Goal: Browse casually

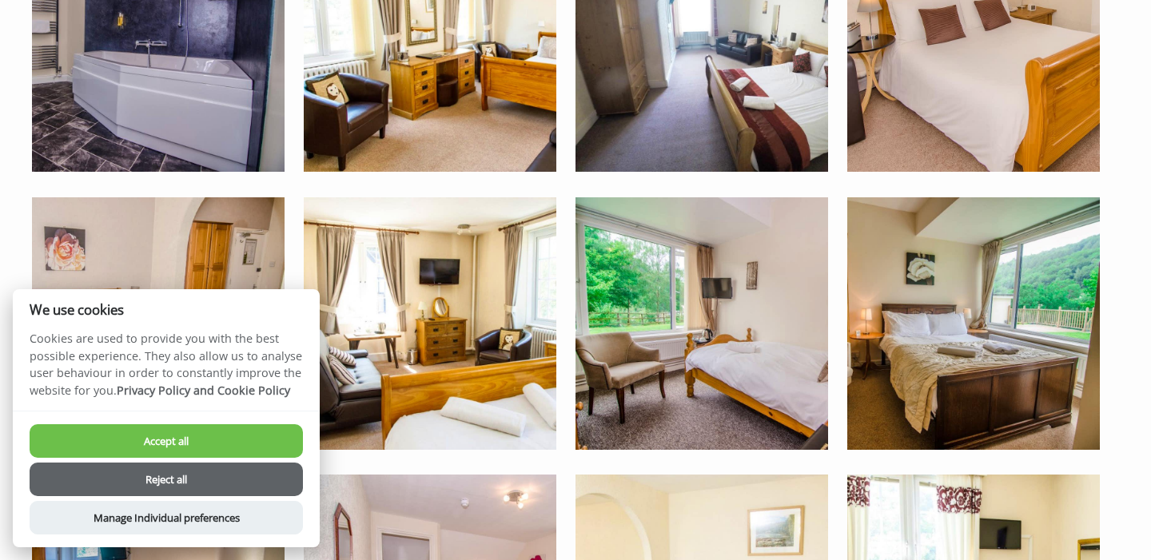
scroll to position [2253, 0]
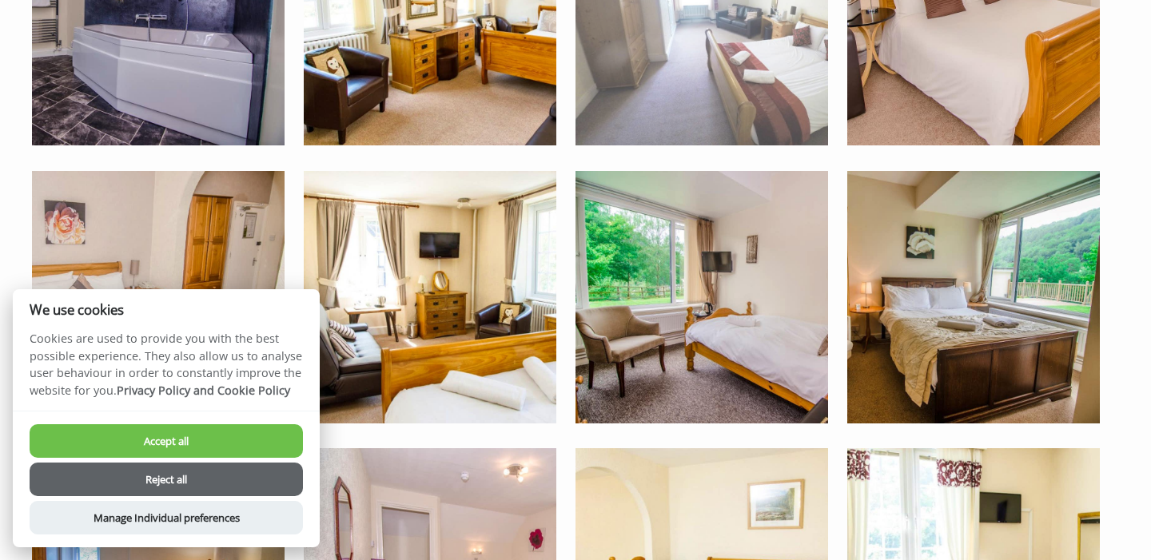
click at [791, 84] on img at bounding box center [702, 19] width 253 height 253
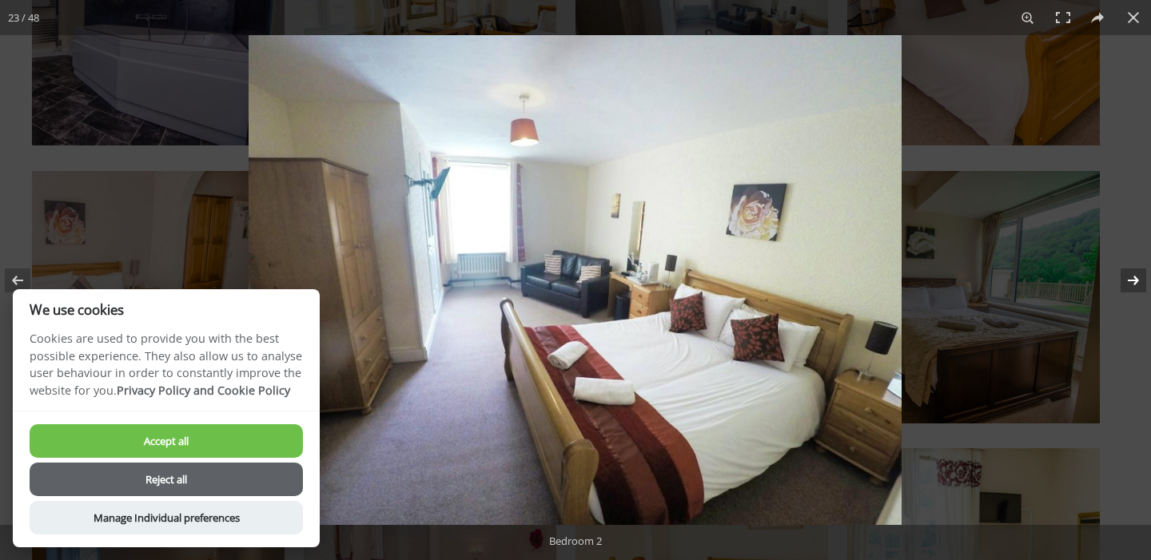
click at [1133, 279] on button at bounding box center [1123, 281] width 56 height 80
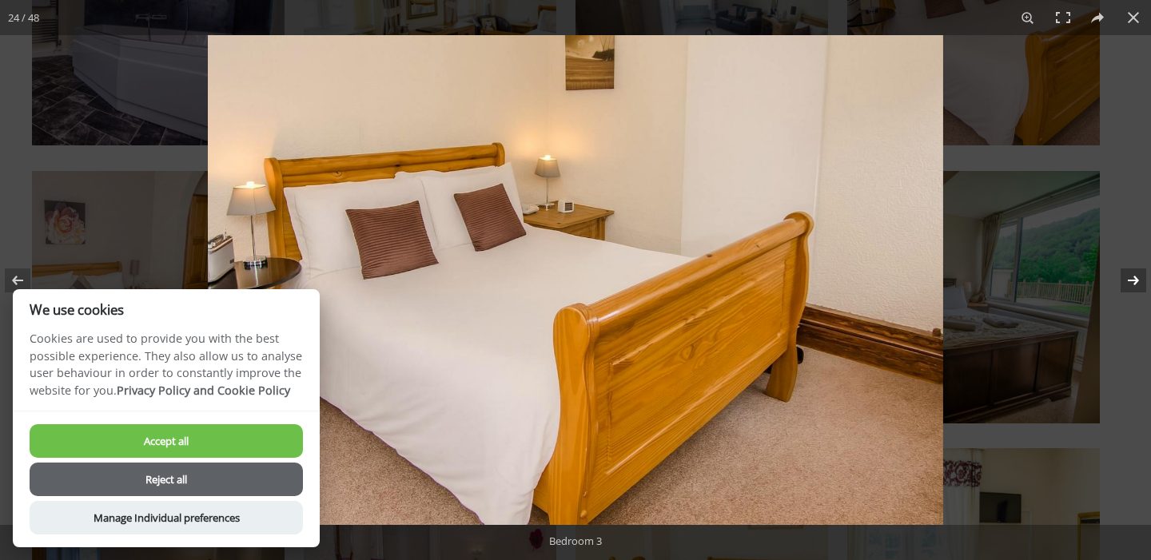
click at [1133, 279] on button at bounding box center [1123, 281] width 56 height 80
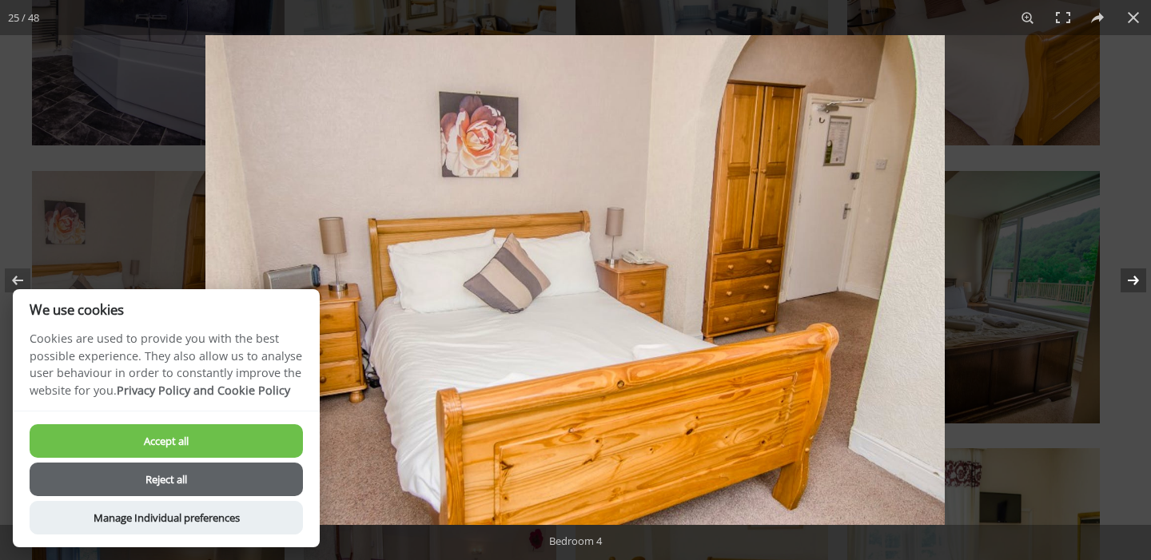
click at [1133, 279] on button at bounding box center [1123, 281] width 56 height 80
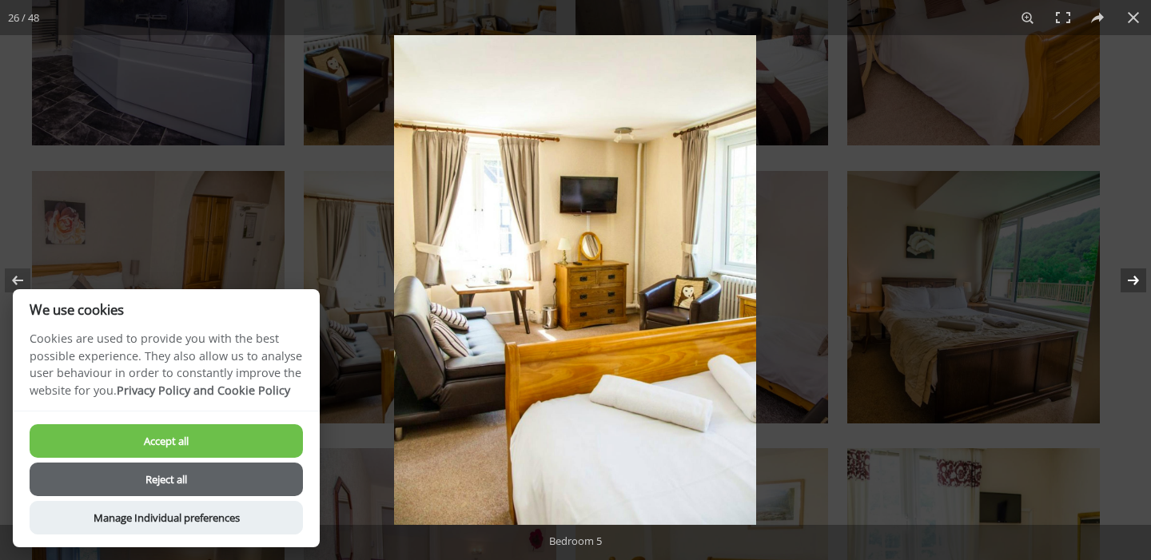
click at [1133, 279] on button at bounding box center [1123, 281] width 56 height 80
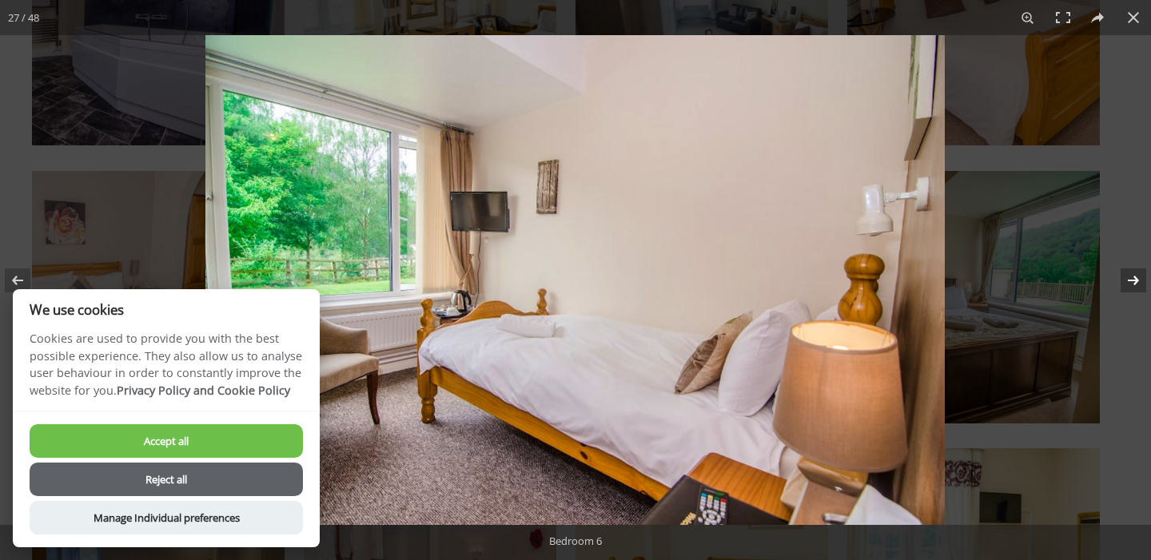
click at [1133, 279] on button at bounding box center [1123, 281] width 56 height 80
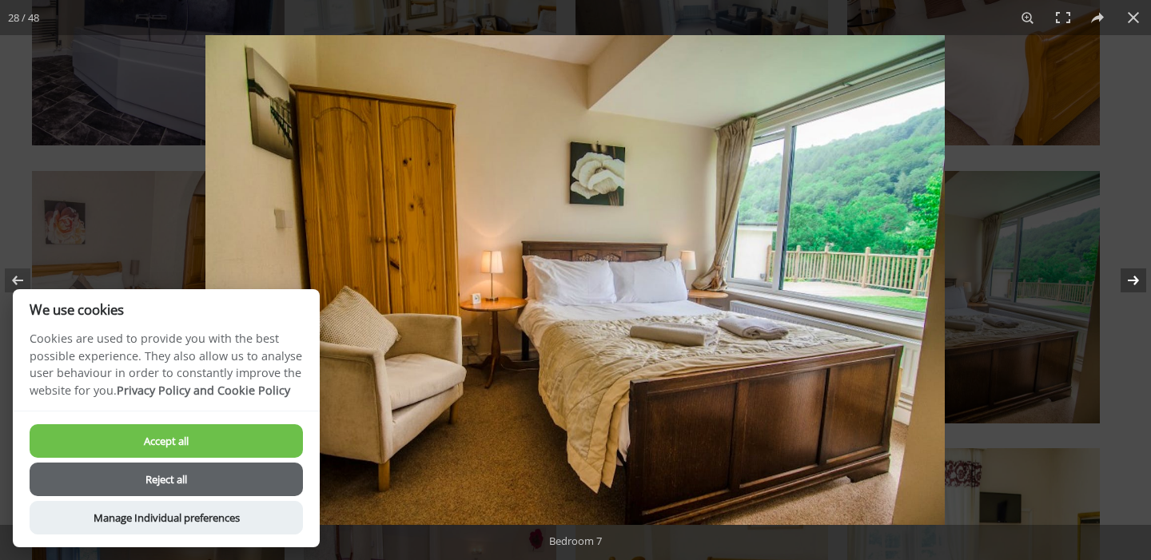
click at [1133, 279] on button at bounding box center [1123, 281] width 56 height 80
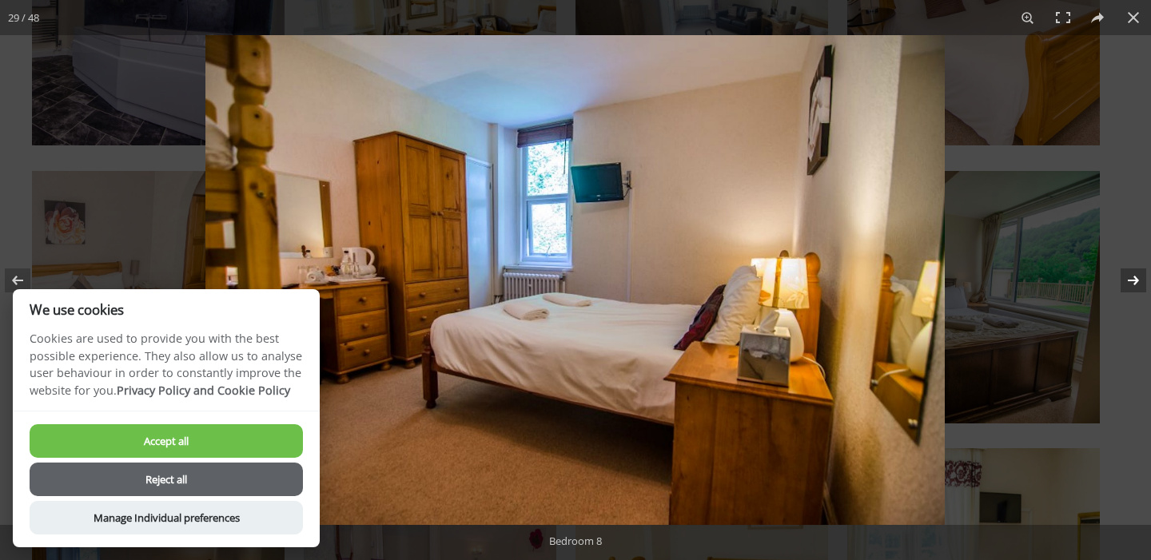
click at [1133, 279] on button at bounding box center [1123, 281] width 56 height 80
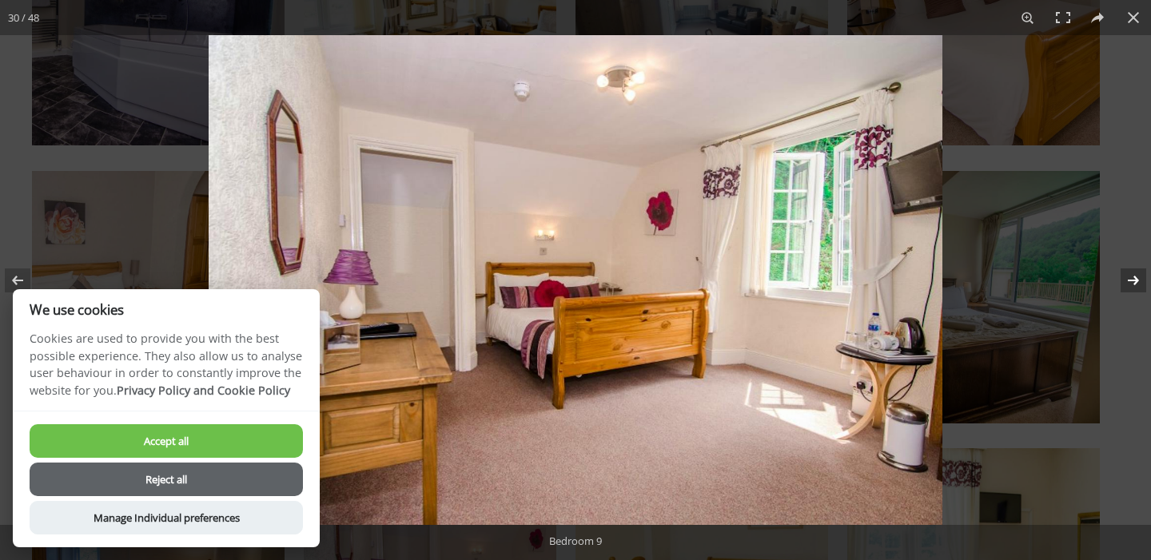
click at [1133, 279] on button at bounding box center [1123, 281] width 56 height 80
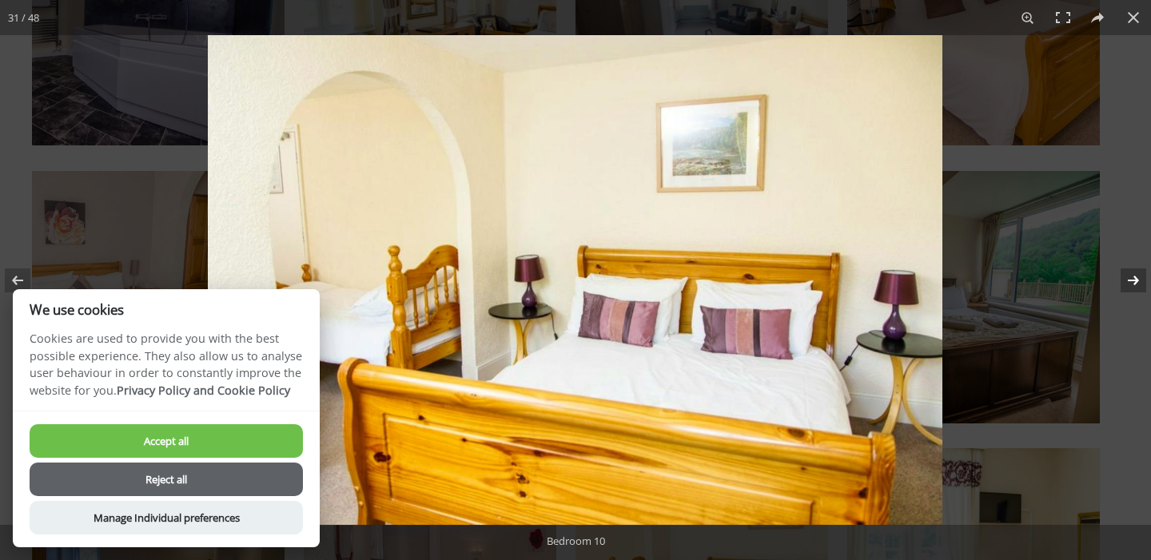
click at [1133, 279] on button at bounding box center [1123, 281] width 56 height 80
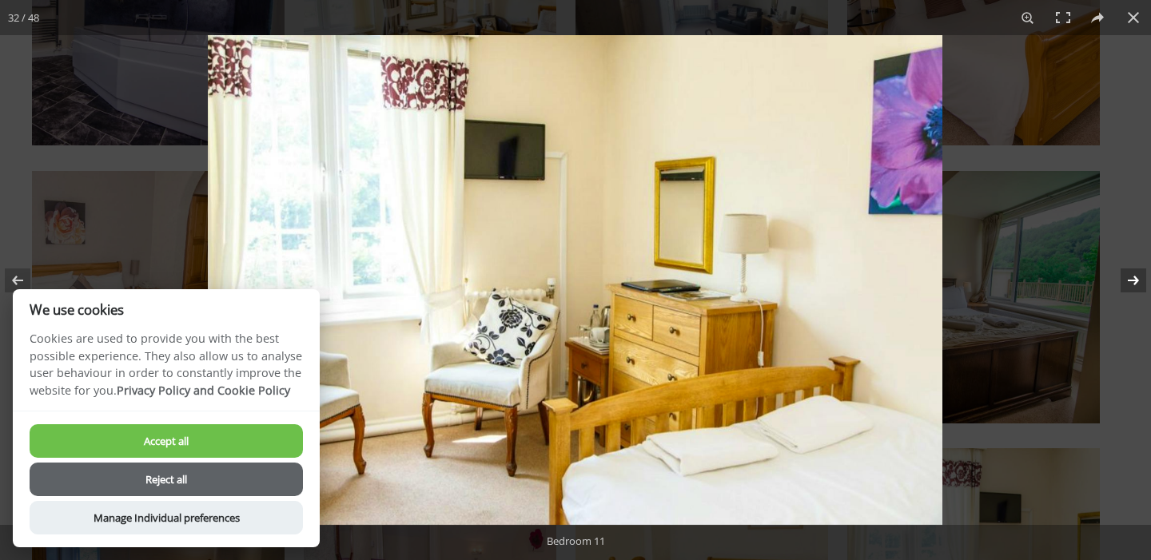
click at [1133, 279] on button at bounding box center [1123, 281] width 56 height 80
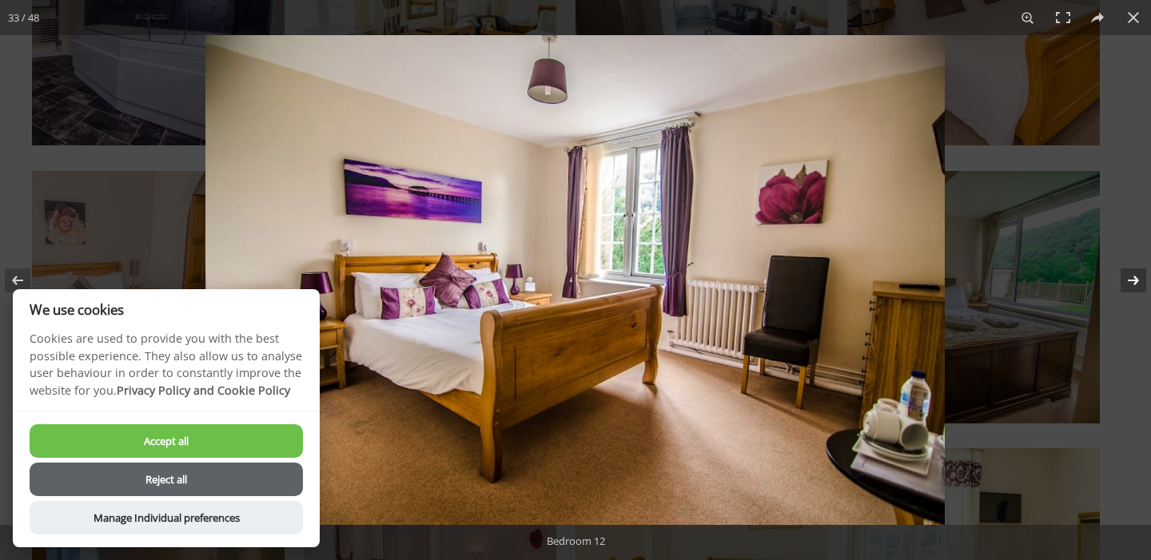
click at [1133, 279] on button at bounding box center [1123, 281] width 56 height 80
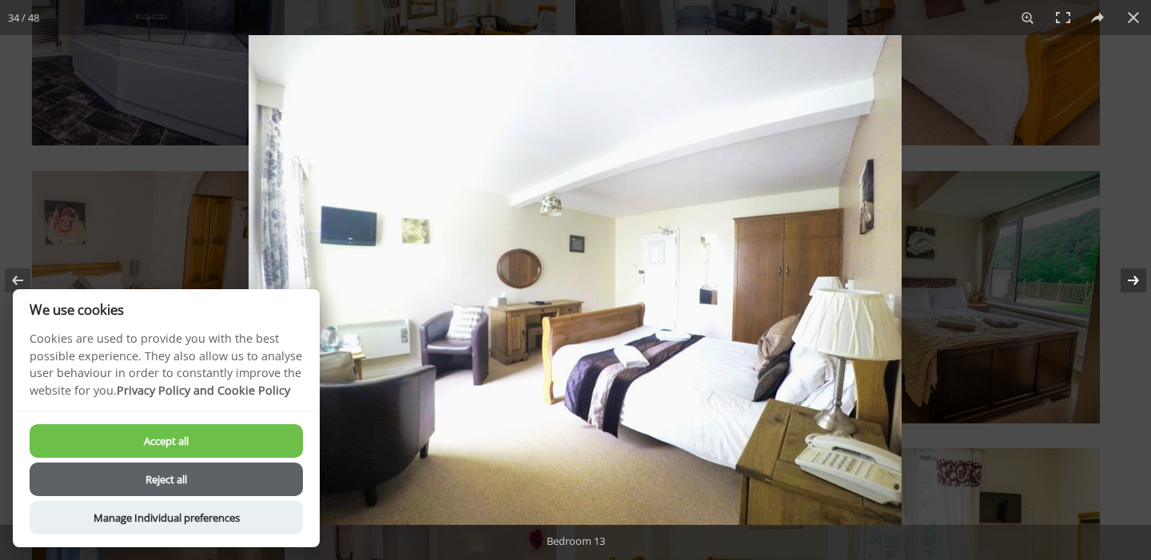
click at [1133, 279] on button at bounding box center [1123, 281] width 56 height 80
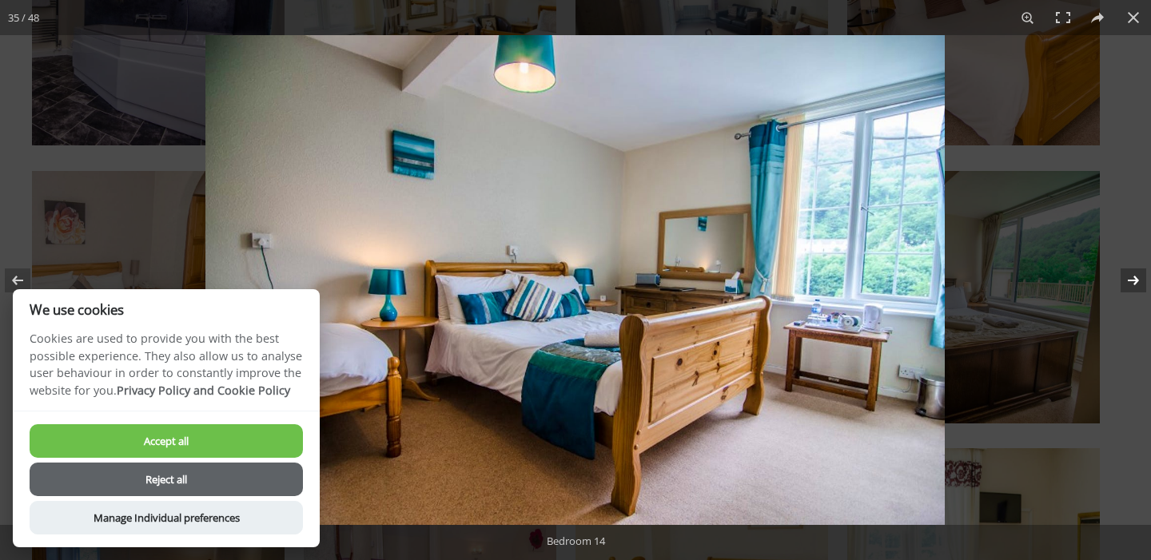
click at [1133, 279] on button at bounding box center [1123, 281] width 56 height 80
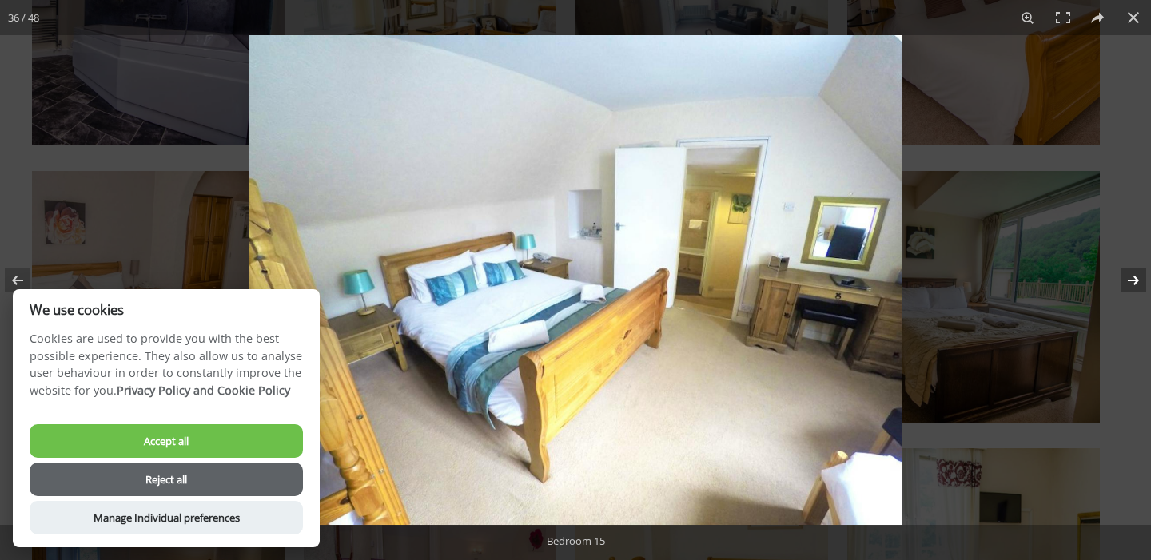
click at [1133, 279] on button at bounding box center [1123, 281] width 56 height 80
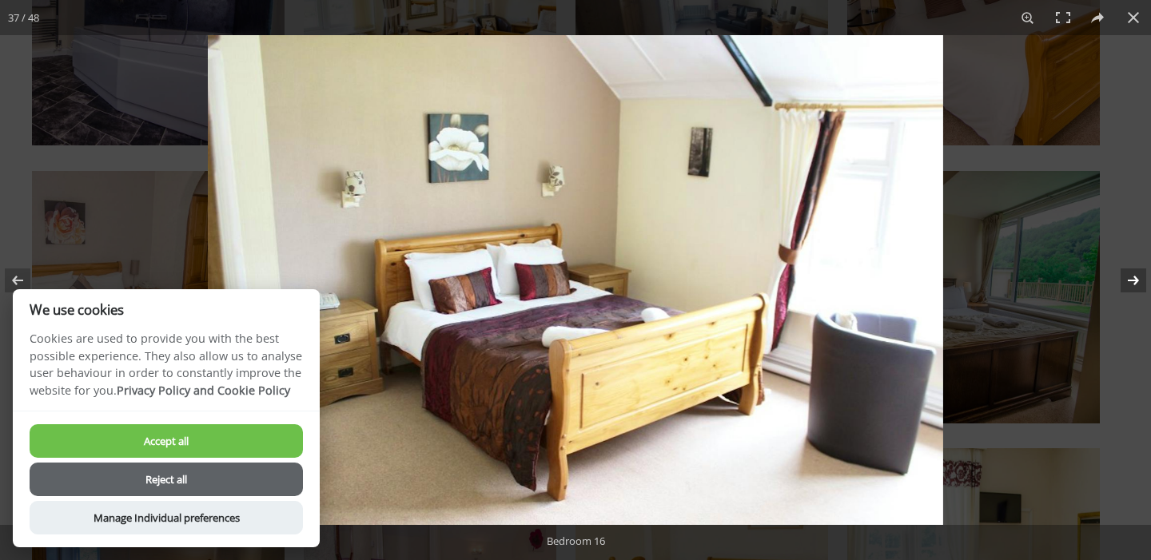
click at [1133, 279] on button at bounding box center [1123, 281] width 56 height 80
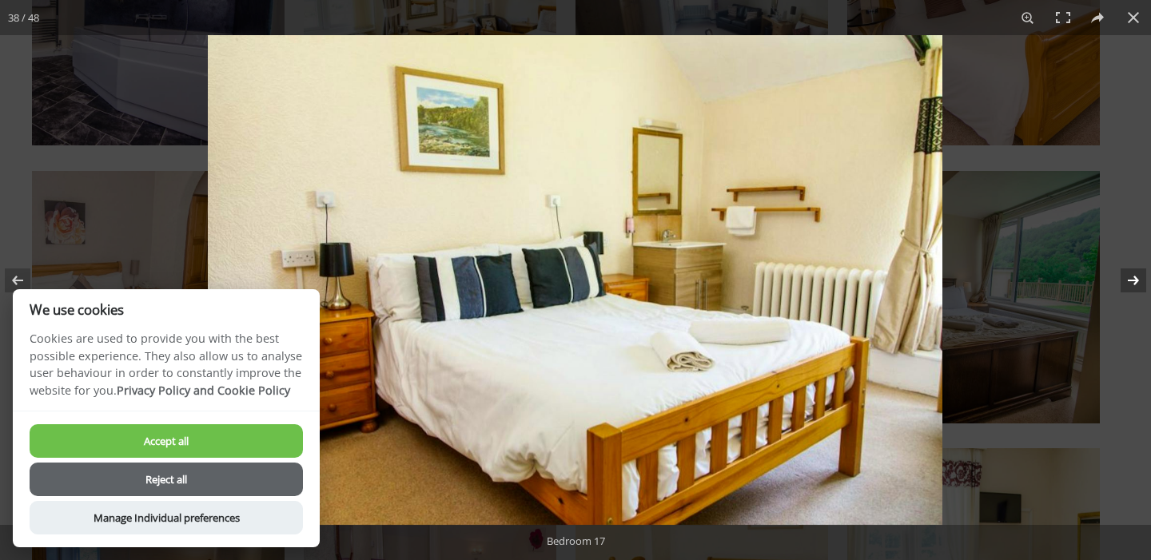
click at [1133, 279] on button at bounding box center [1123, 281] width 56 height 80
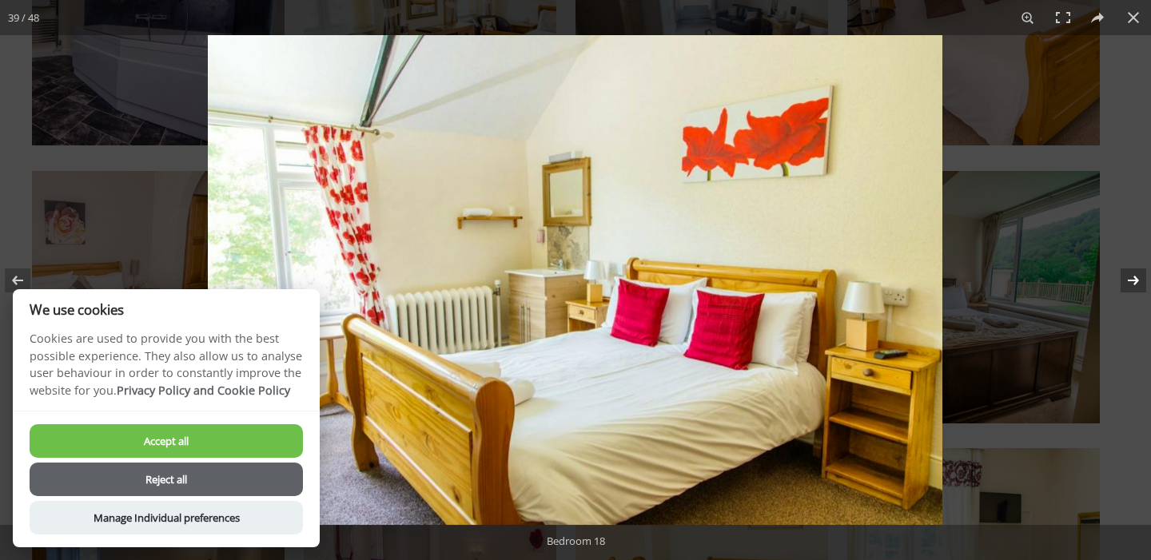
click at [1133, 279] on button at bounding box center [1123, 281] width 56 height 80
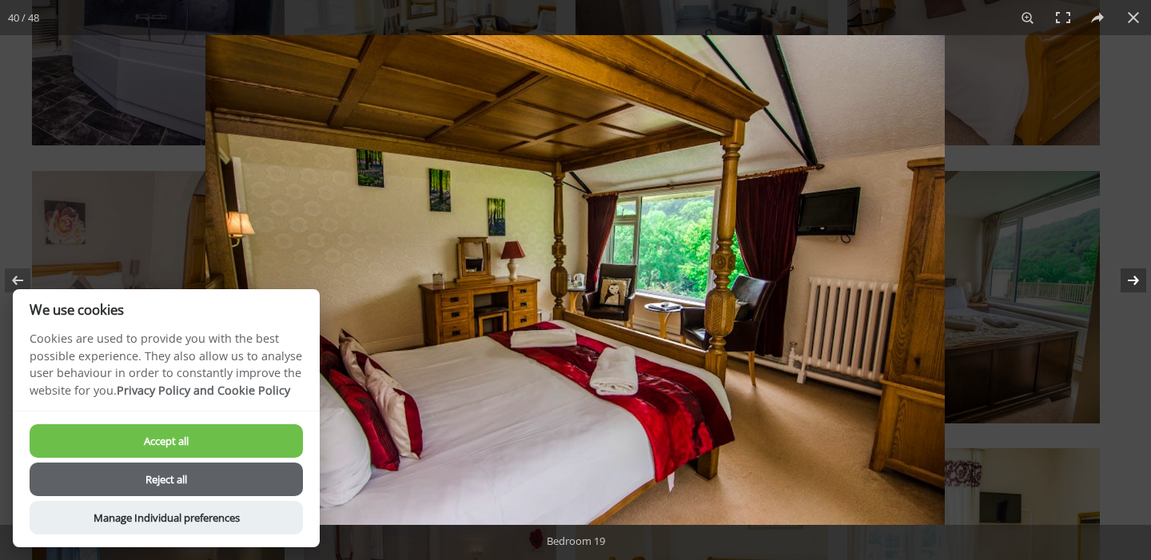
click at [1133, 279] on button at bounding box center [1123, 281] width 56 height 80
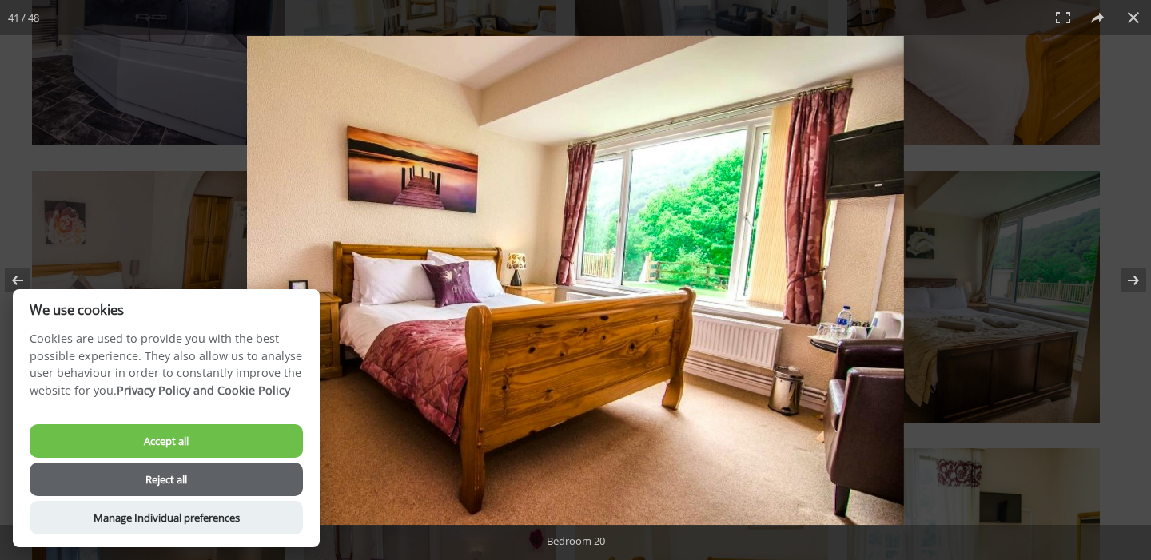
click at [217, 478] on button "Reject all" at bounding box center [166, 480] width 273 height 34
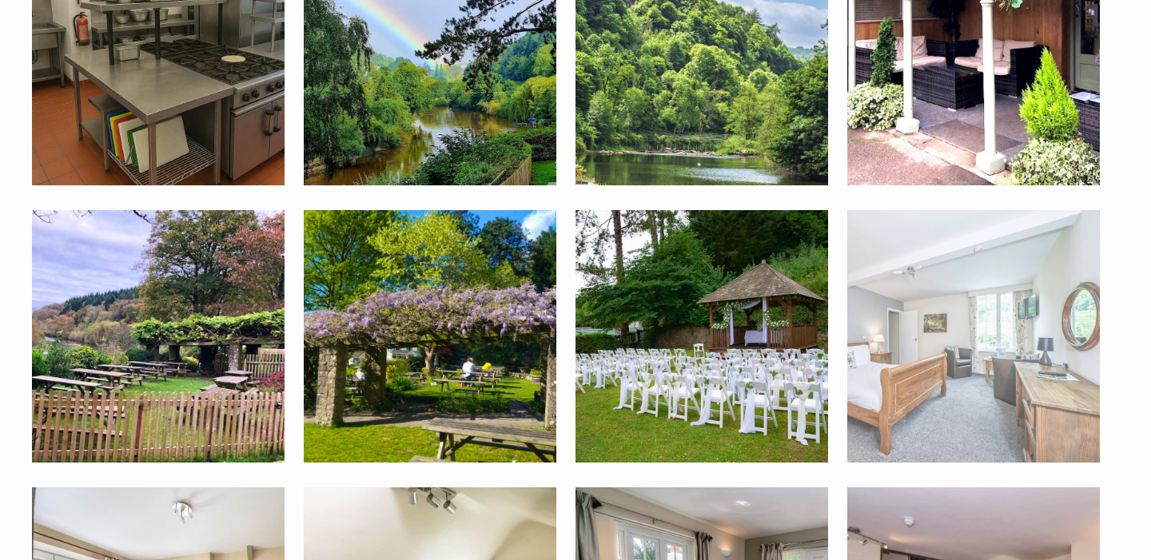
scroll to position [1492, 0]
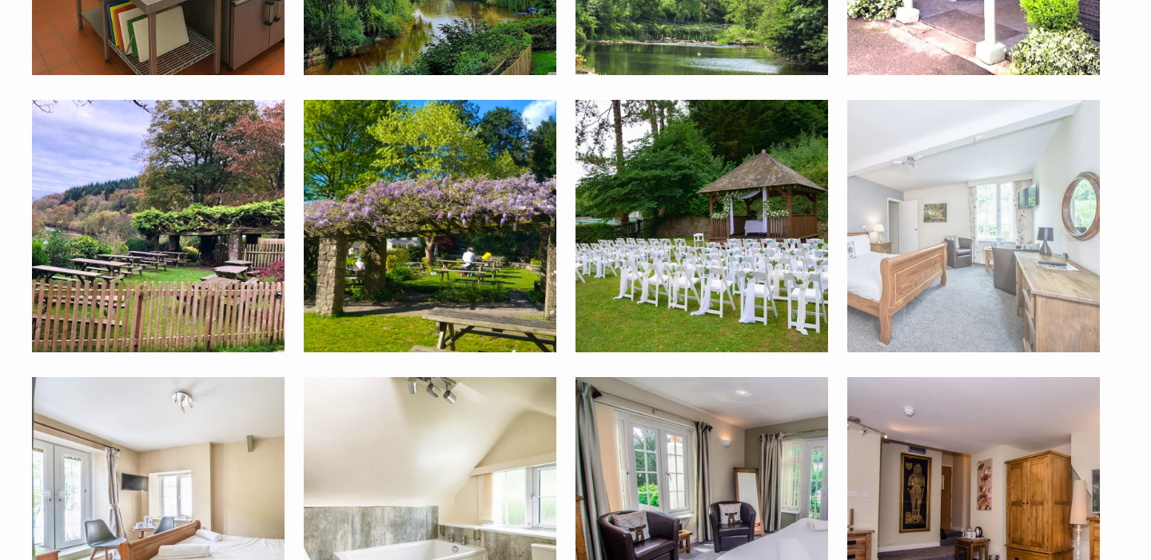
click at [957, 193] on img at bounding box center [973, 226] width 253 height 253
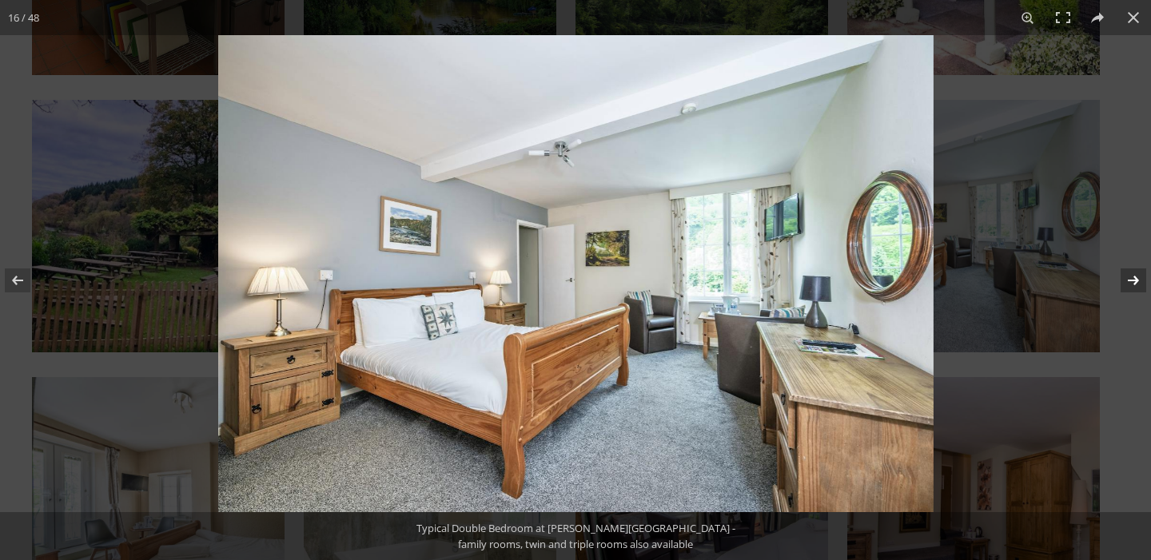
click at [1142, 288] on button at bounding box center [1123, 281] width 56 height 80
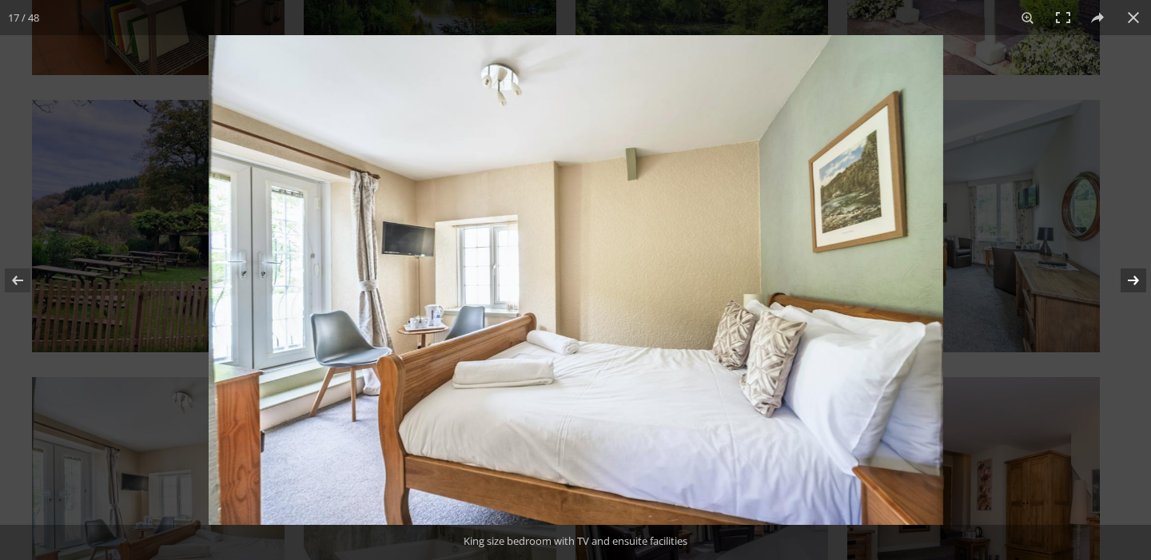
click at [1142, 288] on button at bounding box center [1123, 281] width 56 height 80
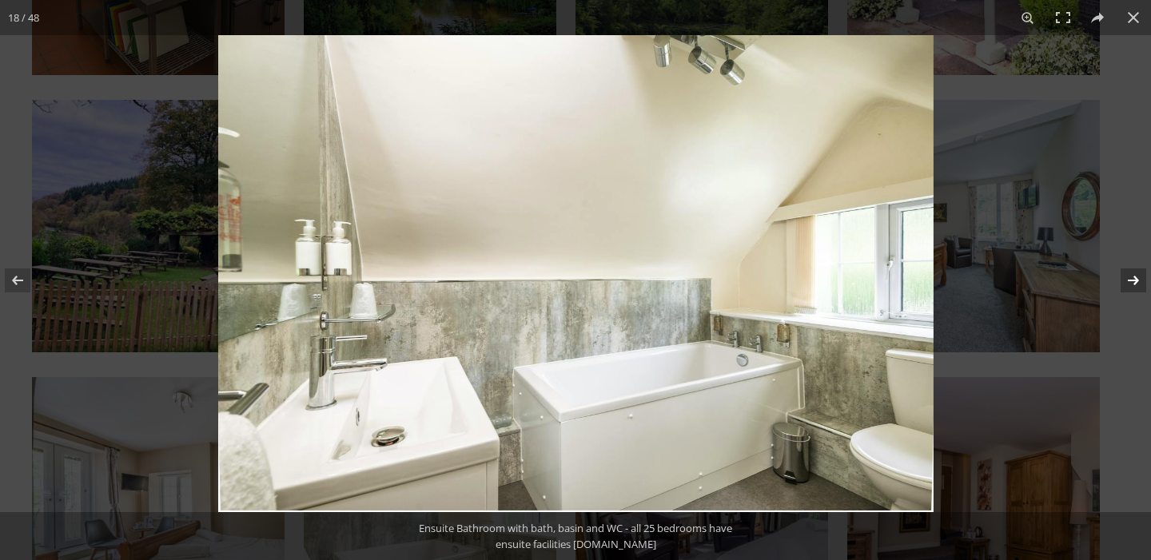
click at [1142, 288] on button at bounding box center [1123, 281] width 56 height 80
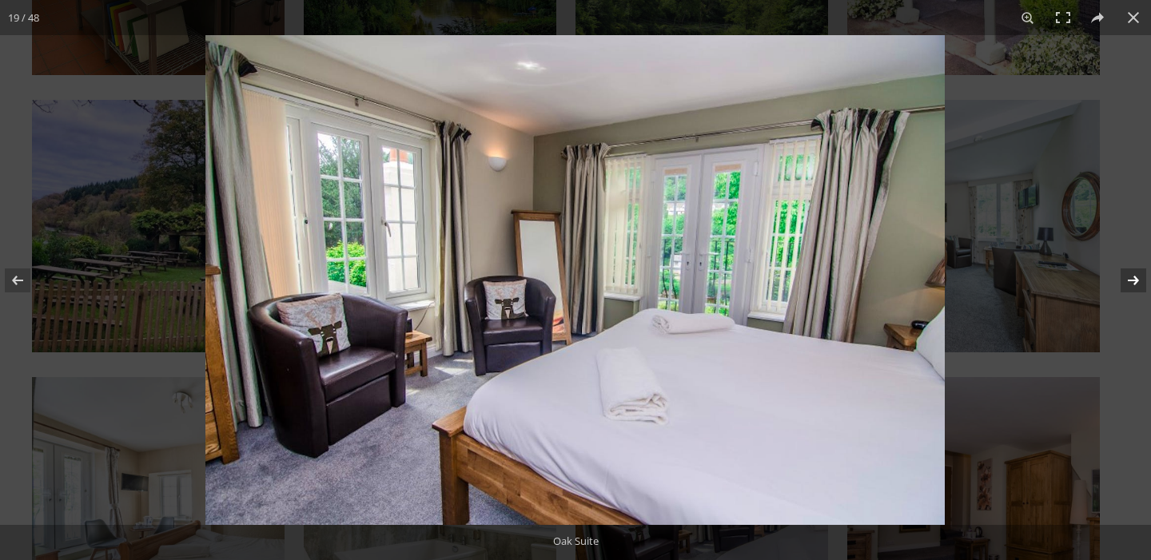
click at [1142, 288] on button at bounding box center [1123, 281] width 56 height 80
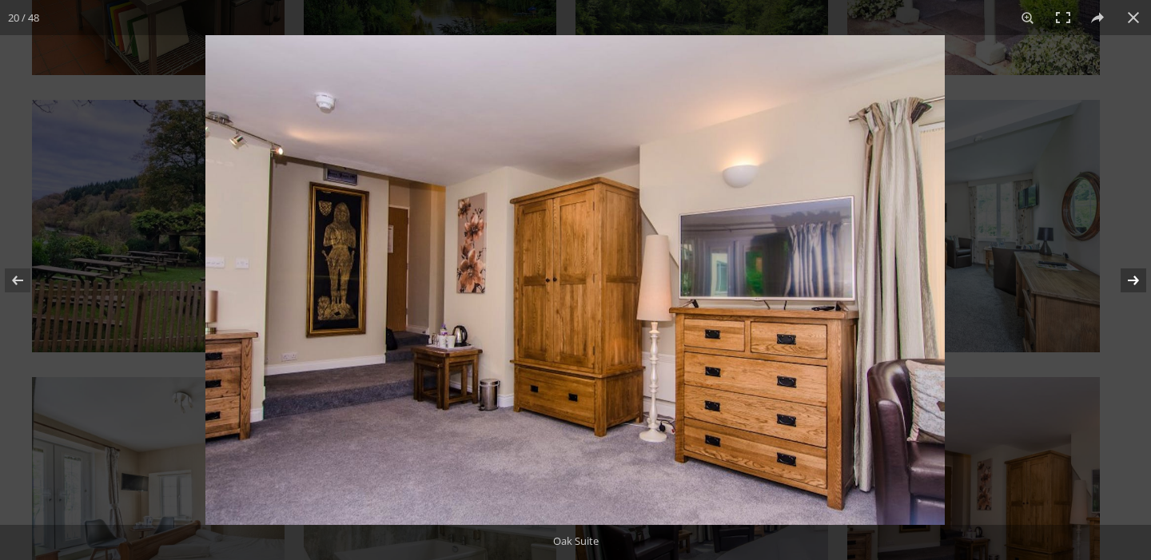
click at [1142, 288] on button at bounding box center [1123, 281] width 56 height 80
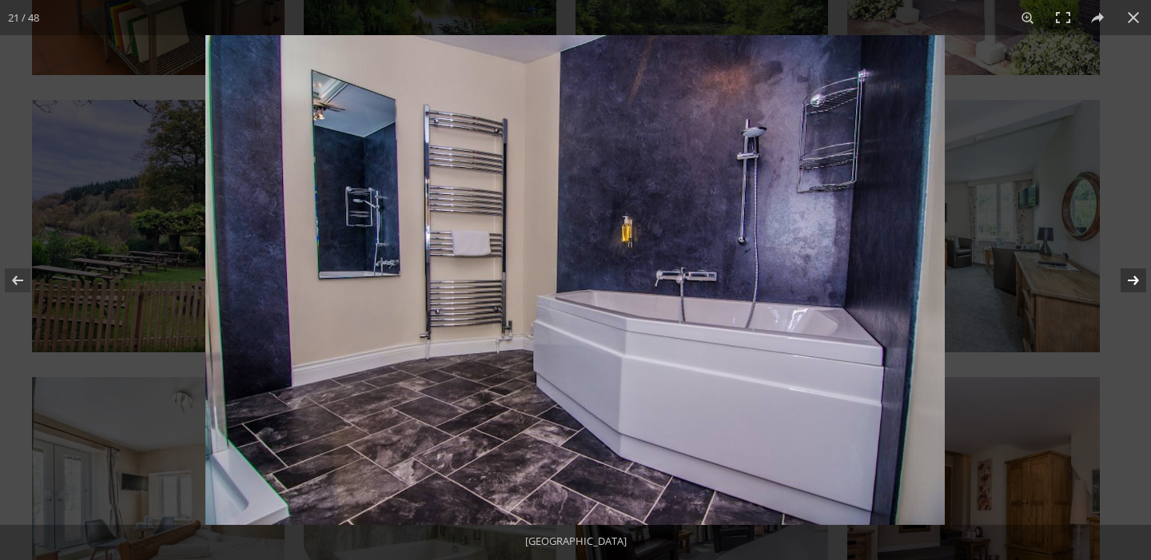
click at [1142, 288] on button at bounding box center [1123, 281] width 56 height 80
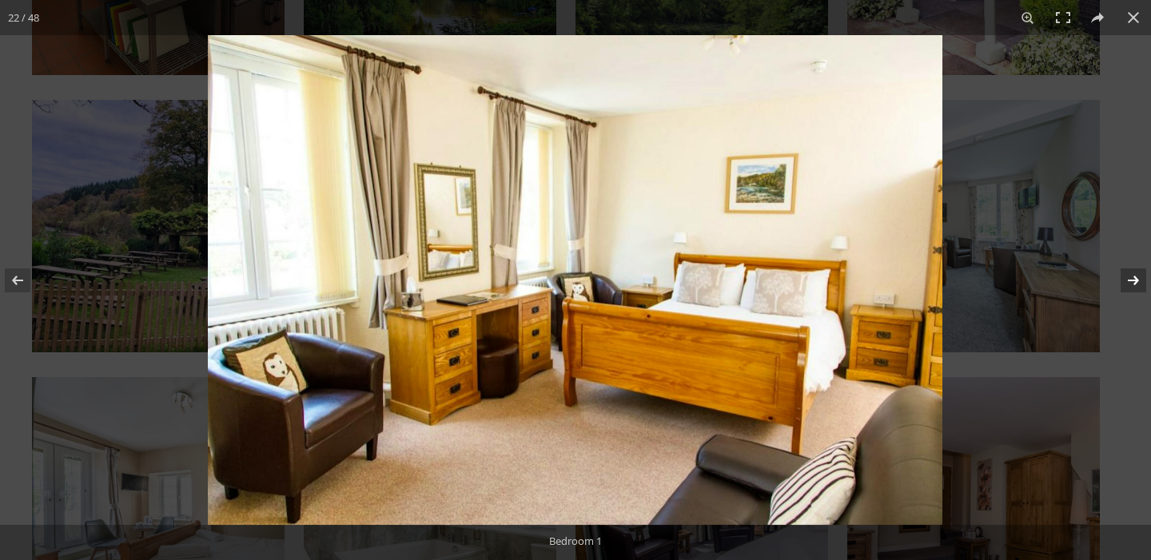
click at [1142, 288] on button at bounding box center [1123, 281] width 56 height 80
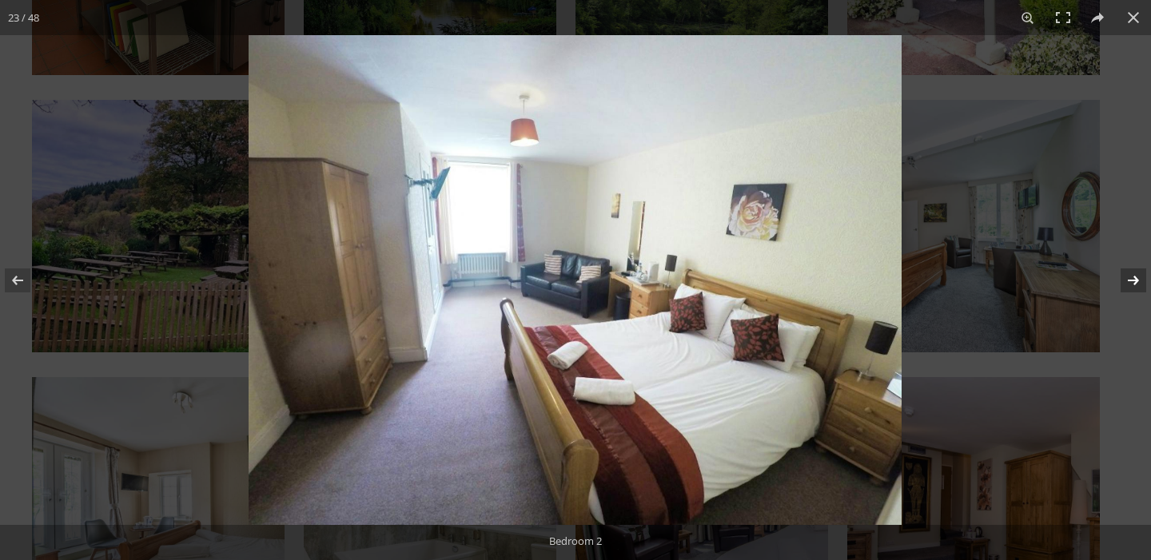
click at [1142, 288] on button at bounding box center [1123, 281] width 56 height 80
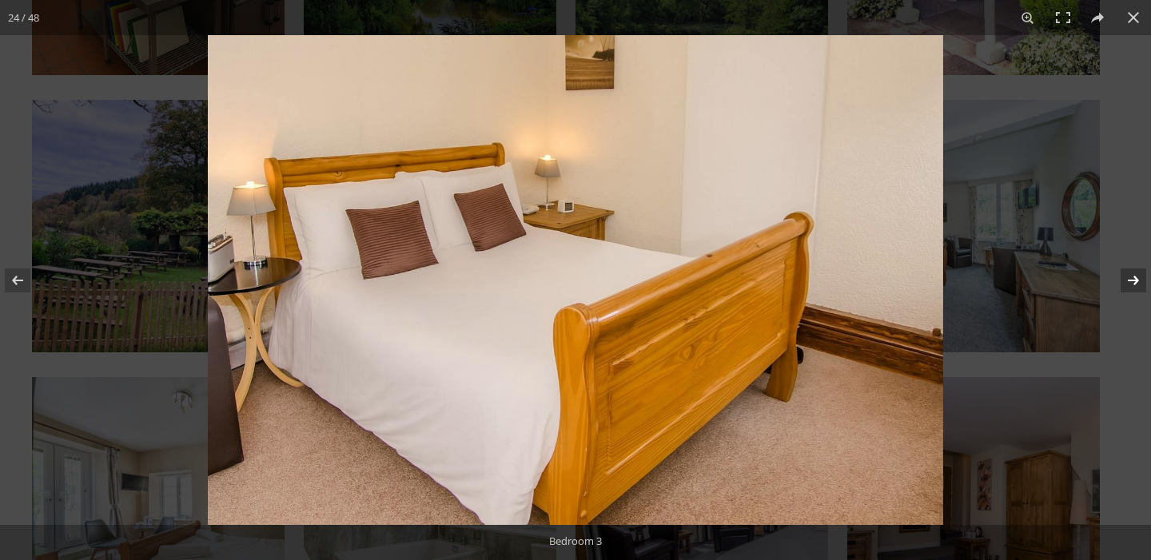
click at [1142, 288] on button at bounding box center [1123, 281] width 56 height 80
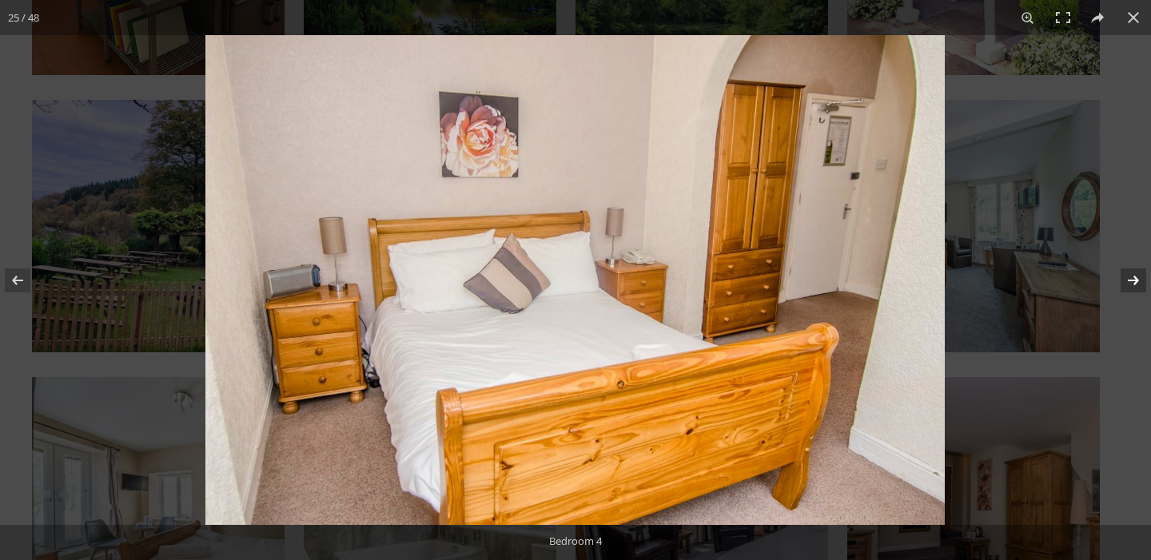
click at [1142, 288] on button at bounding box center [1123, 281] width 56 height 80
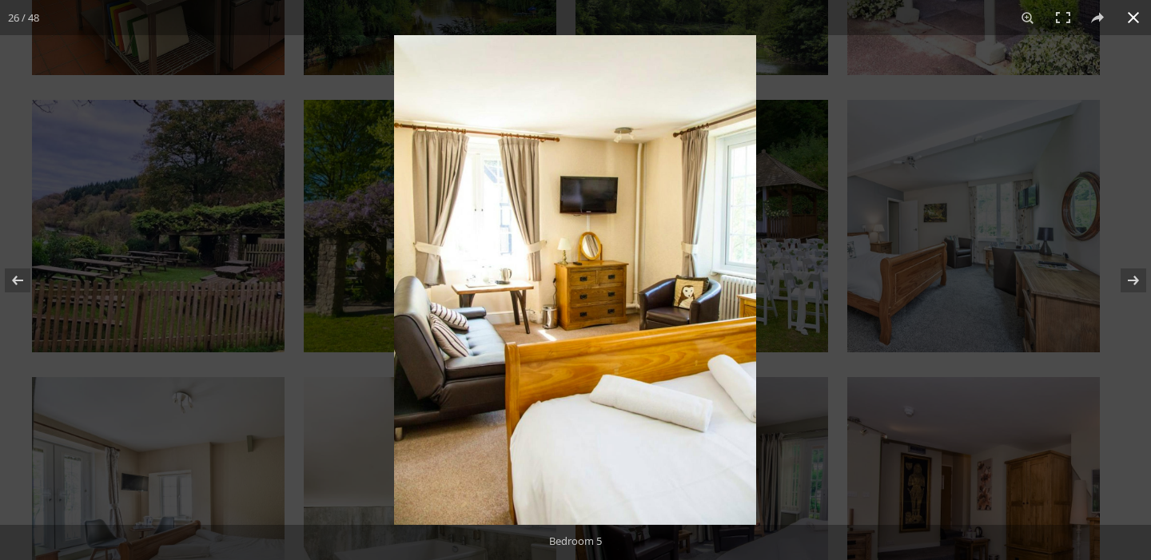
click at [948, 205] on div at bounding box center [969, 315] width 1151 height 560
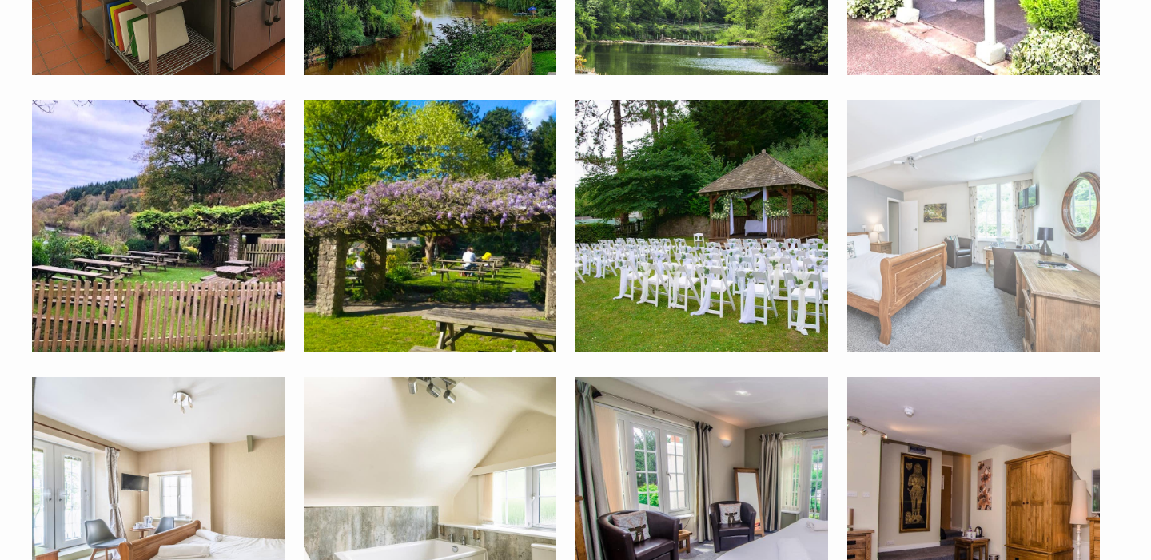
scroll to position [1500, 0]
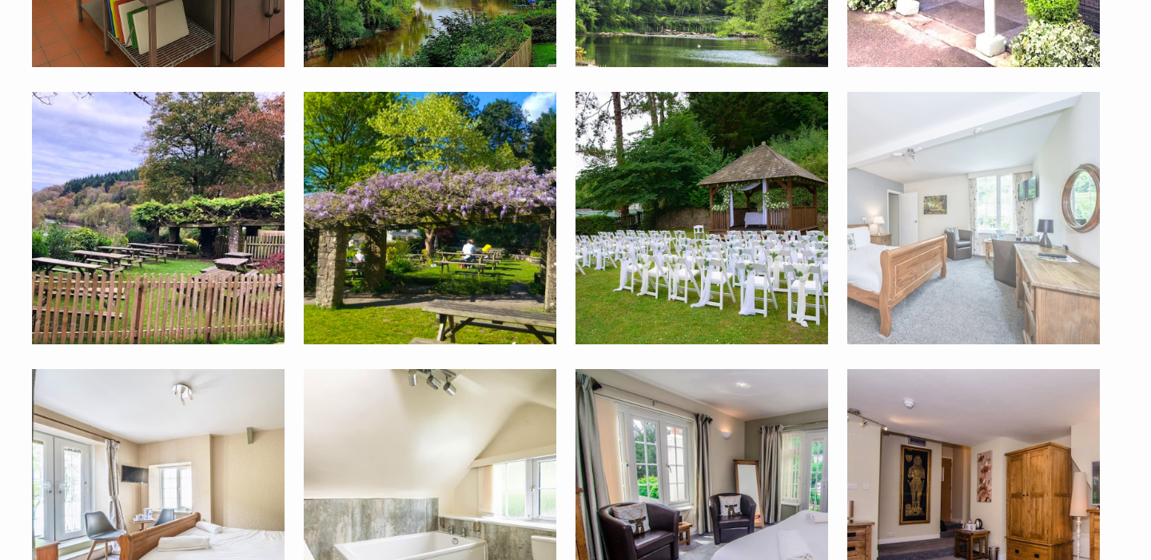
click at [938, 241] on img at bounding box center [973, 218] width 253 height 253
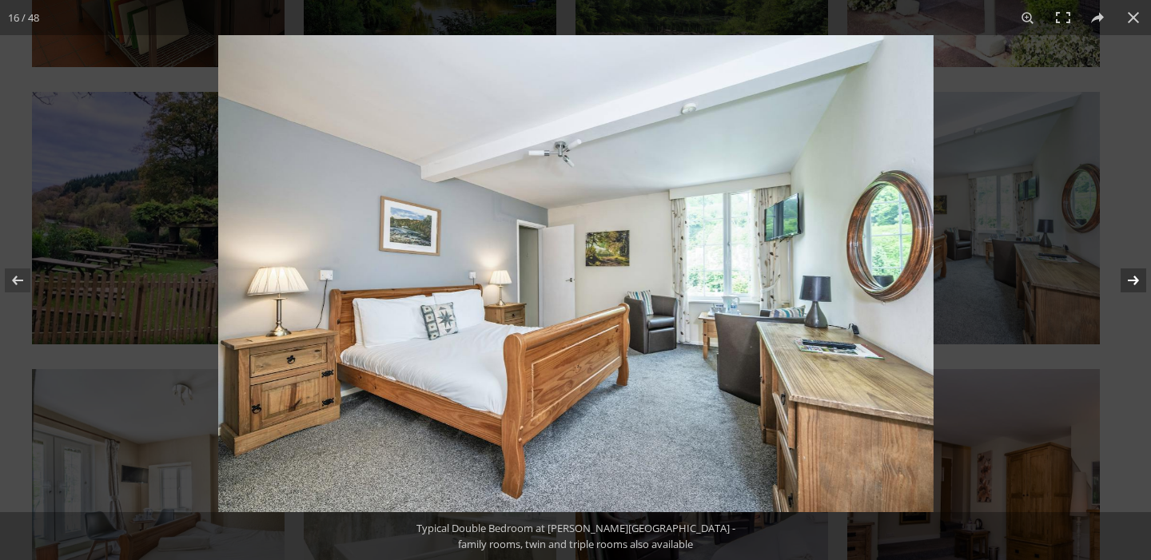
click at [1137, 281] on button at bounding box center [1123, 281] width 56 height 80
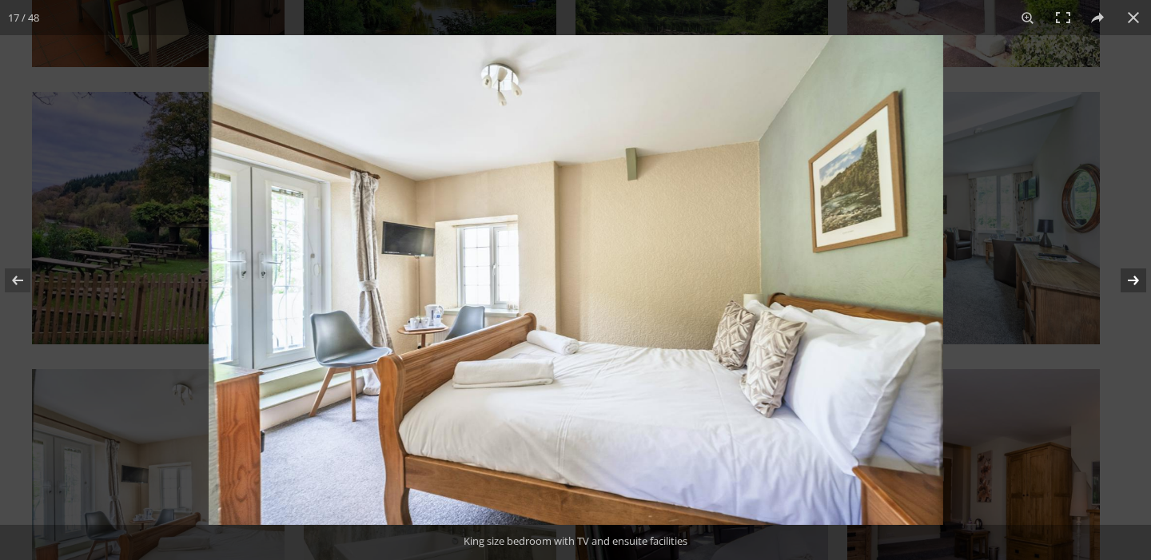
click at [1137, 281] on button at bounding box center [1123, 281] width 56 height 80
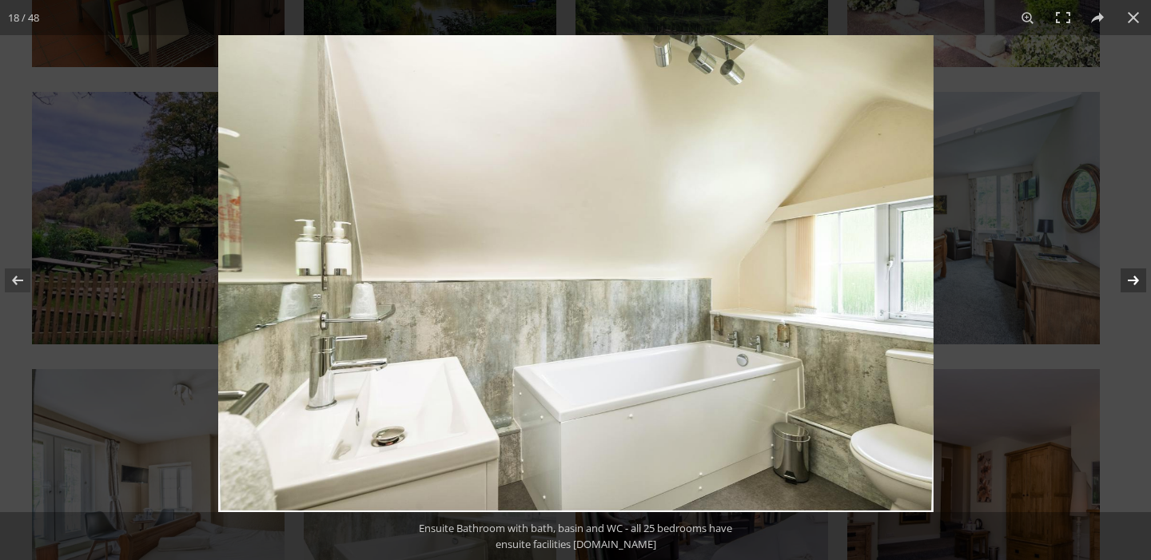
click at [1137, 281] on button at bounding box center [1123, 281] width 56 height 80
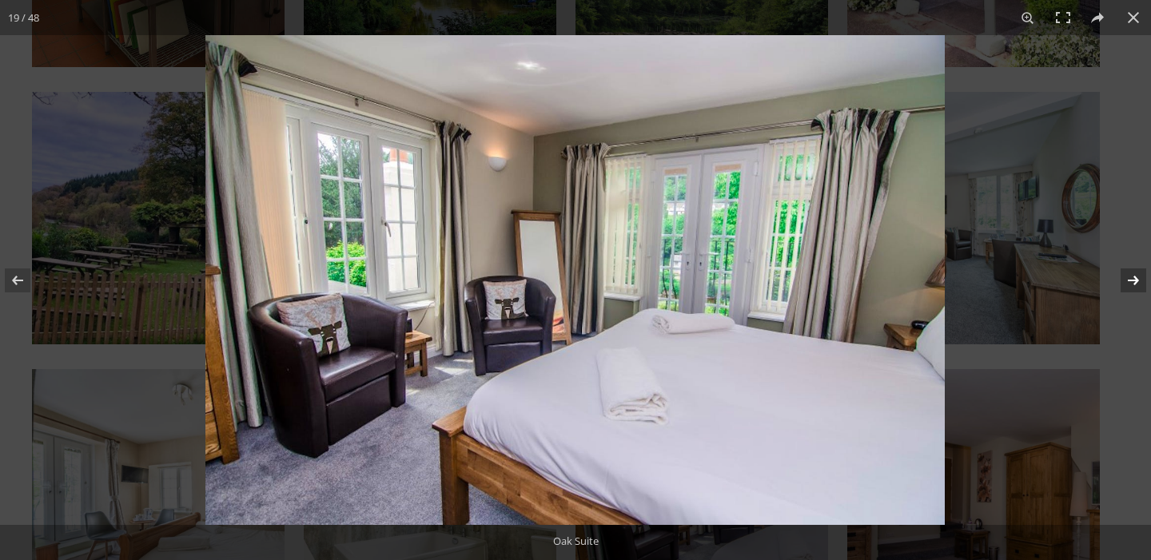
click at [1137, 281] on button at bounding box center [1123, 281] width 56 height 80
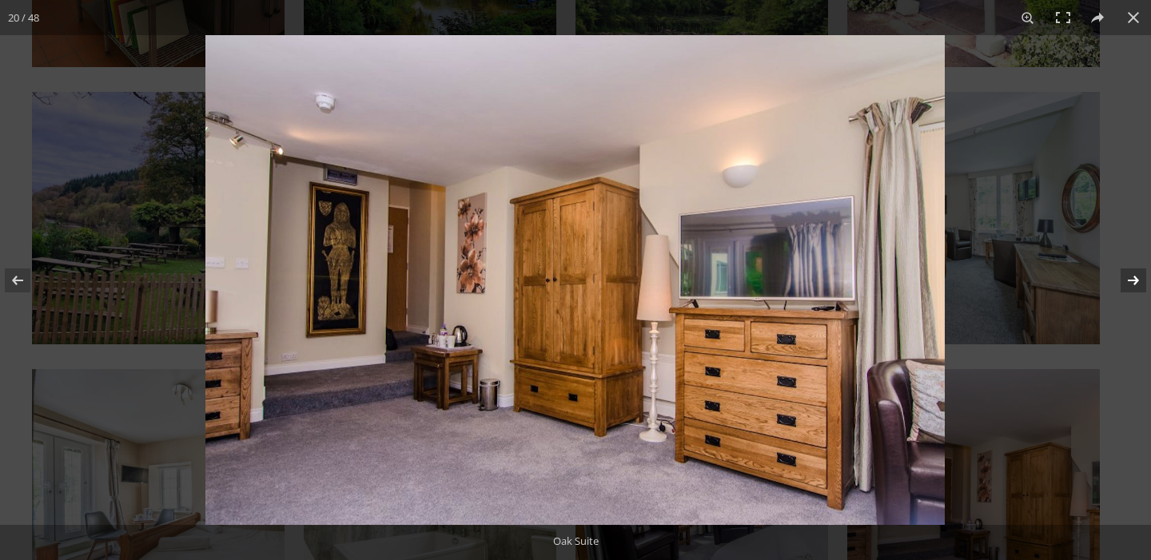
click at [1137, 281] on button at bounding box center [1123, 281] width 56 height 80
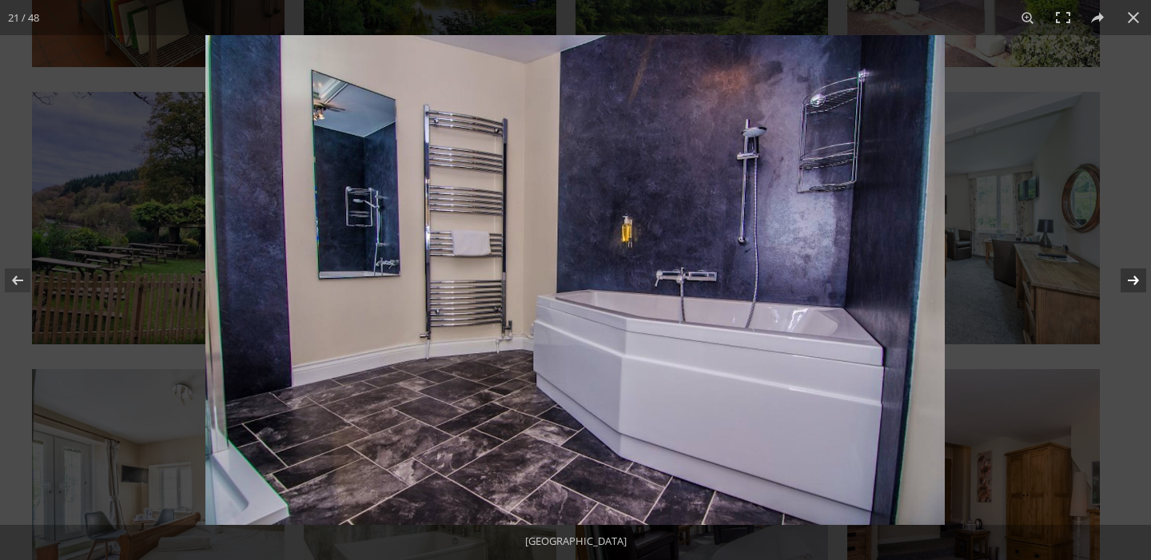
click at [1137, 281] on button at bounding box center [1123, 281] width 56 height 80
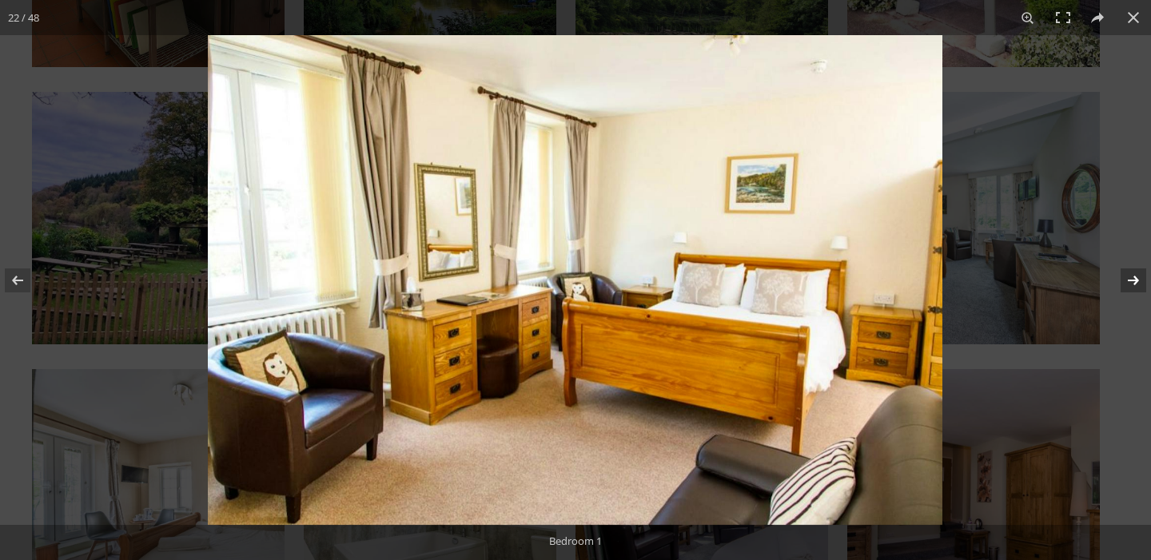
click at [1137, 281] on button at bounding box center [1123, 281] width 56 height 80
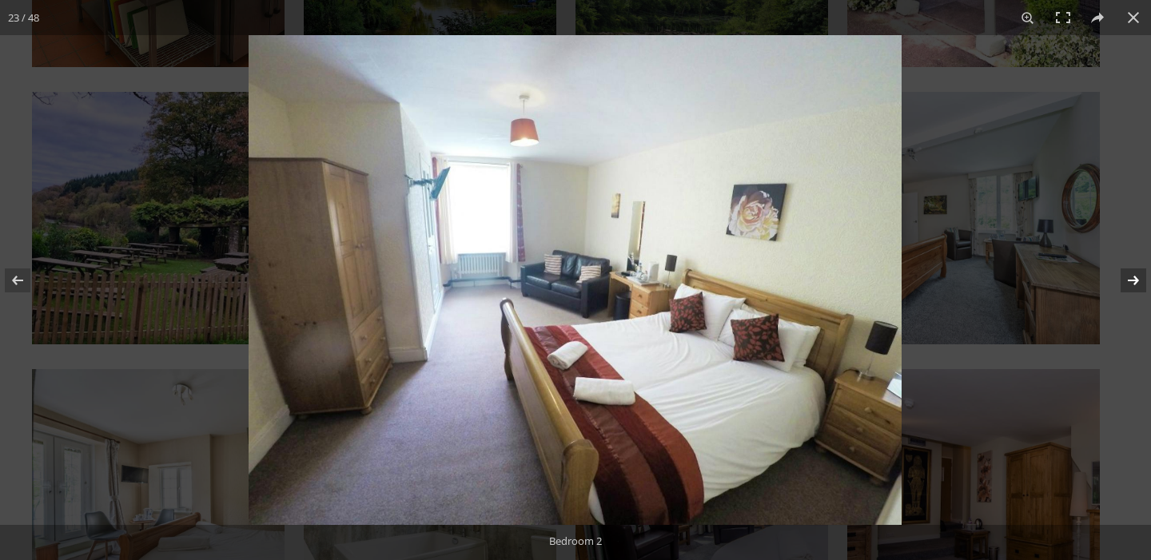
click at [1133, 283] on button at bounding box center [1123, 281] width 56 height 80
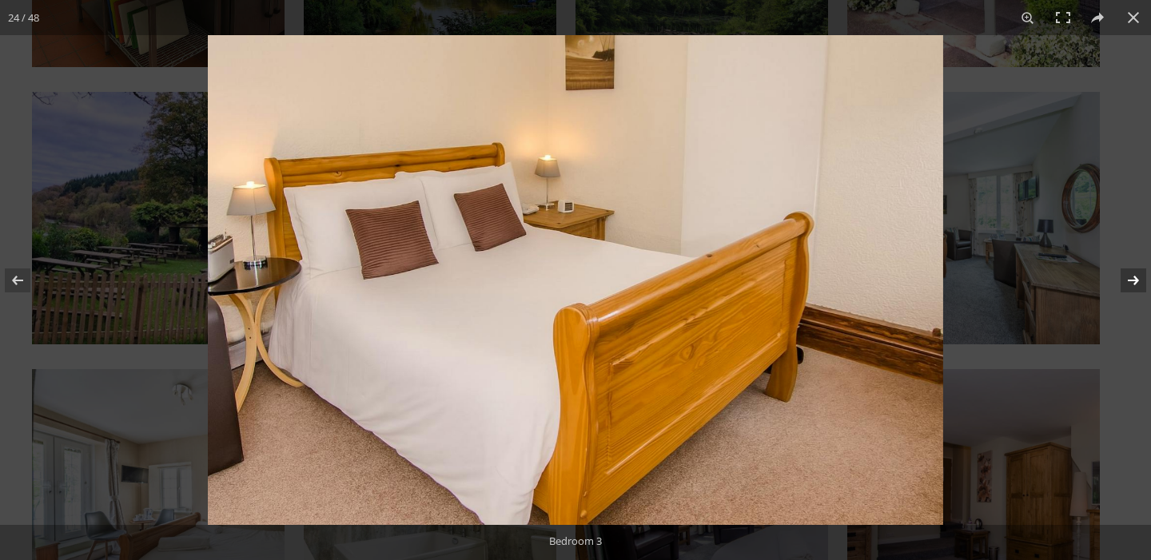
click at [1133, 283] on button at bounding box center [1123, 281] width 56 height 80
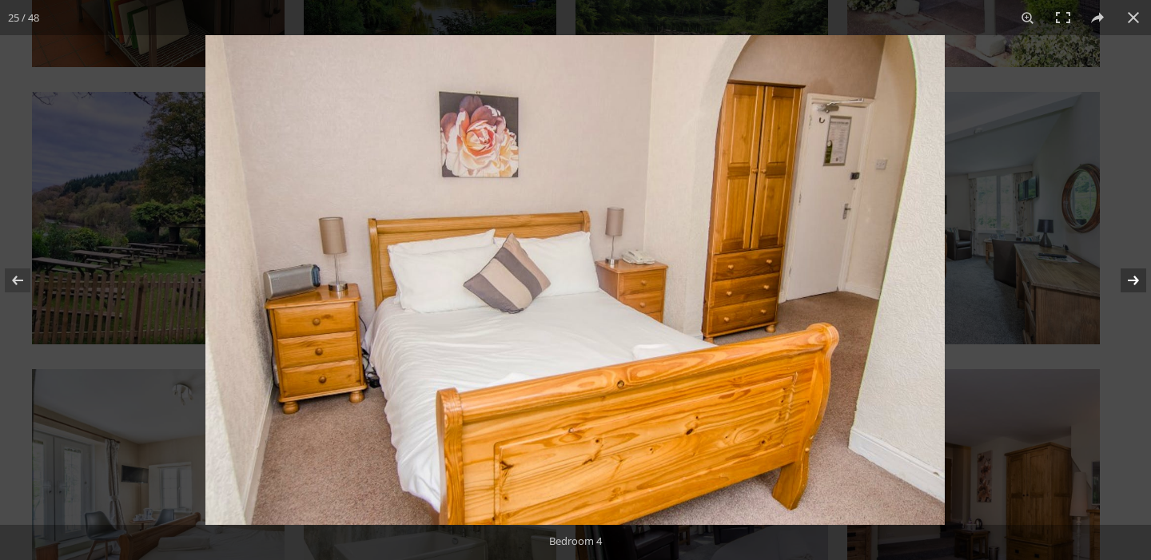
click at [1133, 283] on button at bounding box center [1123, 281] width 56 height 80
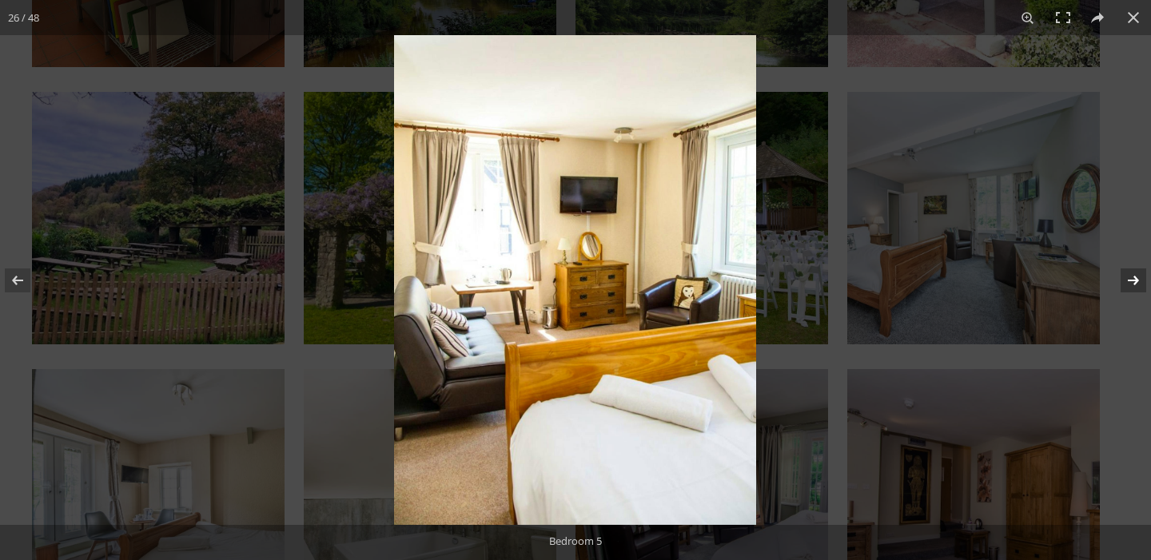
click at [1133, 283] on button at bounding box center [1123, 281] width 56 height 80
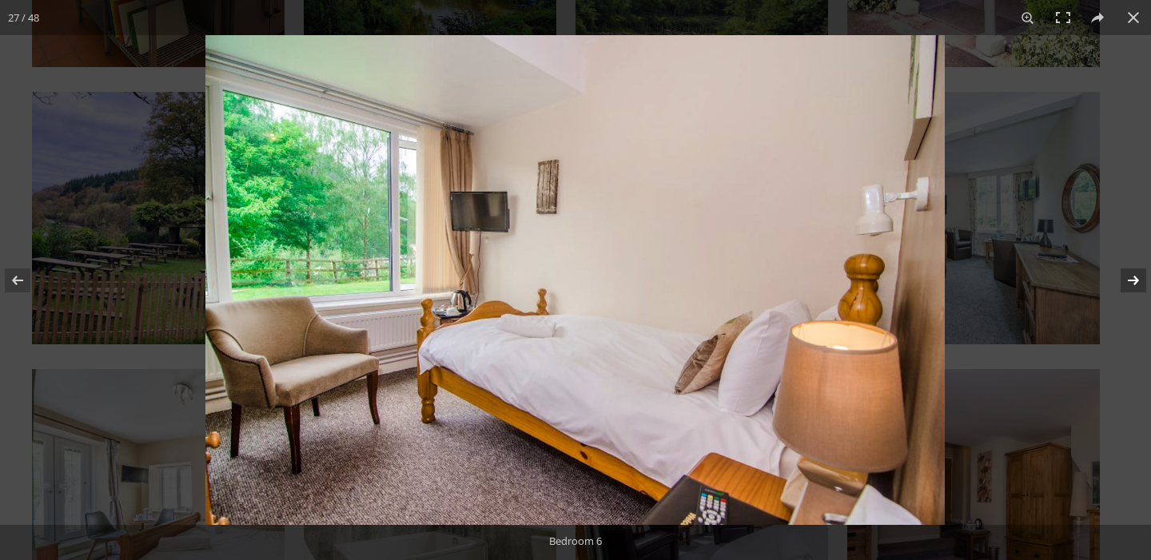
click at [1133, 283] on button at bounding box center [1123, 281] width 56 height 80
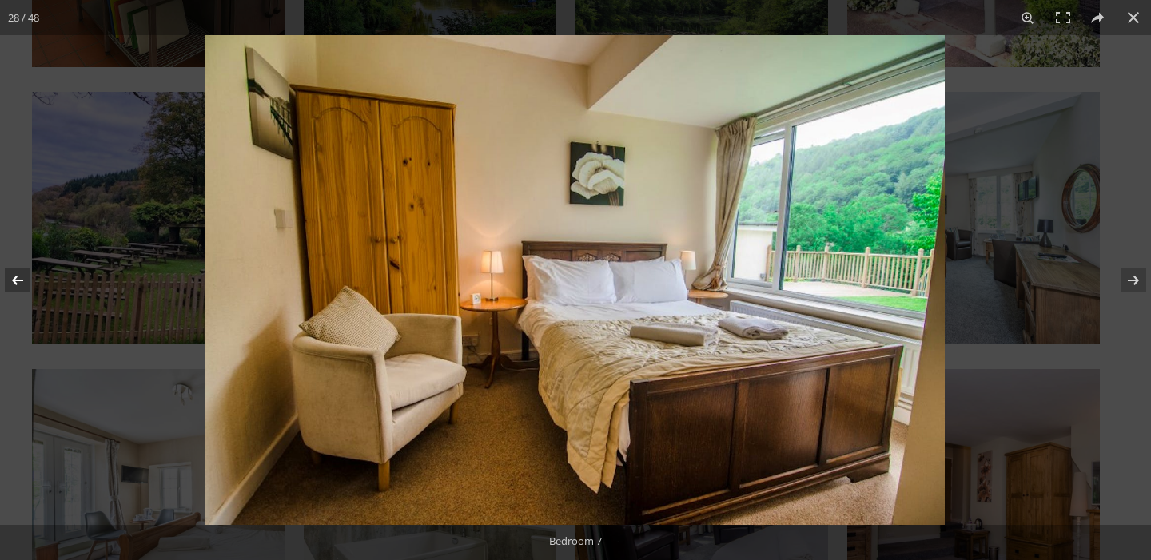
click at [21, 280] on button at bounding box center [28, 281] width 56 height 80
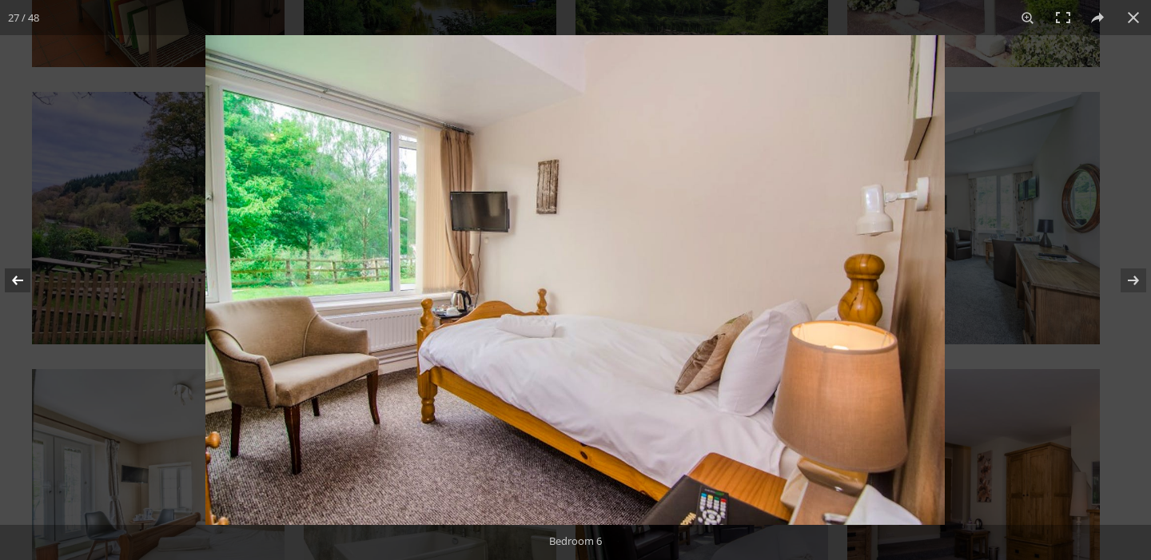
click at [21, 280] on button at bounding box center [28, 281] width 56 height 80
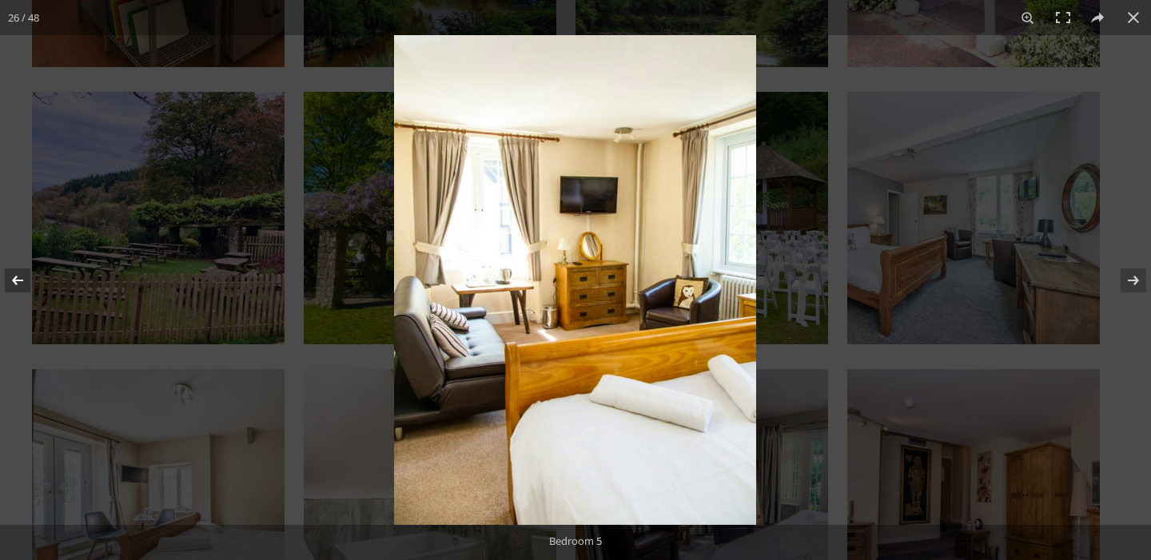
click at [21, 280] on button at bounding box center [28, 281] width 56 height 80
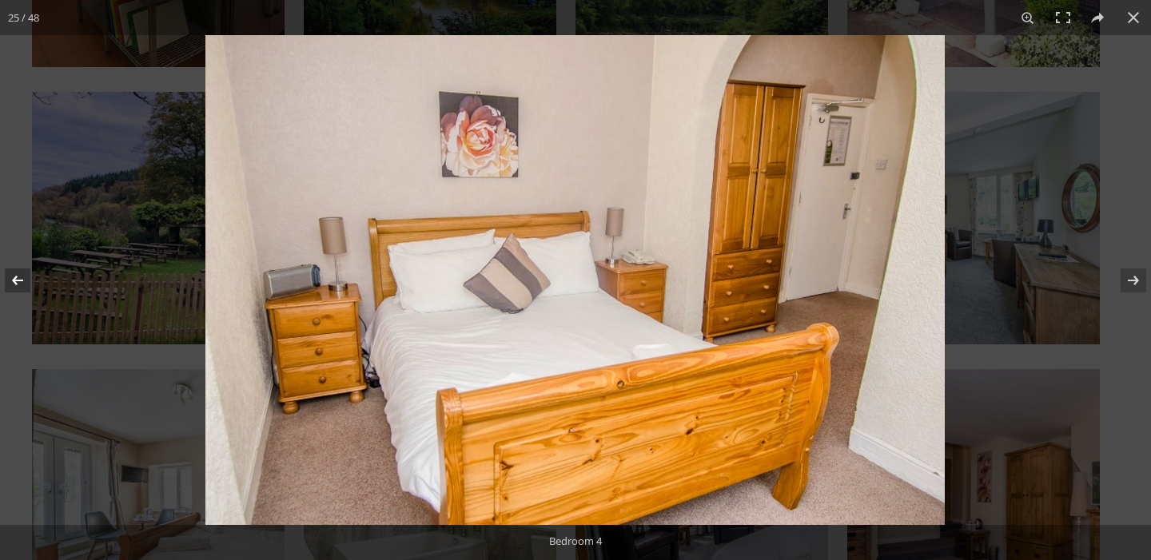
click at [21, 280] on button at bounding box center [28, 281] width 56 height 80
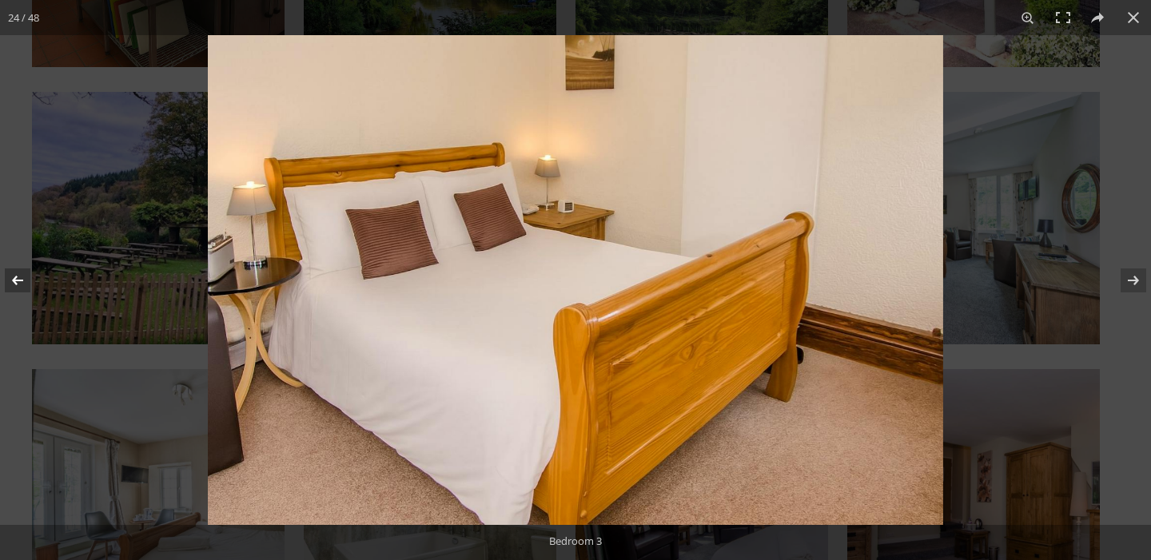
click at [21, 280] on button at bounding box center [28, 281] width 56 height 80
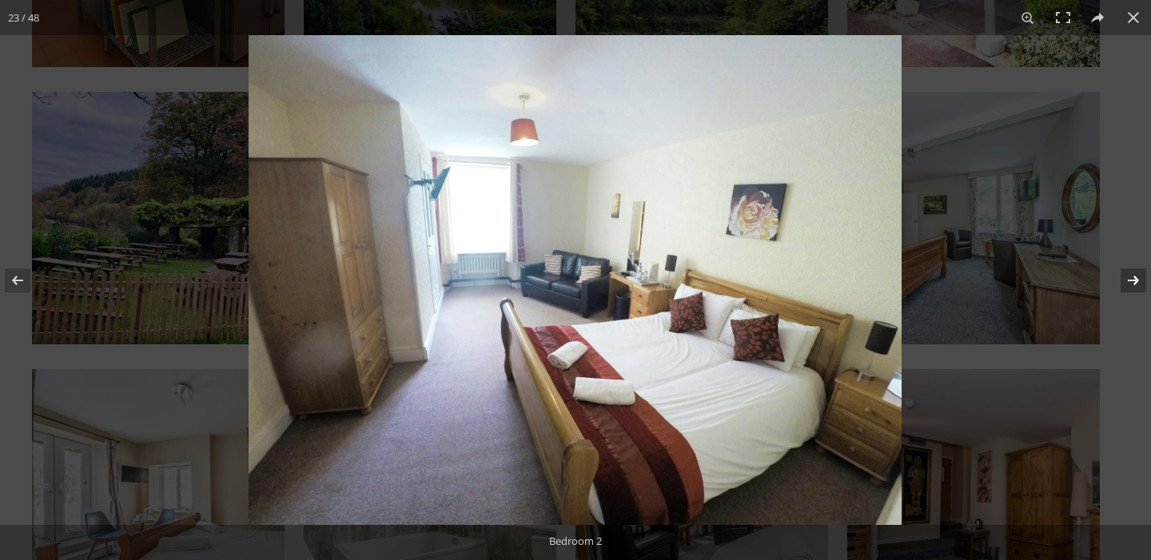
click at [1137, 279] on button at bounding box center [1123, 281] width 56 height 80
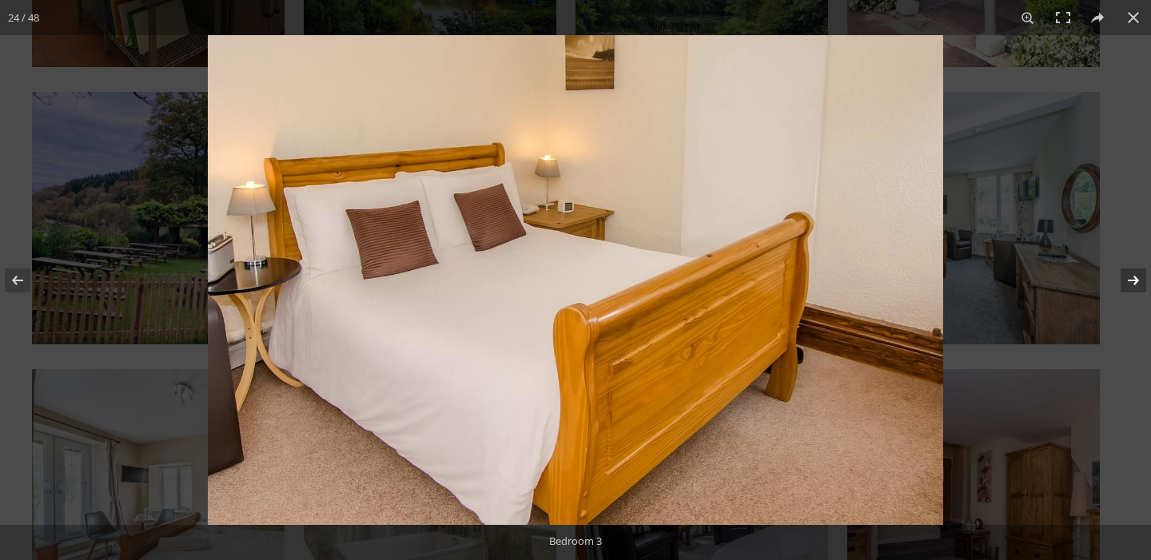
click at [1137, 279] on button at bounding box center [1123, 281] width 56 height 80
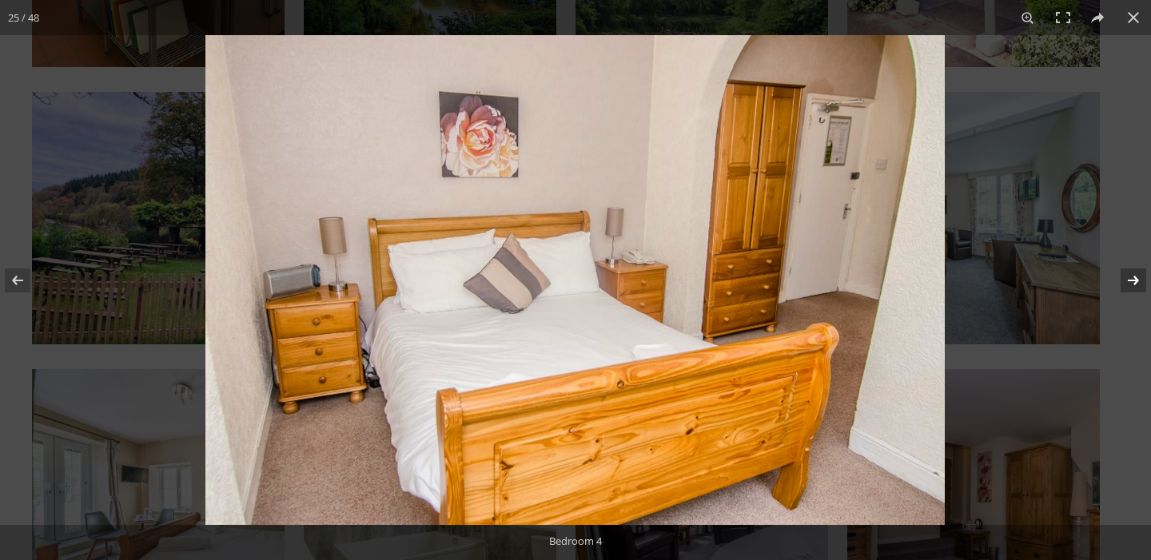
click at [1137, 279] on button at bounding box center [1123, 281] width 56 height 80
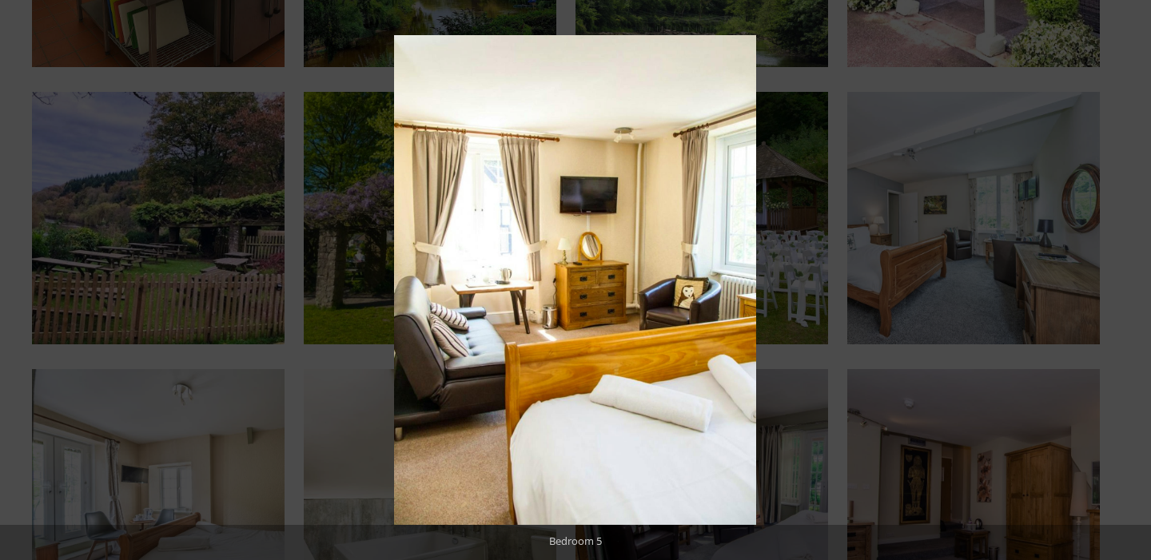
click at [1137, 279] on button at bounding box center [1123, 281] width 56 height 80
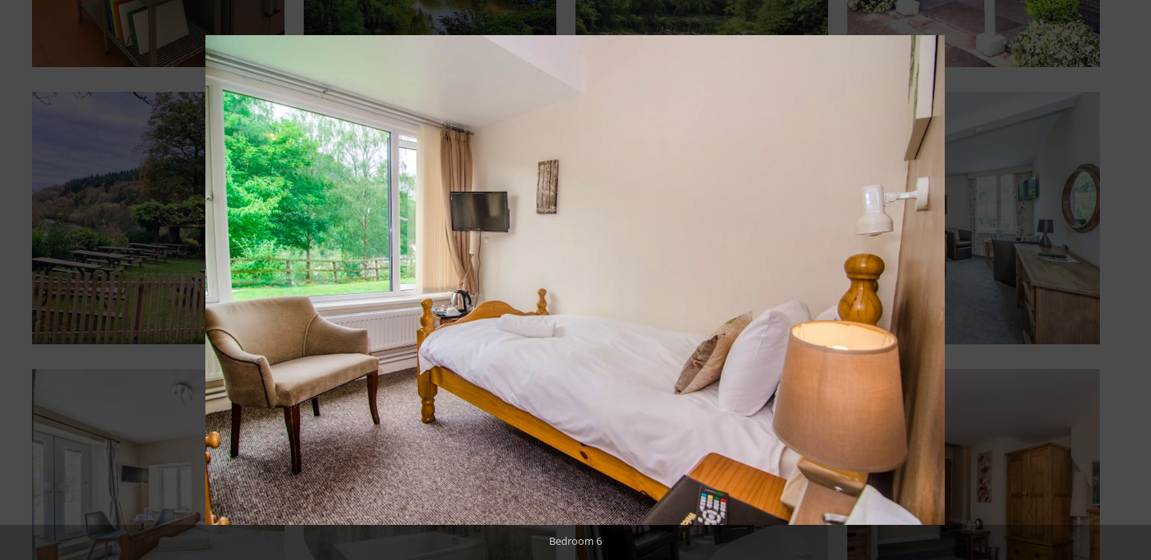
click at [1137, 279] on button at bounding box center [1123, 281] width 56 height 80
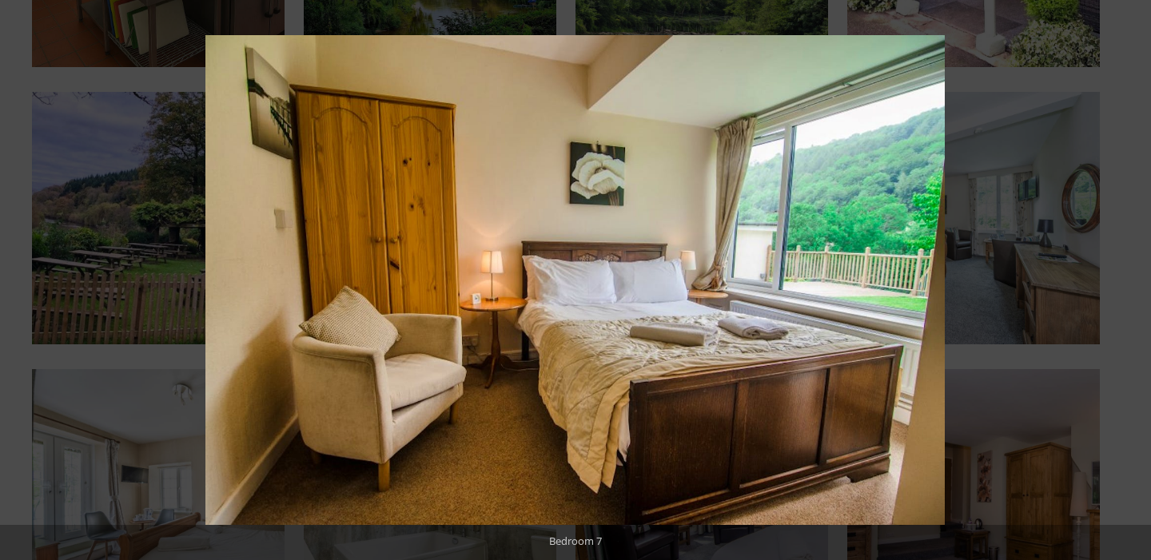
click at [1137, 279] on button at bounding box center [1123, 281] width 56 height 80
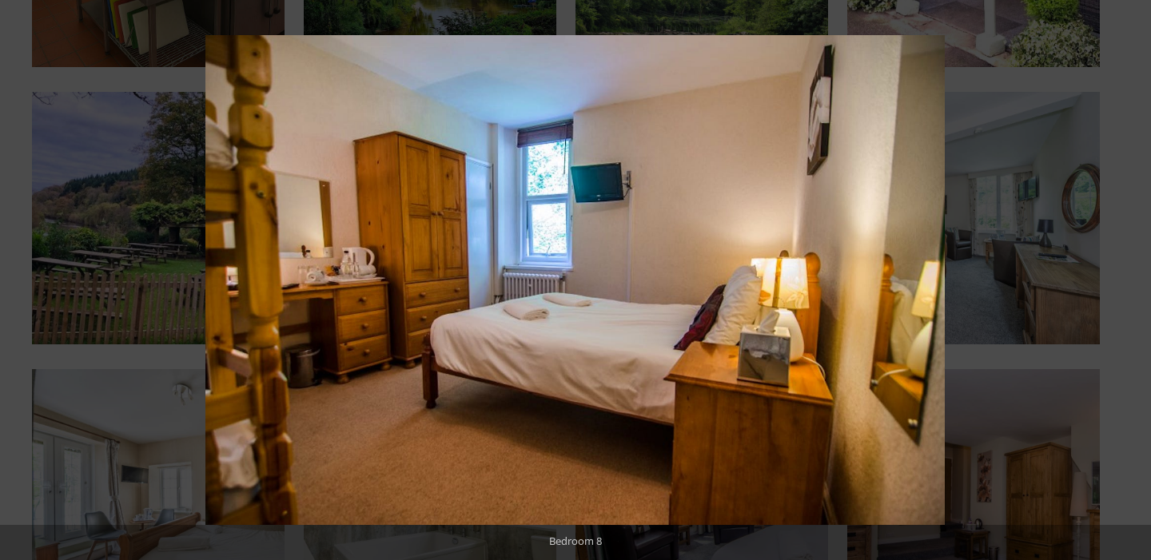
click at [1129, 282] on button at bounding box center [1123, 281] width 56 height 80
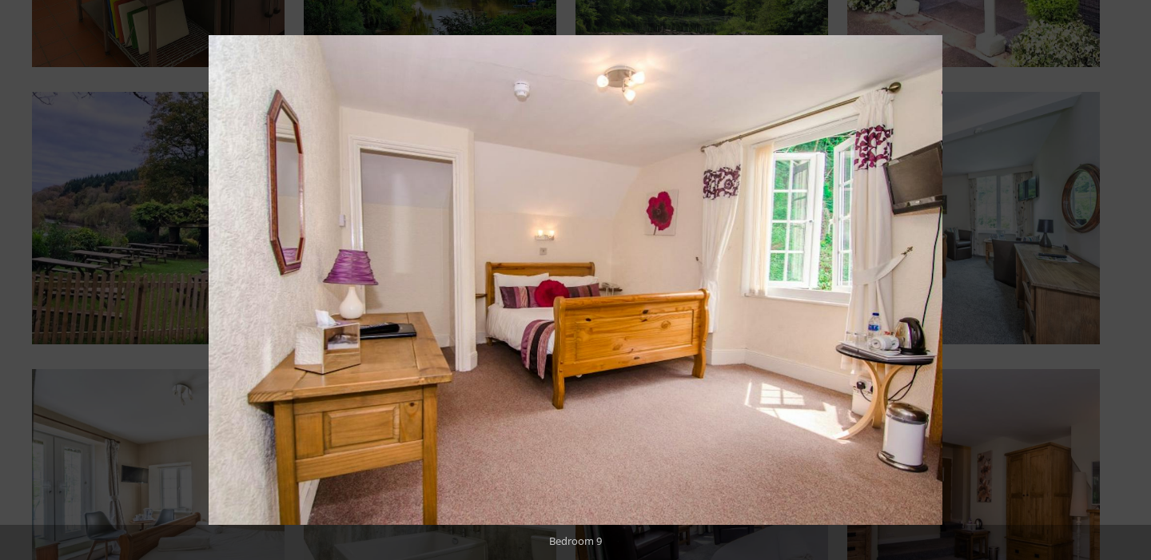
click at [1129, 282] on button at bounding box center [1123, 281] width 56 height 80
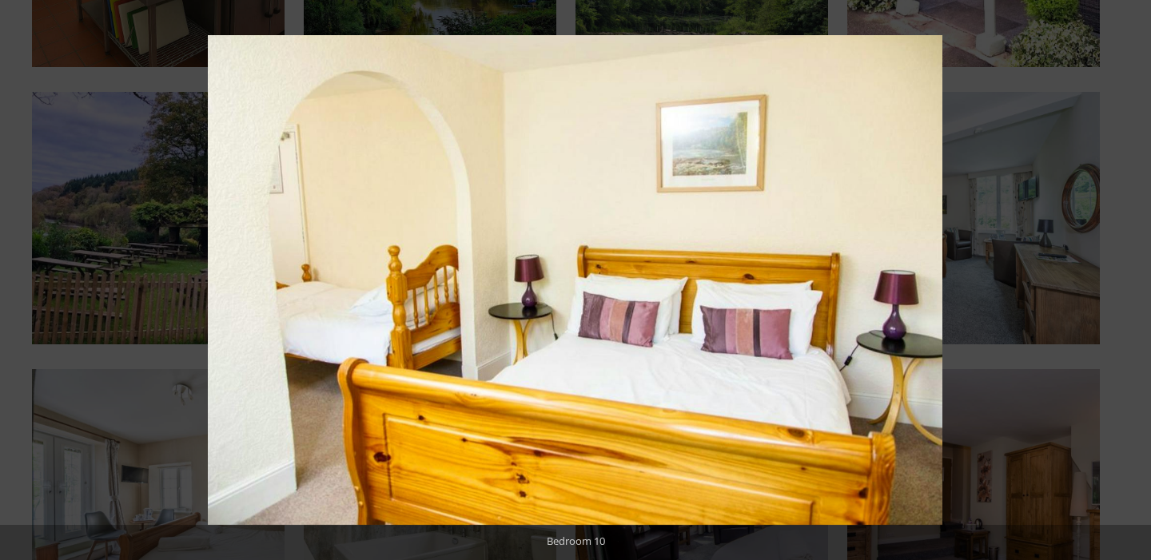
click at [1129, 282] on button at bounding box center [1123, 281] width 56 height 80
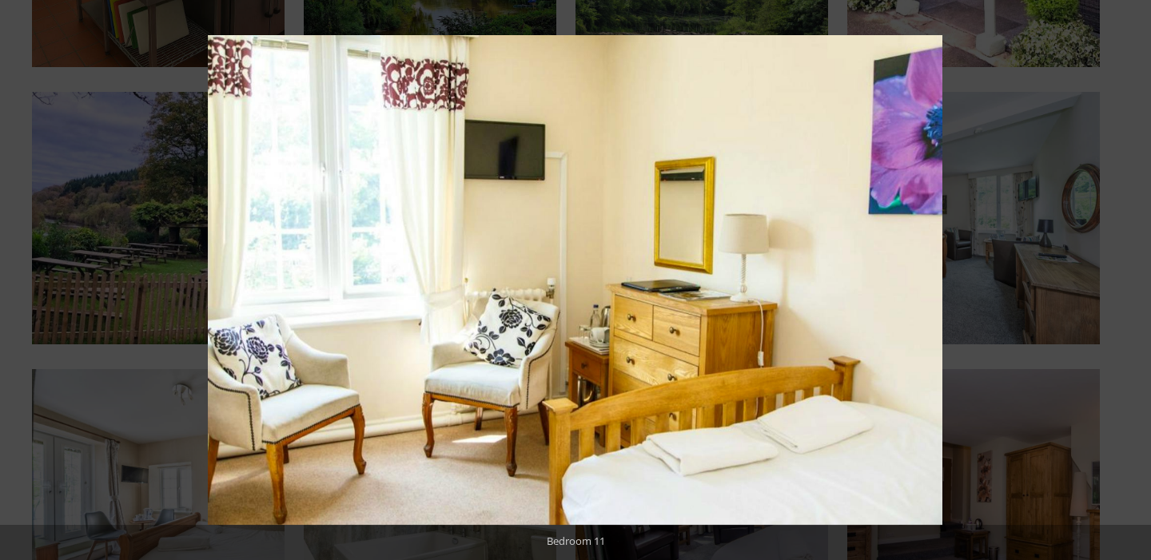
click at [1129, 282] on button at bounding box center [1123, 281] width 56 height 80
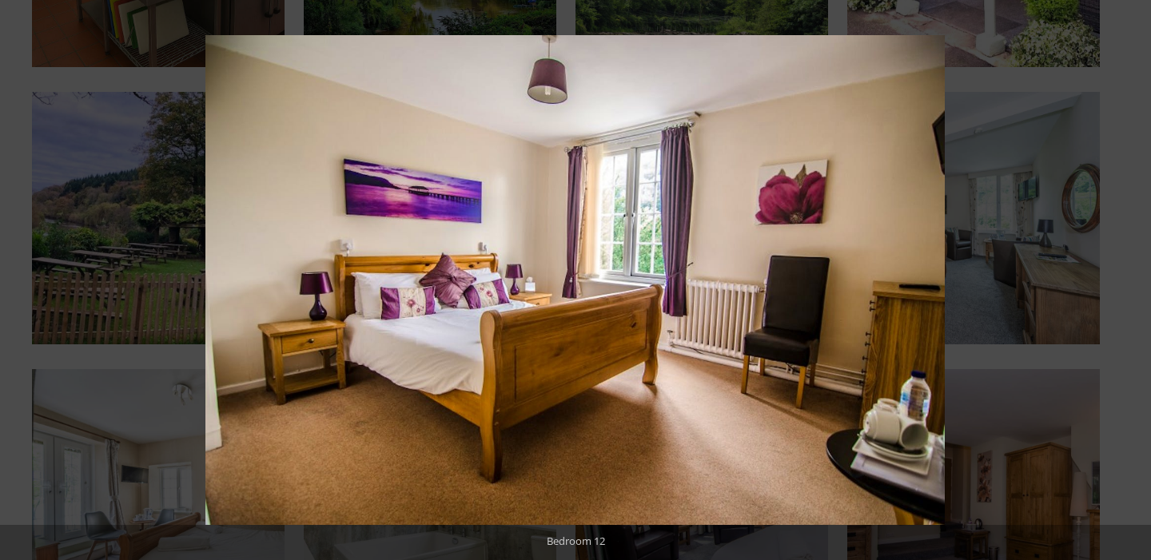
click at [1129, 282] on button at bounding box center [1123, 281] width 56 height 80
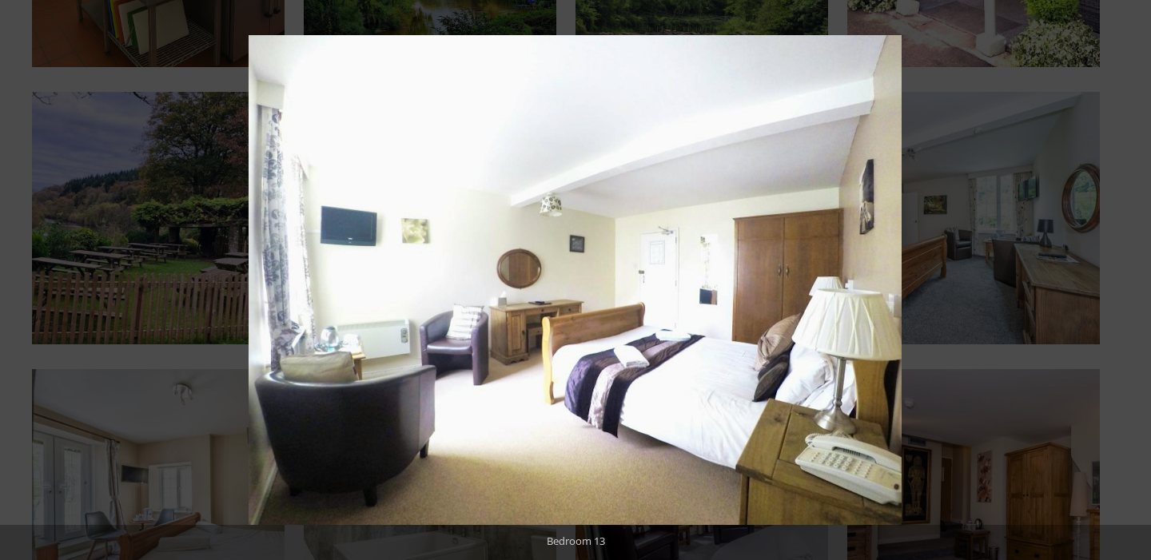
click at [1129, 282] on button at bounding box center [1123, 281] width 56 height 80
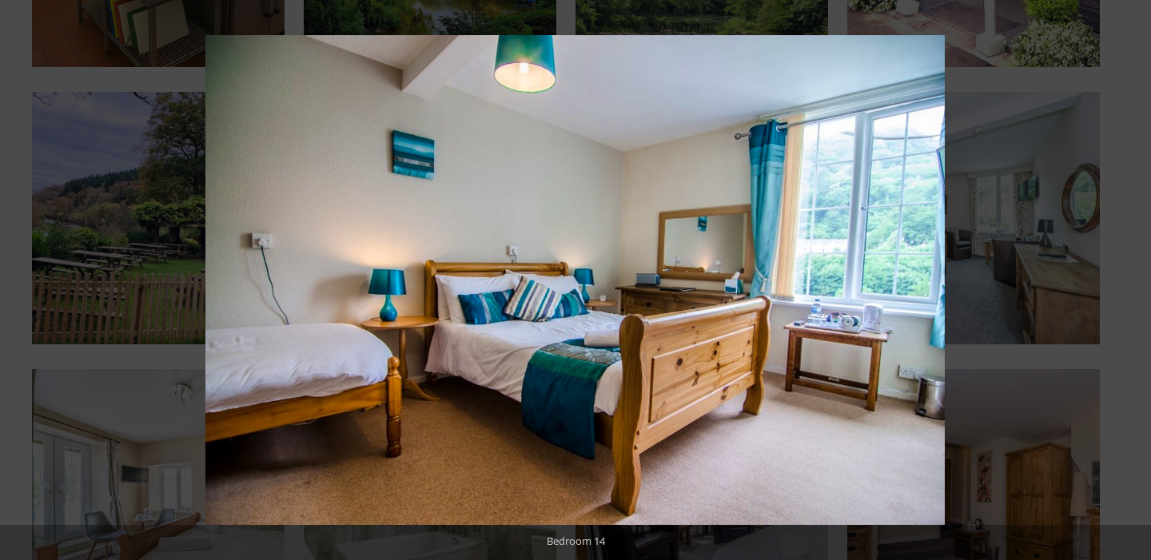
click at [1129, 282] on button at bounding box center [1123, 281] width 56 height 80
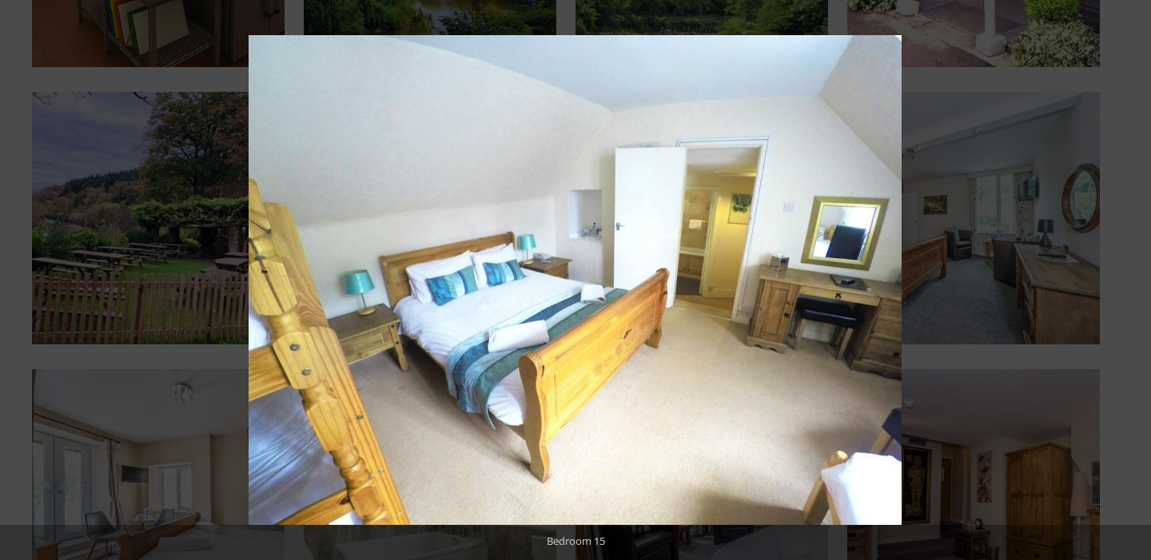
click at [1129, 282] on button at bounding box center [1123, 281] width 56 height 80
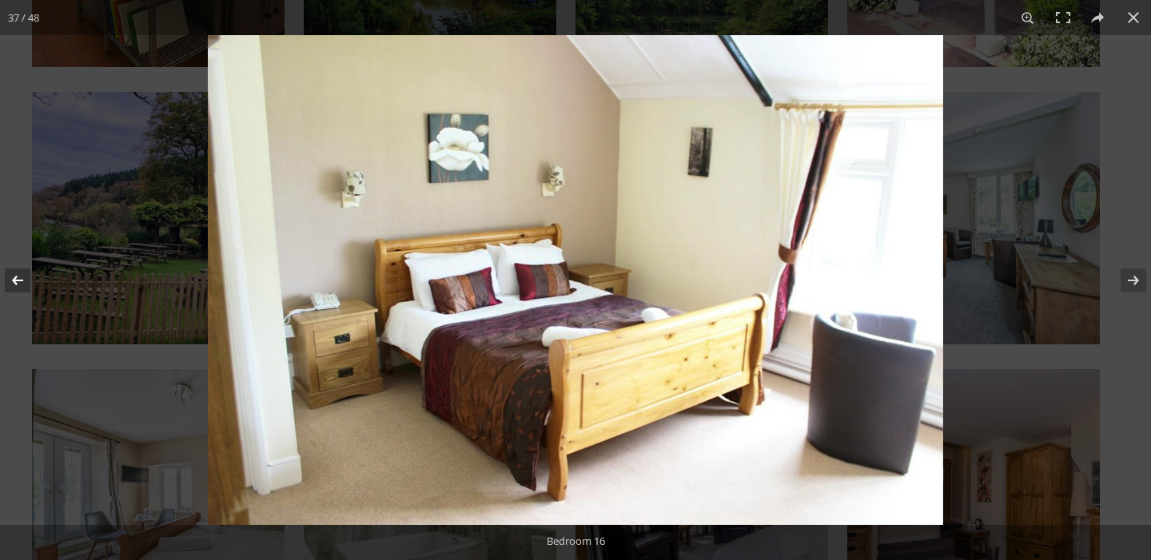
click at [13, 277] on button at bounding box center [28, 281] width 56 height 80
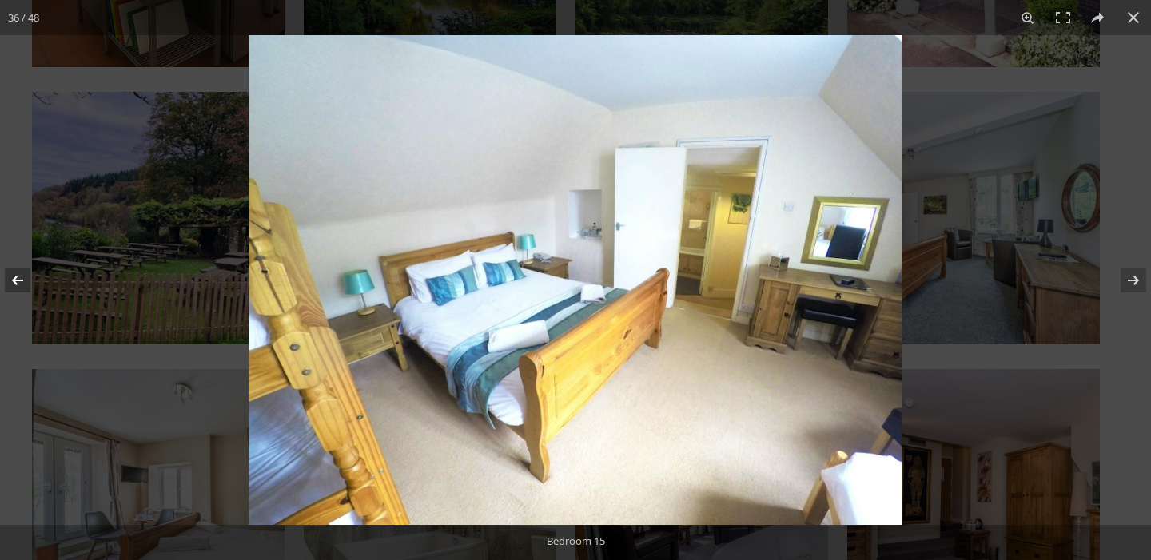
click at [13, 277] on button at bounding box center [28, 281] width 56 height 80
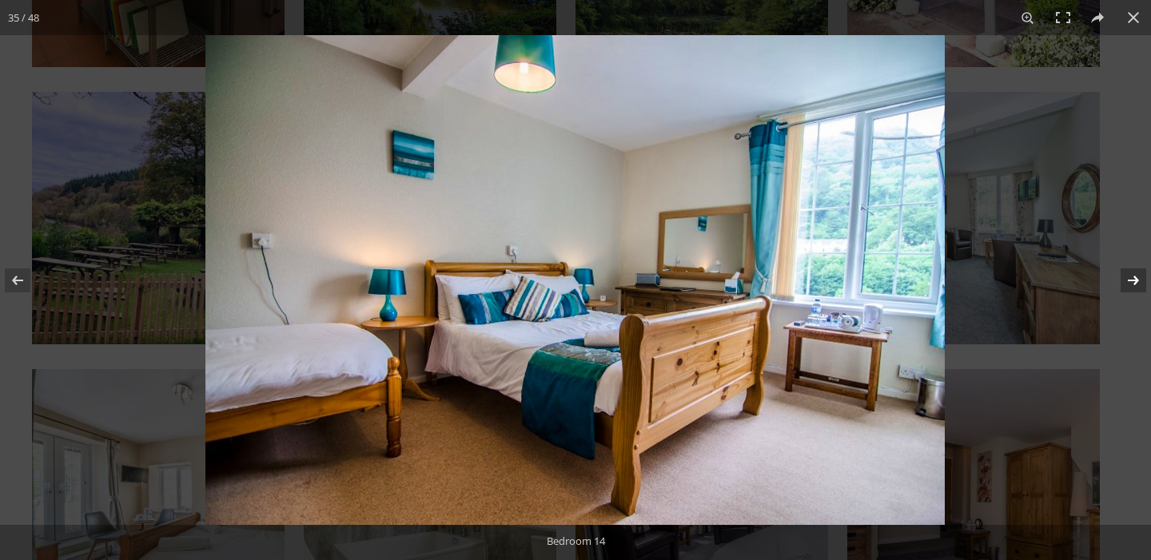
click at [1134, 285] on button at bounding box center [1123, 281] width 56 height 80
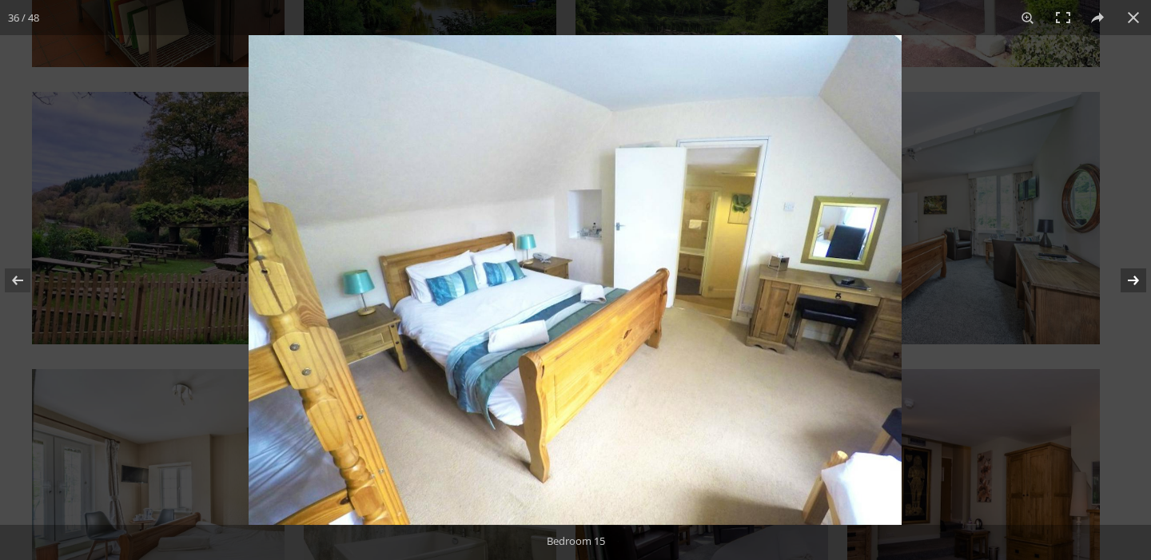
click at [1134, 285] on button at bounding box center [1123, 281] width 56 height 80
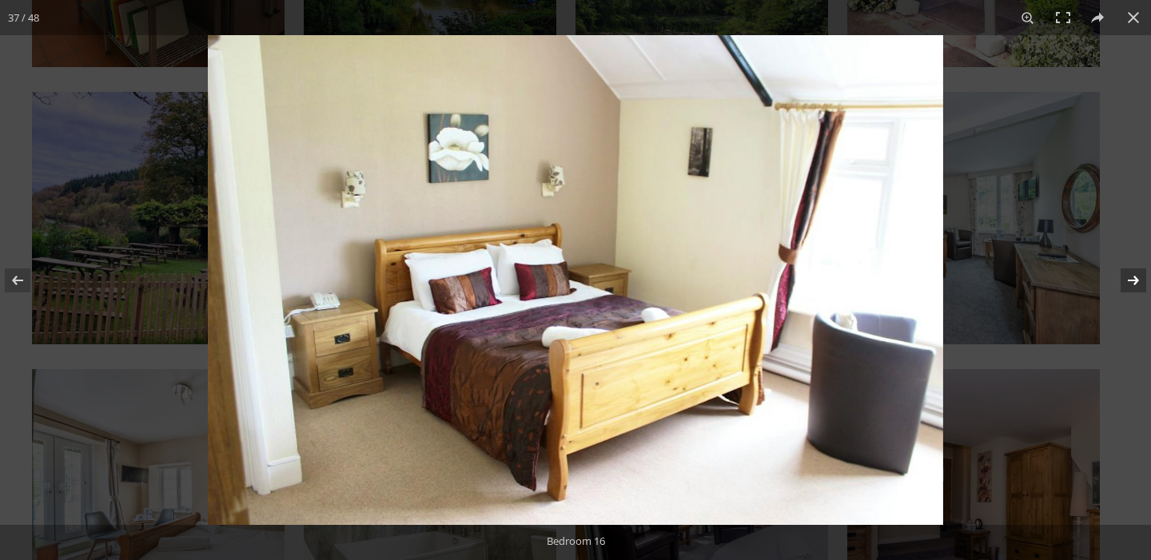
click at [1134, 285] on button at bounding box center [1123, 281] width 56 height 80
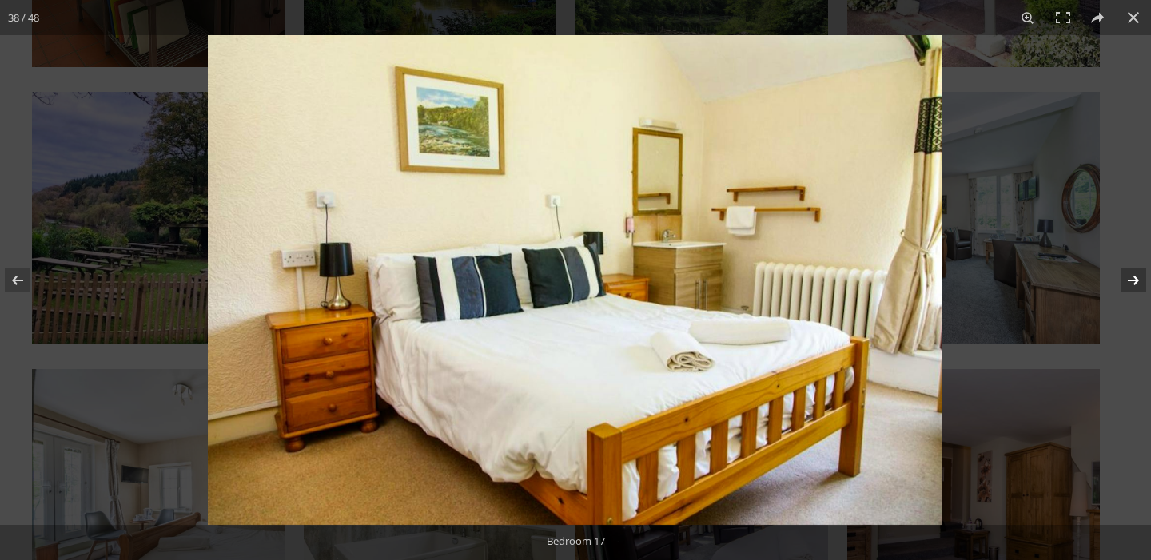
click at [1134, 285] on button at bounding box center [1123, 281] width 56 height 80
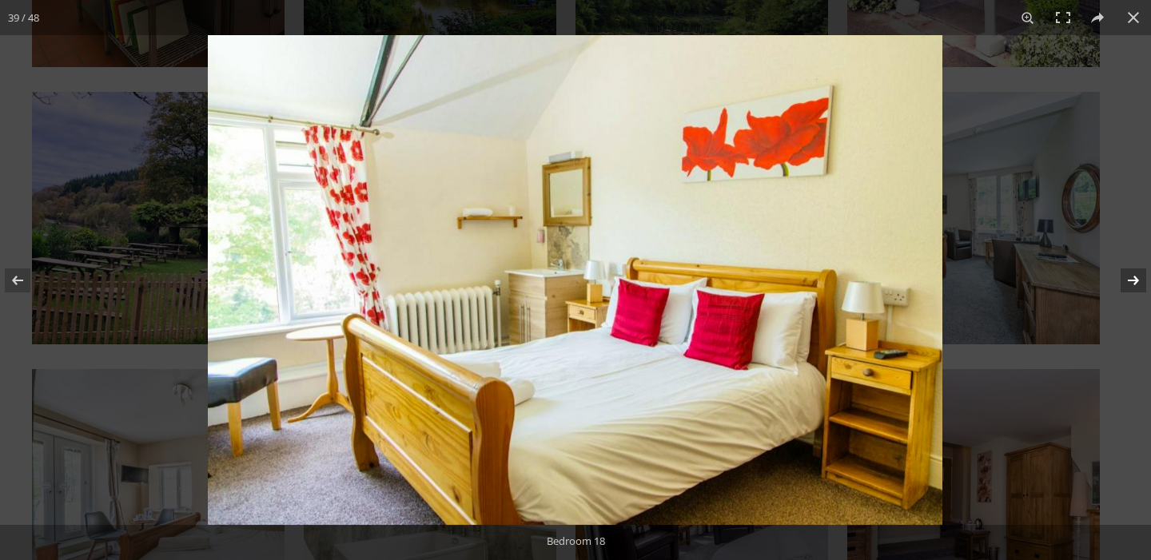
click at [1134, 285] on button at bounding box center [1123, 281] width 56 height 80
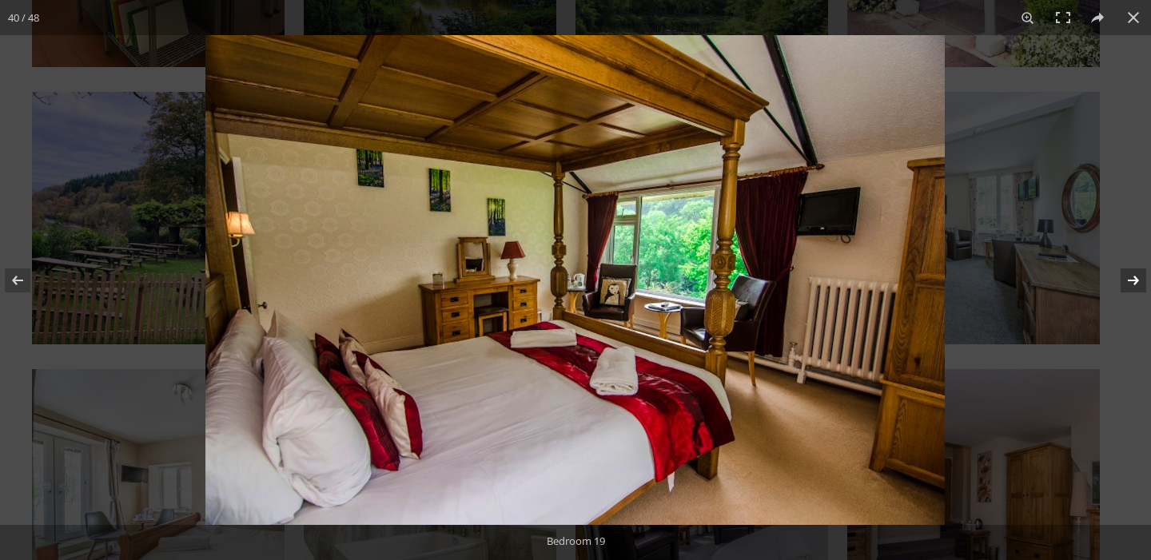
click at [1133, 274] on button at bounding box center [1123, 281] width 56 height 80
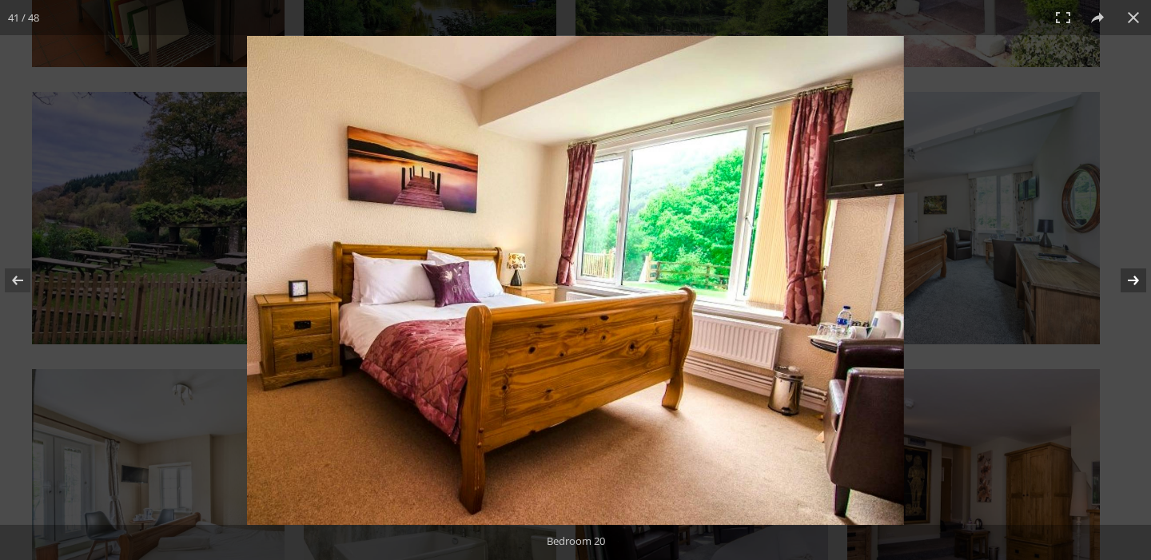
click at [1133, 274] on button at bounding box center [1123, 281] width 56 height 80
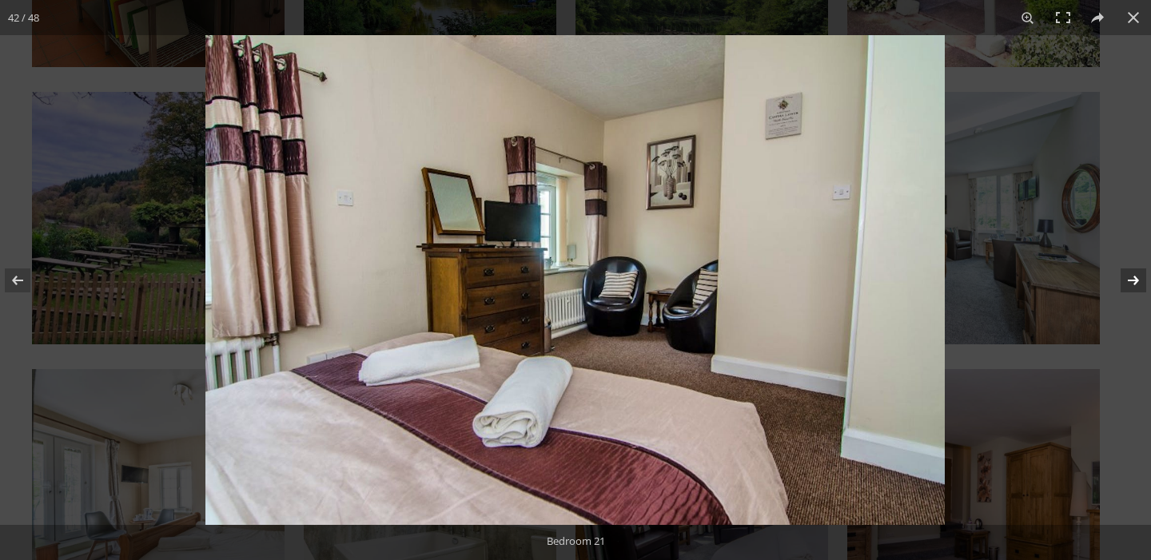
click at [1133, 274] on button at bounding box center [1123, 281] width 56 height 80
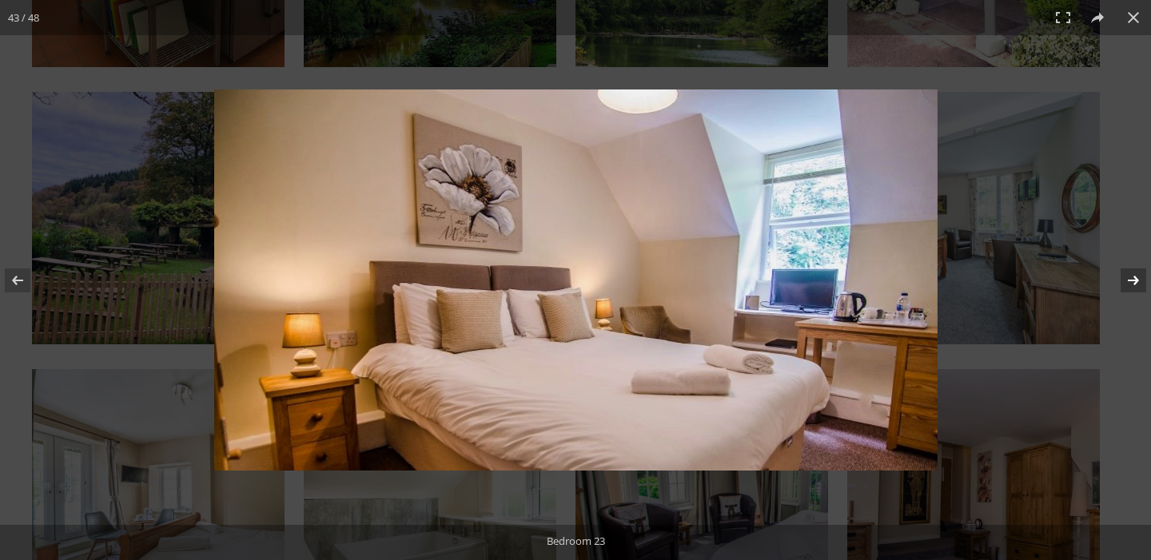
click at [1133, 274] on button at bounding box center [1123, 281] width 56 height 80
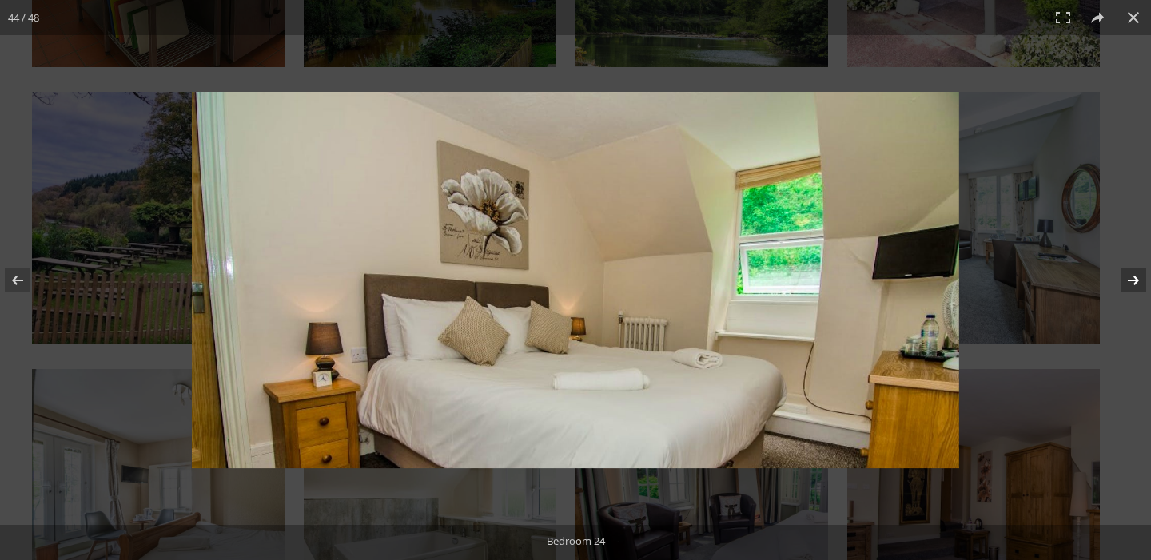
click at [1133, 274] on button at bounding box center [1123, 281] width 56 height 80
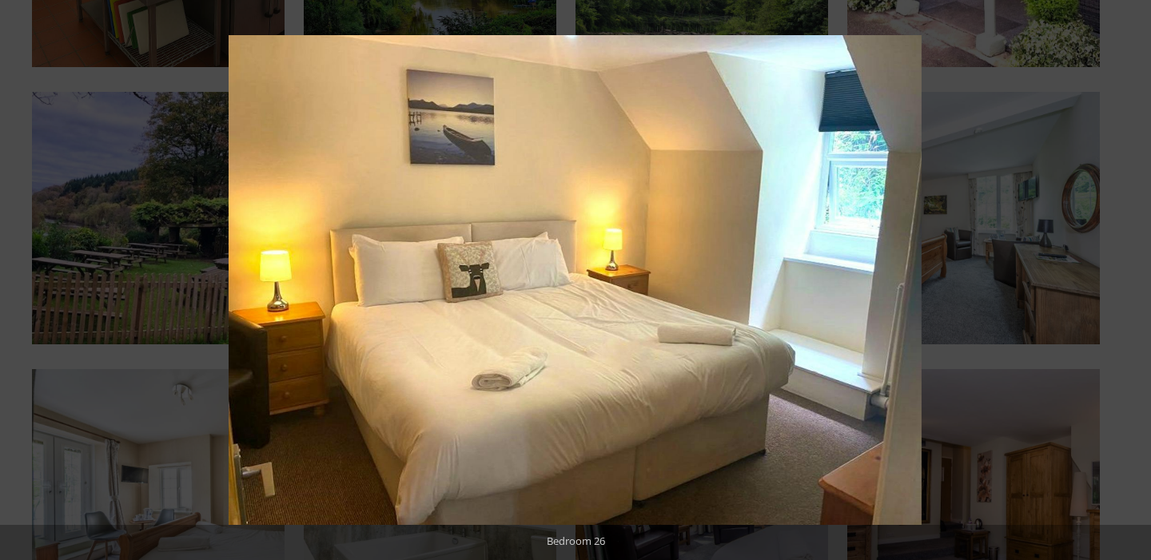
click at [1133, 274] on button at bounding box center [1123, 281] width 56 height 80
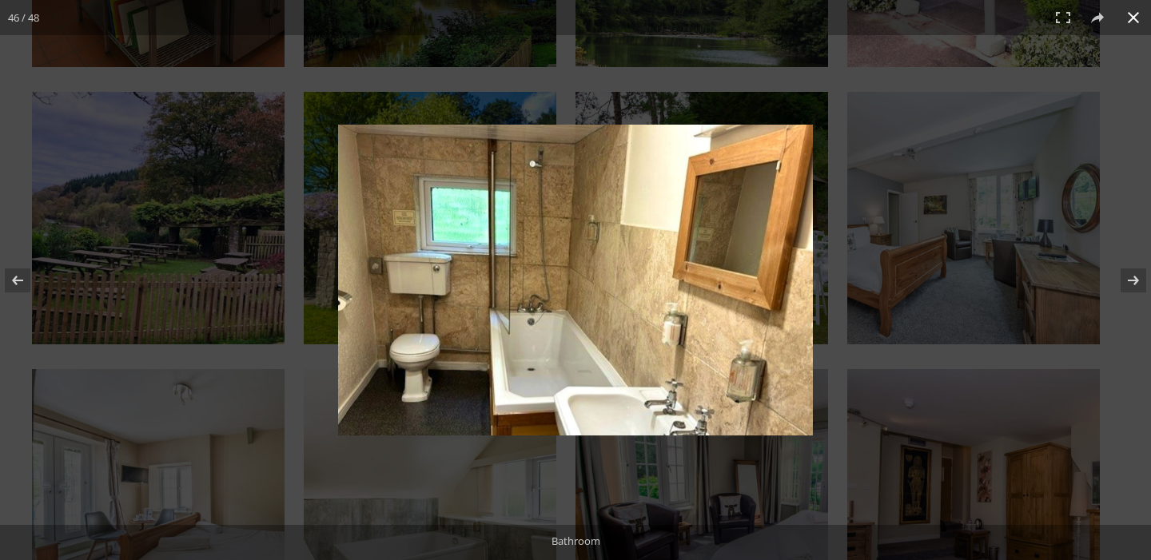
click at [1133, 225] on div at bounding box center [575, 280] width 1151 height 560
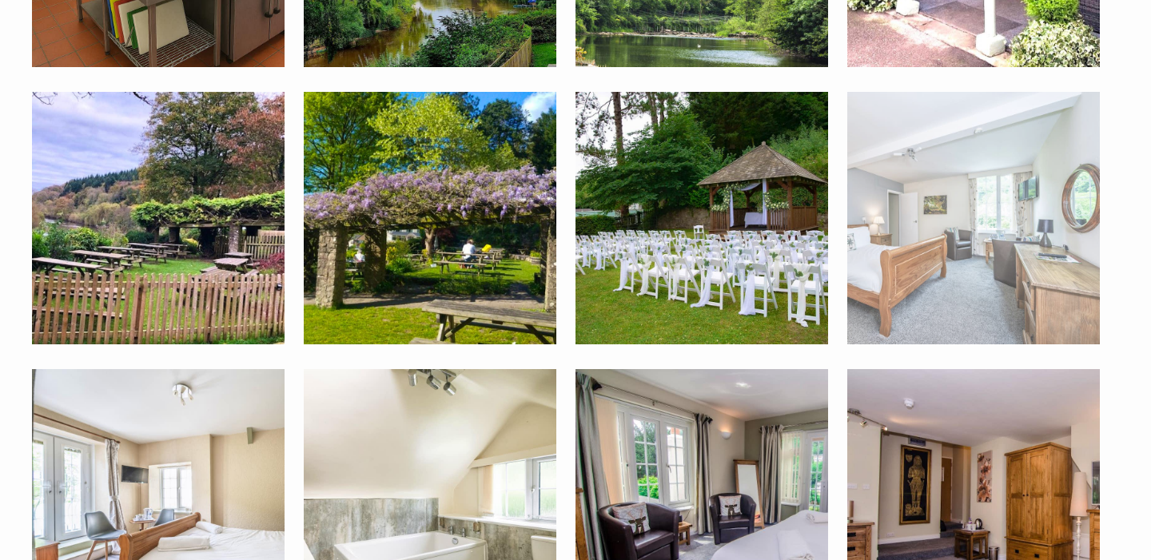
click at [986, 308] on img at bounding box center [973, 218] width 253 height 253
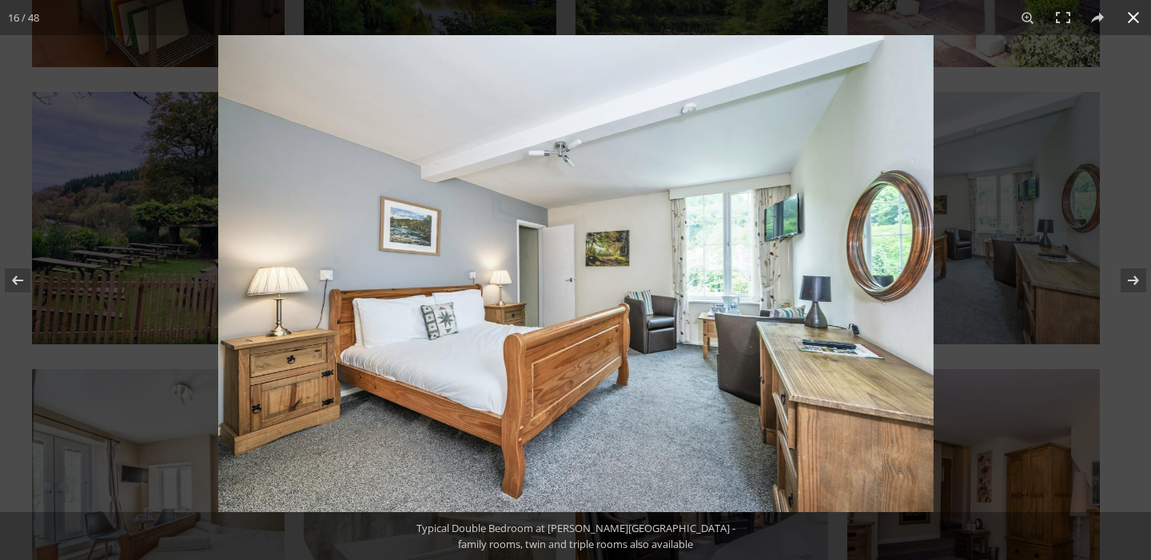
click at [1127, 18] on button at bounding box center [1133, 17] width 35 height 35
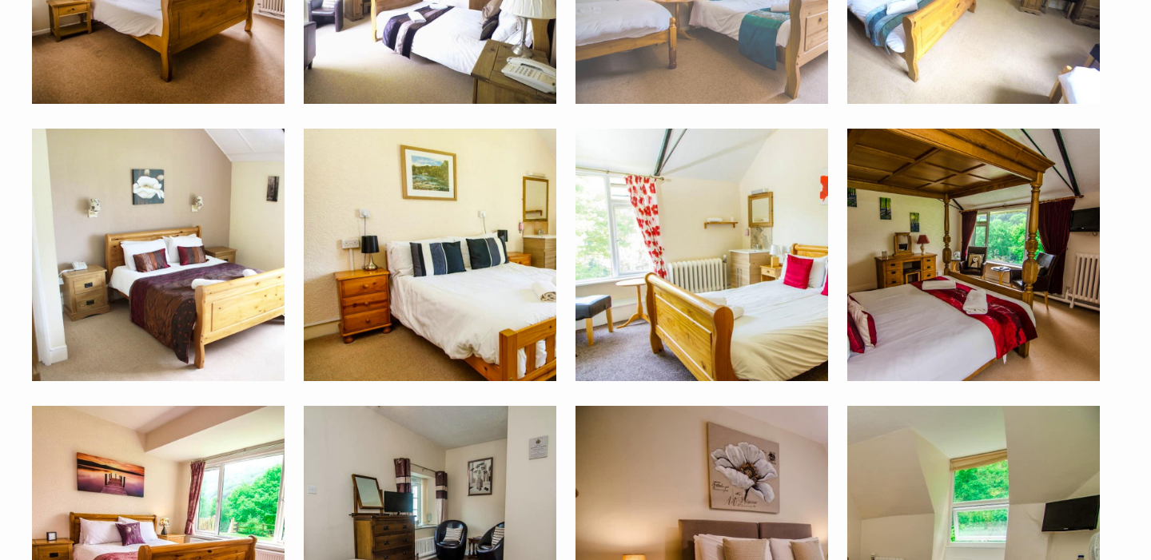
scroll to position [3141, 0]
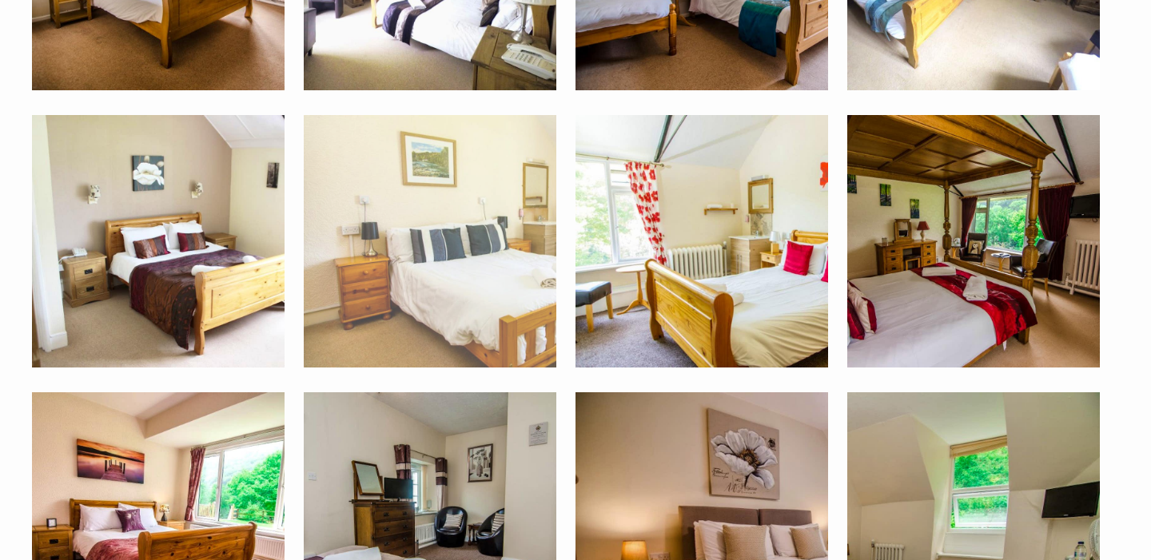
click at [488, 273] on img at bounding box center [430, 241] width 253 height 253
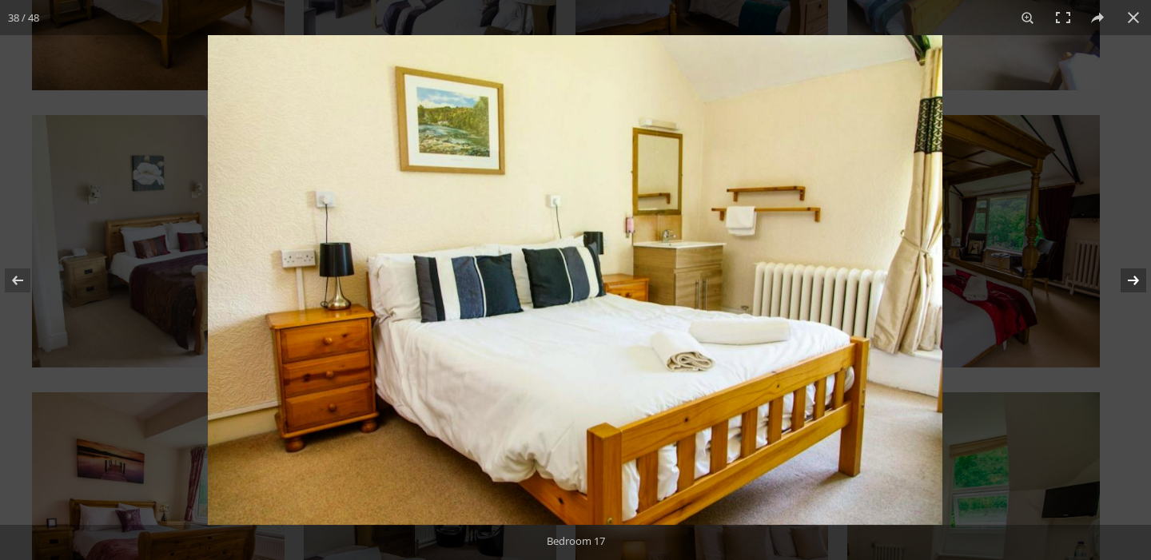
click at [1139, 278] on button at bounding box center [1123, 281] width 56 height 80
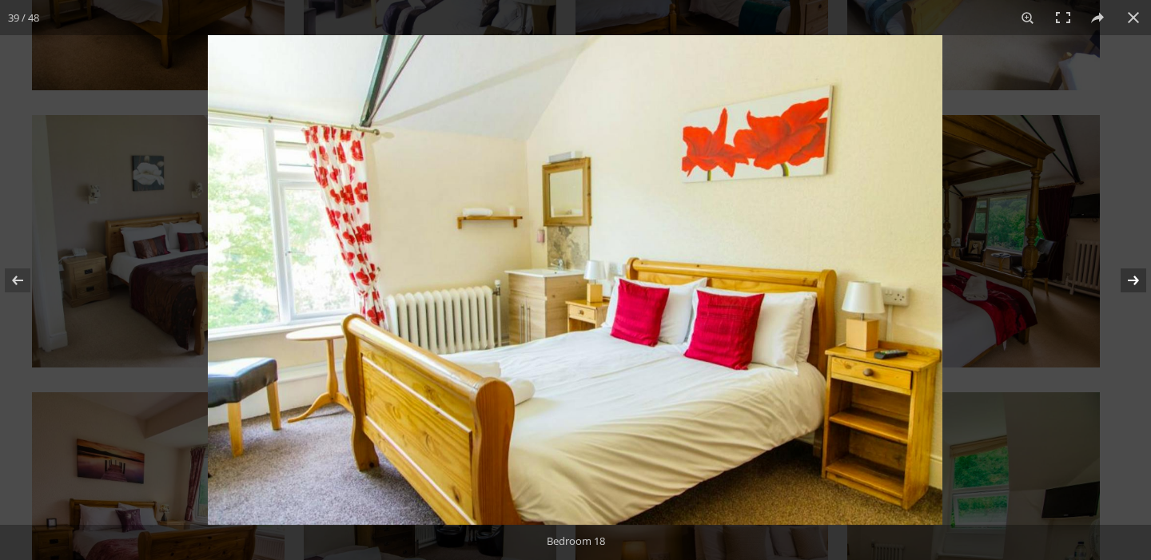
click at [1139, 278] on button at bounding box center [1123, 281] width 56 height 80
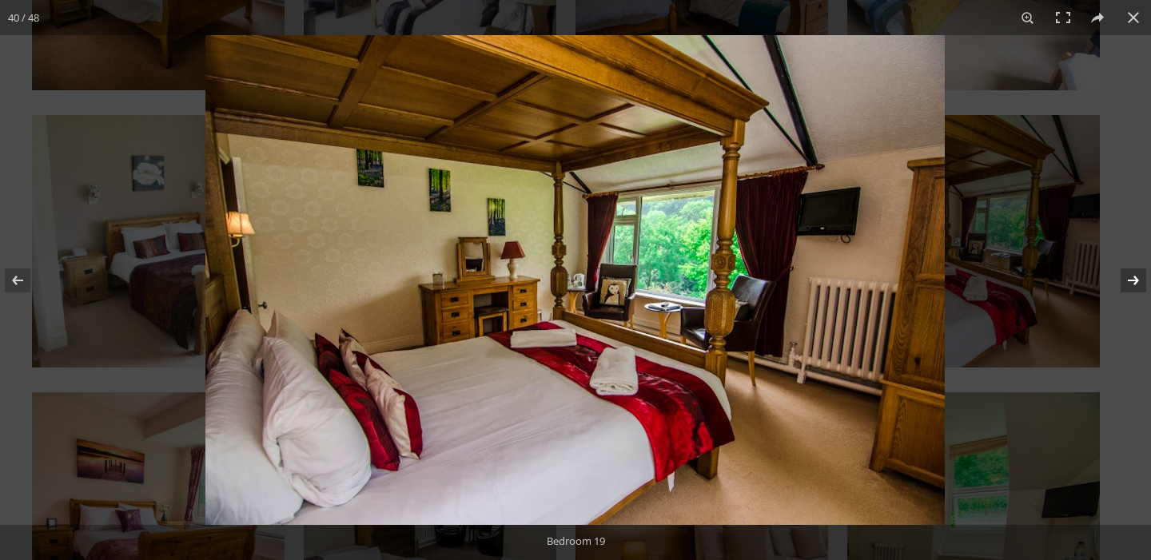
click at [1139, 278] on button at bounding box center [1123, 281] width 56 height 80
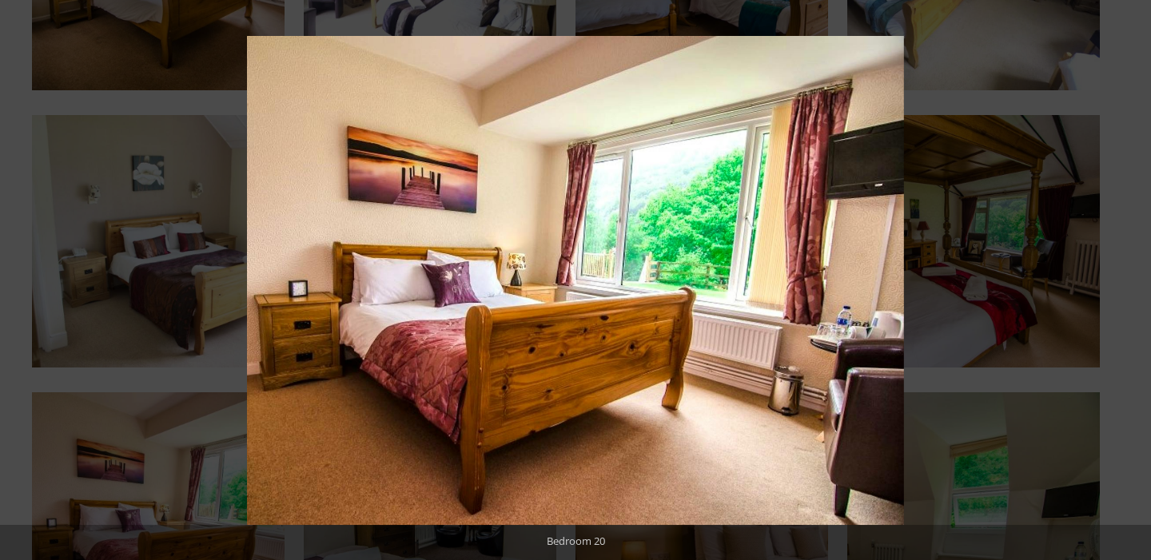
click at [1139, 278] on button at bounding box center [1123, 281] width 56 height 80
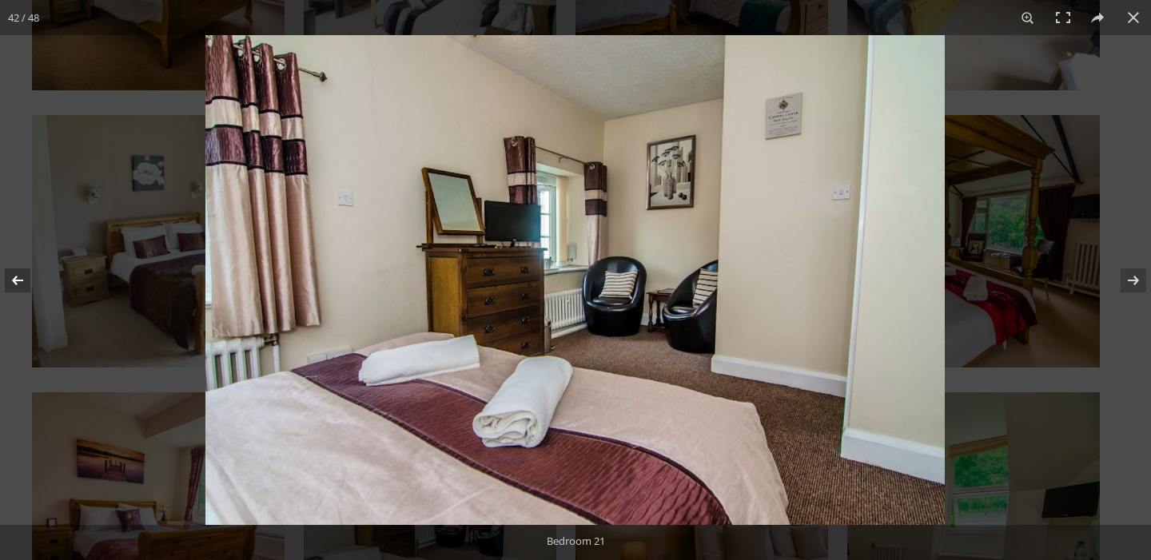
click at [18, 278] on button at bounding box center [28, 281] width 56 height 80
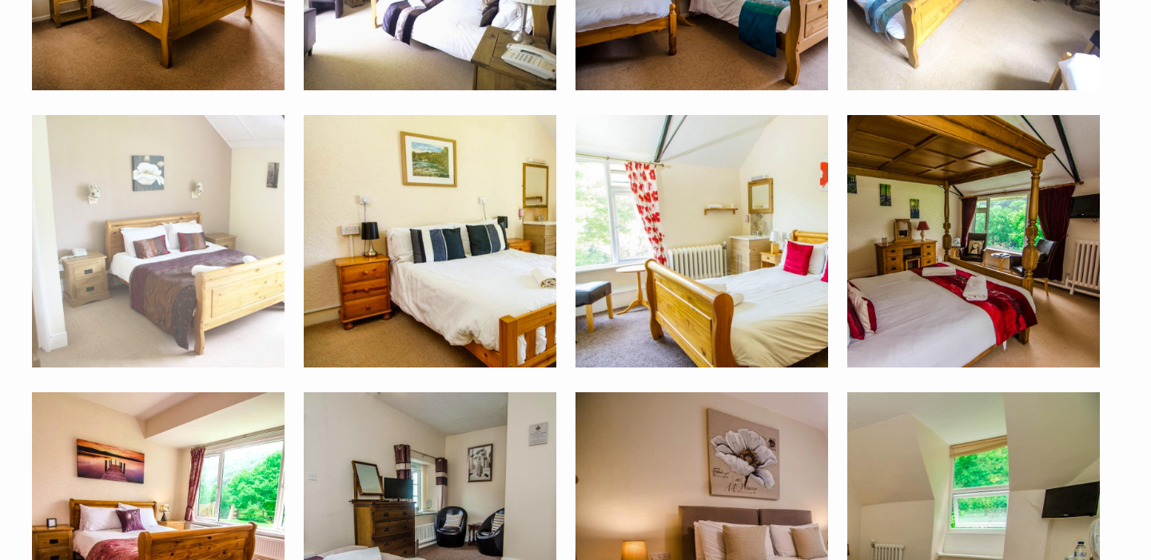
click at [197, 279] on img at bounding box center [158, 241] width 253 height 253
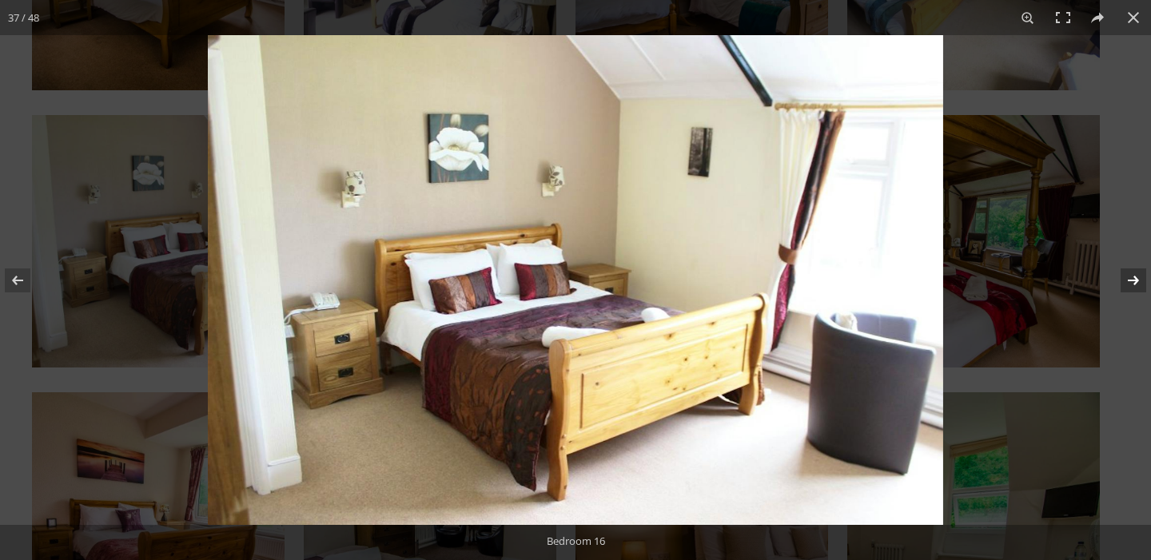
click at [1132, 278] on button at bounding box center [1123, 281] width 56 height 80
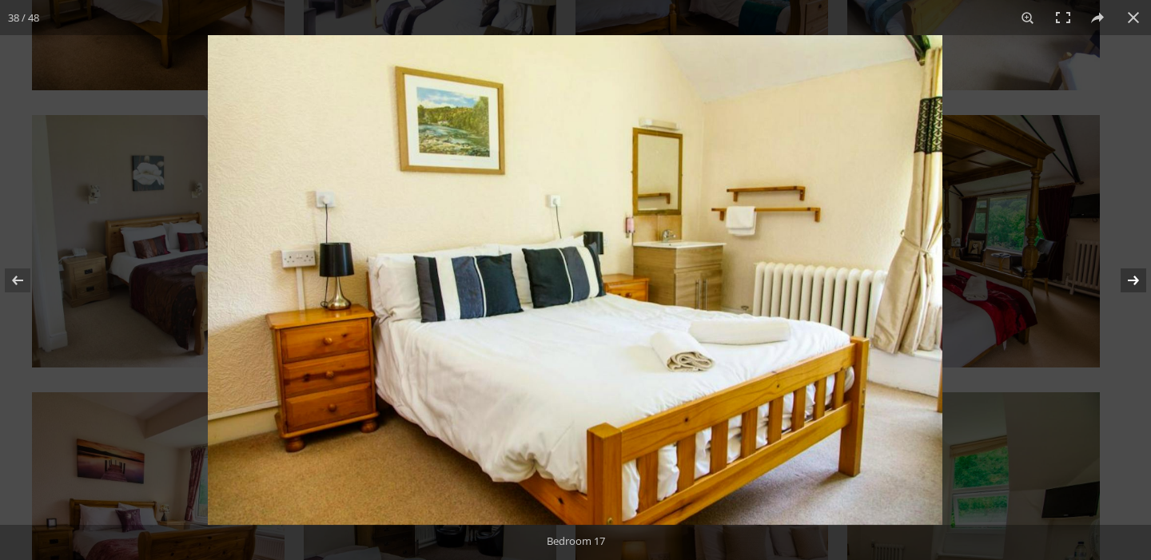
click at [1132, 278] on button at bounding box center [1123, 281] width 56 height 80
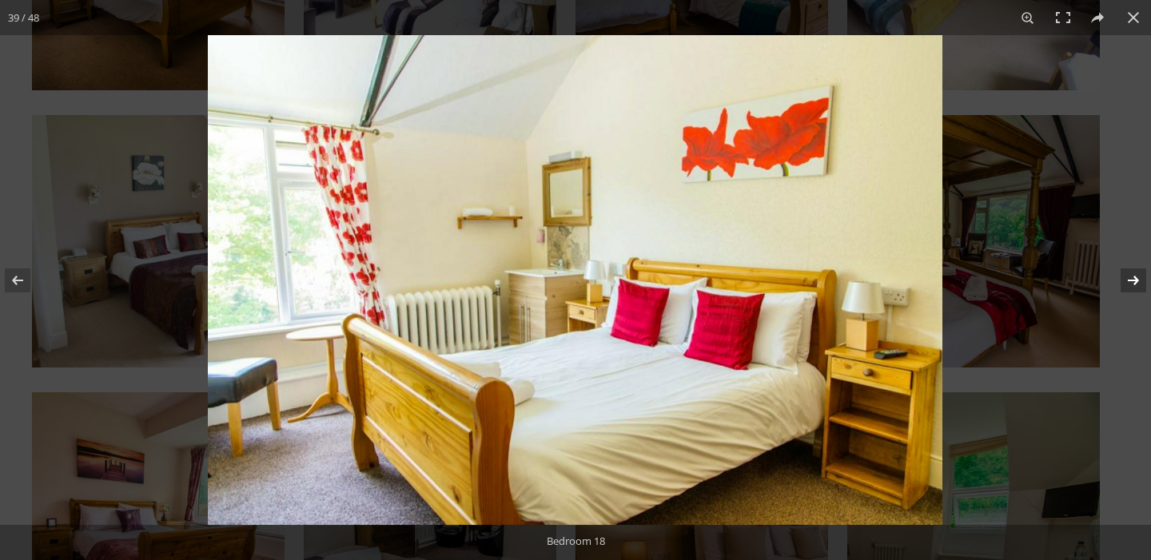
click at [1132, 278] on button at bounding box center [1123, 281] width 56 height 80
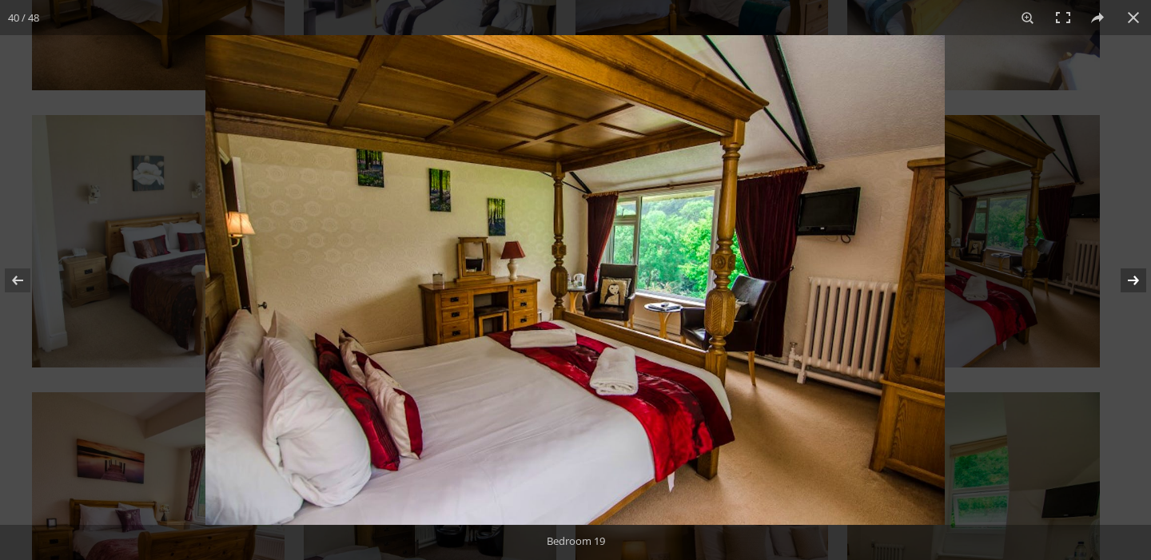
click at [1132, 278] on button at bounding box center [1123, 281] width 56 height 80
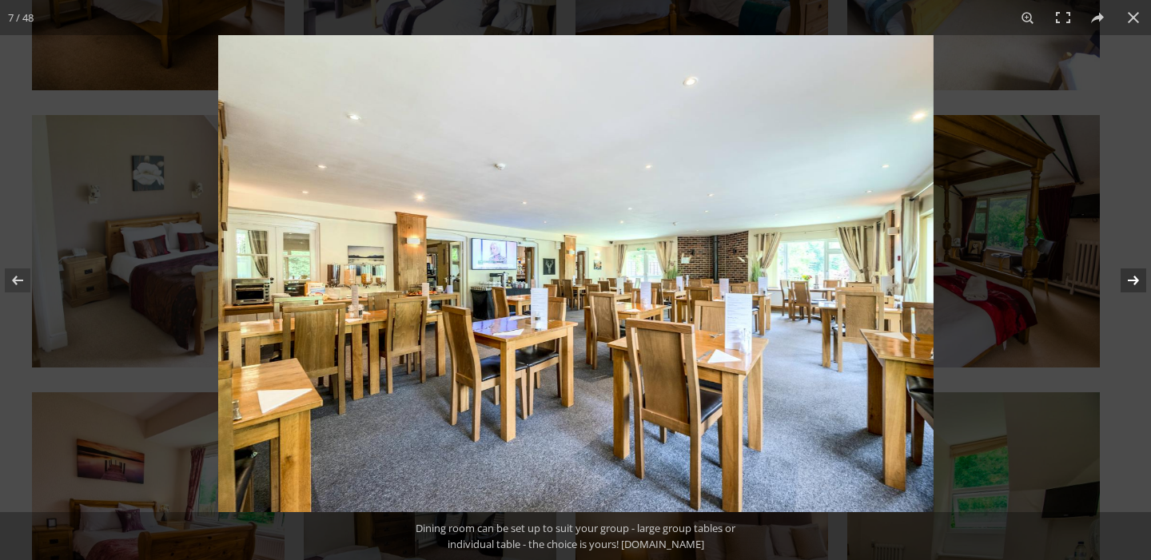
click at [1133, 291] on button at bounding box center [1123, 281] width 56 height 80
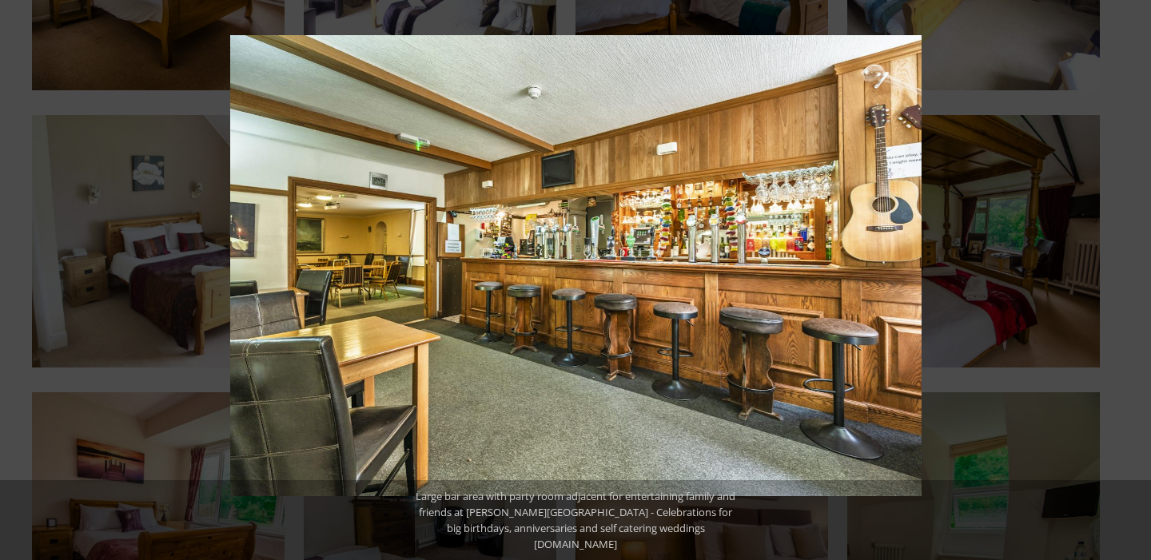
click at [1133, 291] on button at bounding box center [1123, 281] width 56 height 80
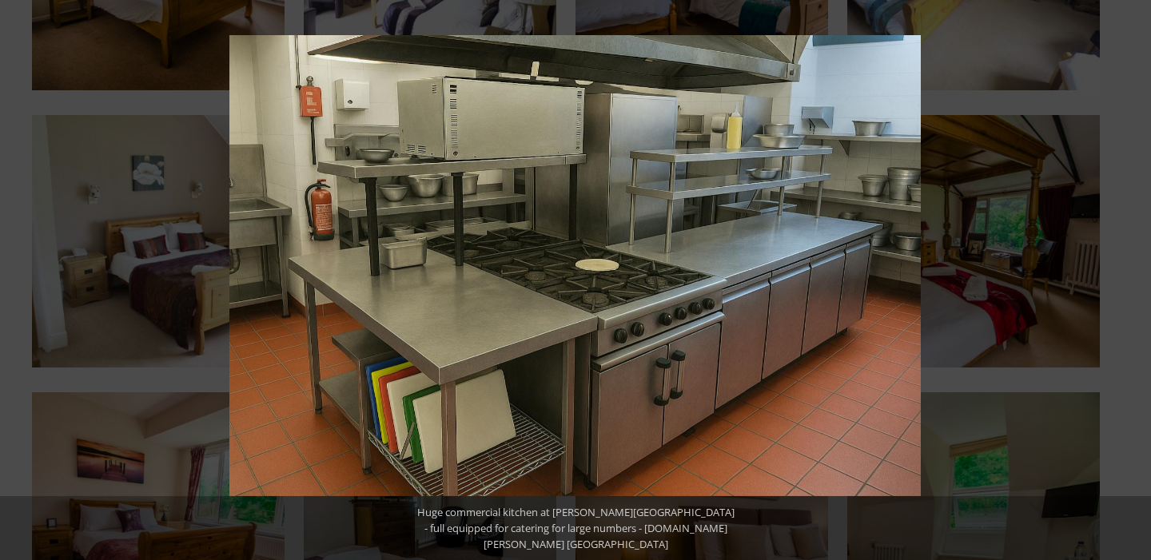
click at [1133, 291] on button at bounding box center [1123, 281] width 56 height 80
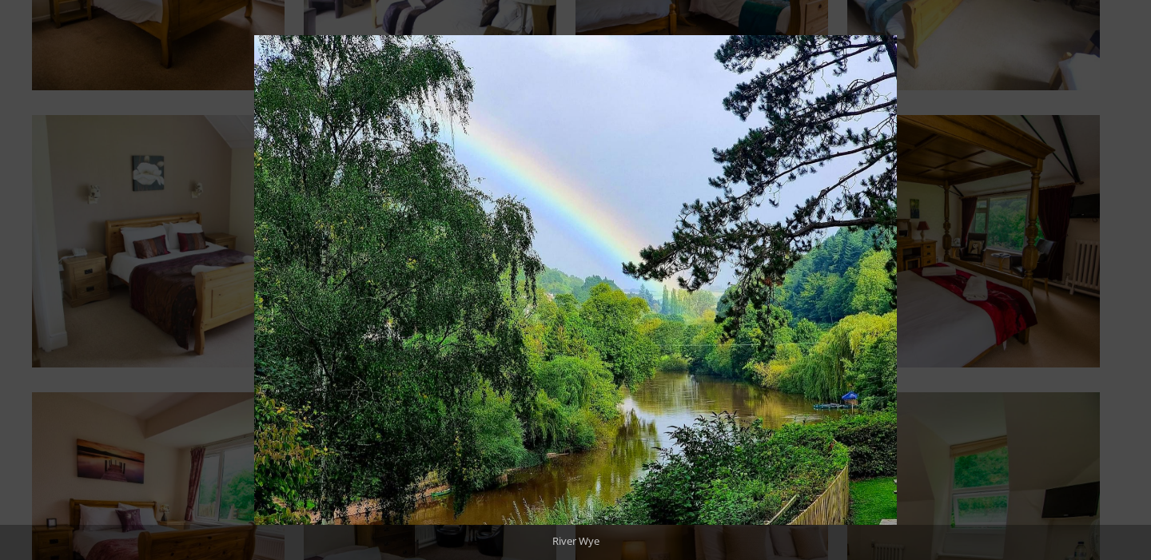
click at [1133, 291] on button at bounding box center [1123, 281] width 56 height 80
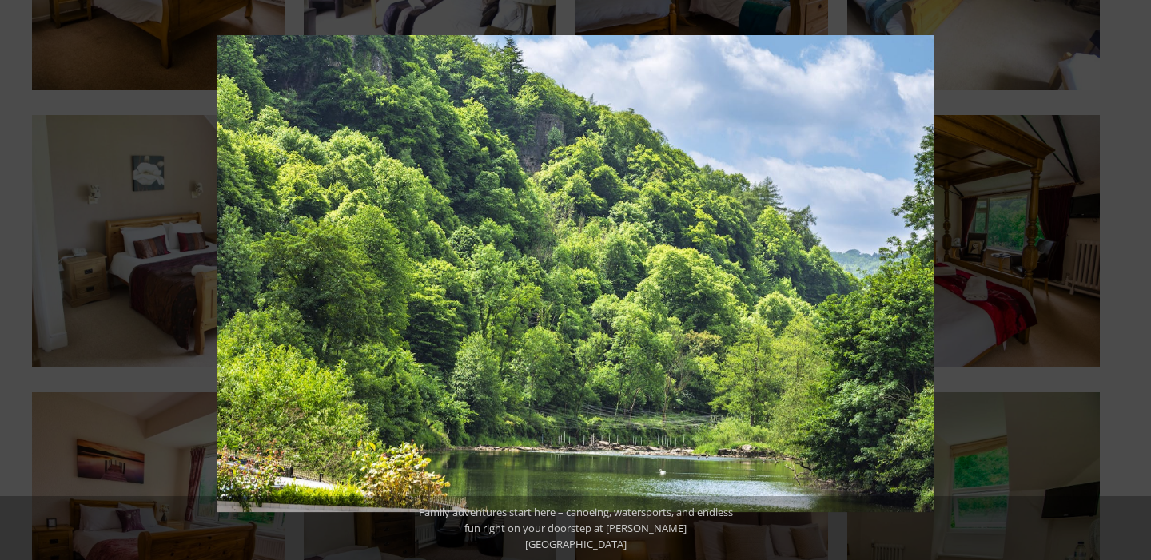
click at [1133, 291] on button at bounding box center [1123, 281] width 56 height 80
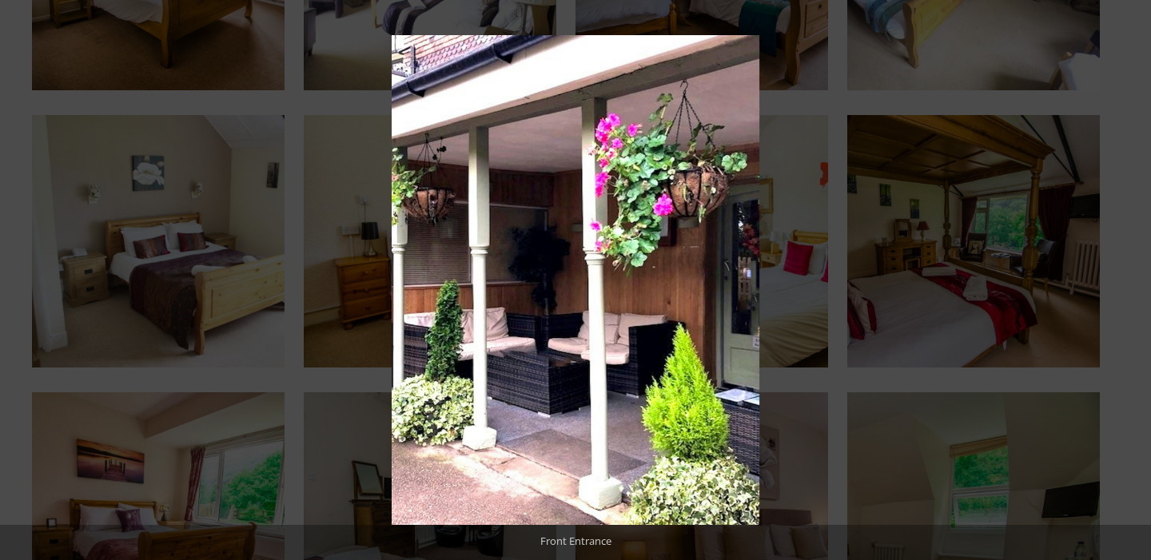
click at [1133, 291] on button at bounding box center [1123, 281] width 56 height 80
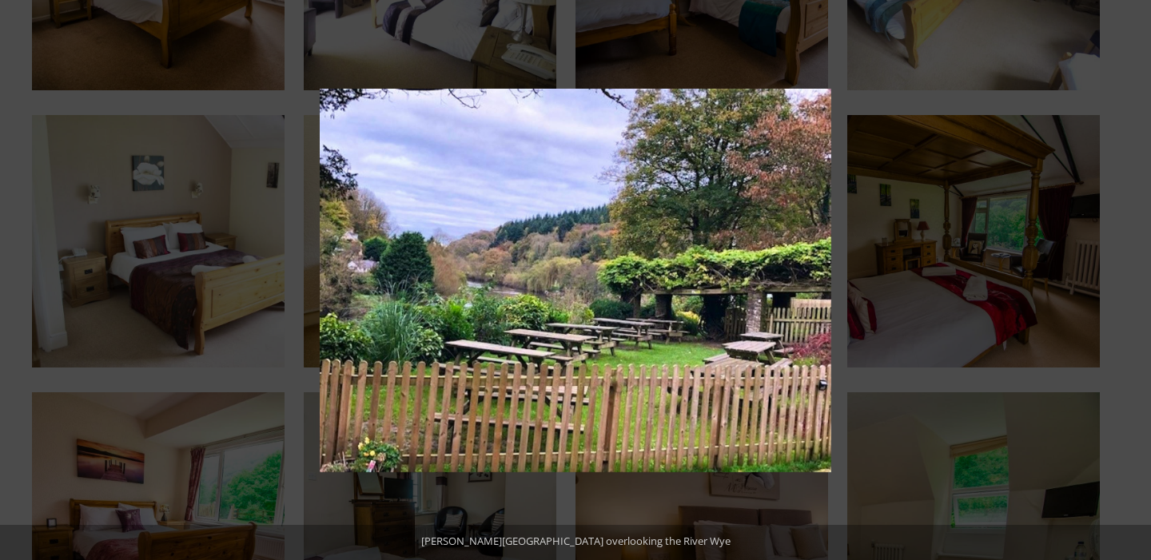
click at [1133, 291] on button at bounding box center [1123, 281] width 56 height 80
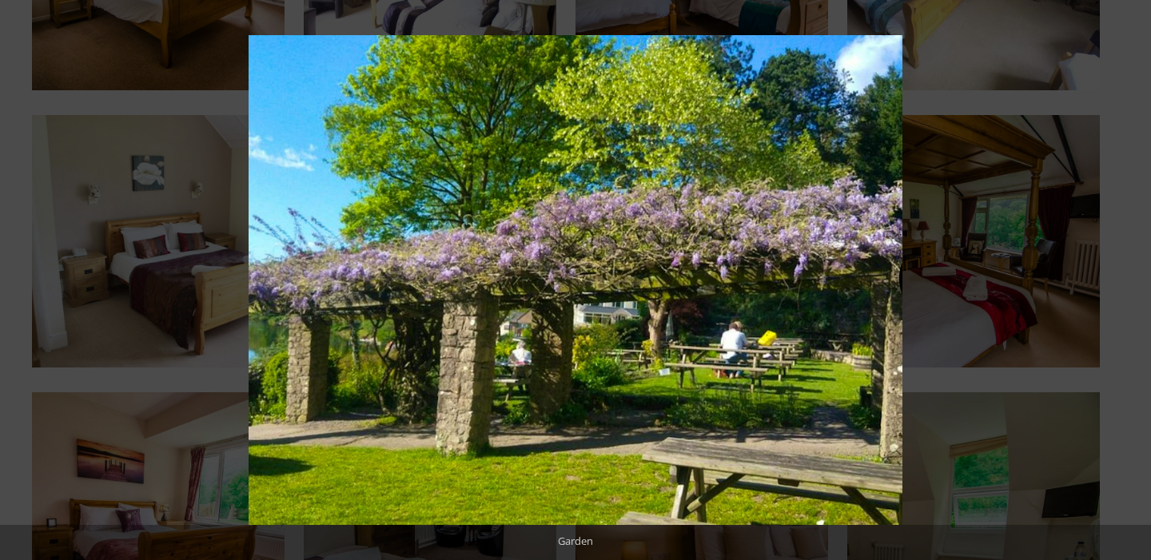
click at [1133, 291] on button at bounding box center [1123, 281] width 56 height 80
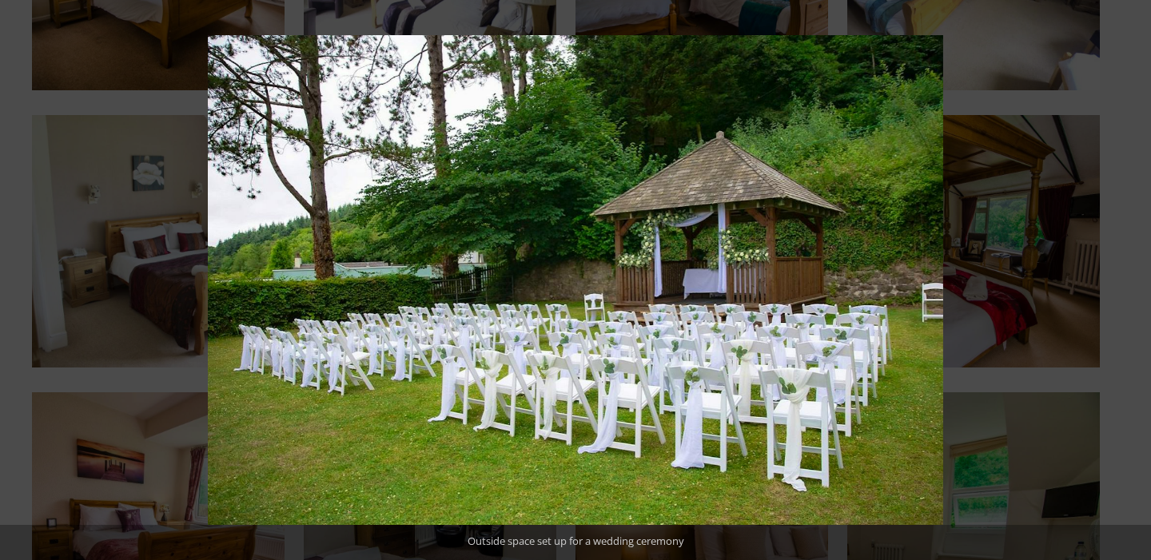
click at [1133, 291] on button at bounding box center [1123, 281] width 56 height 80
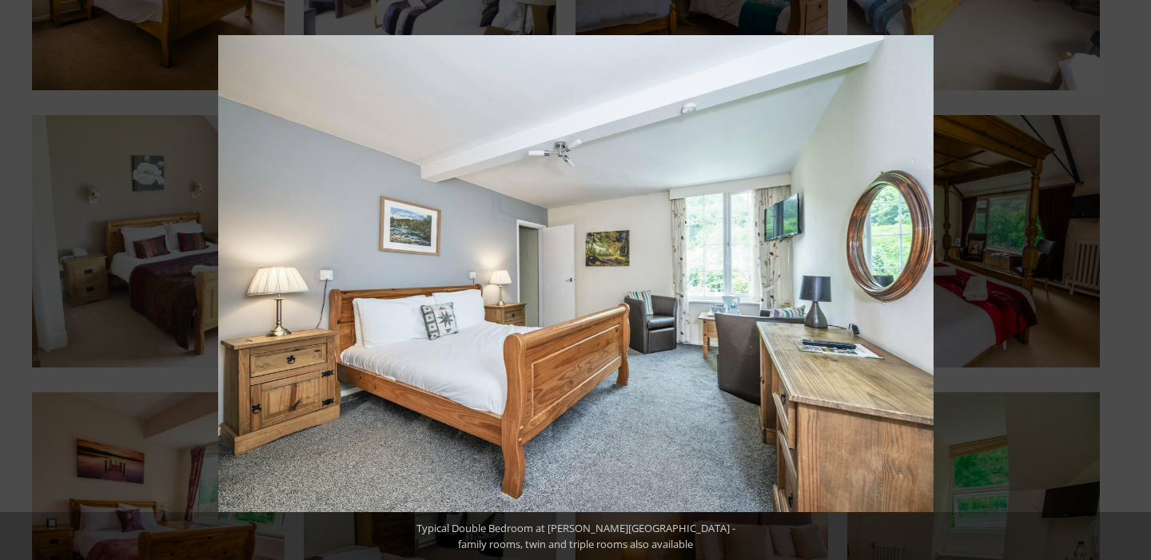
click at [1133, 291] on button at bounding box center [1123, 281] width 56 height 80
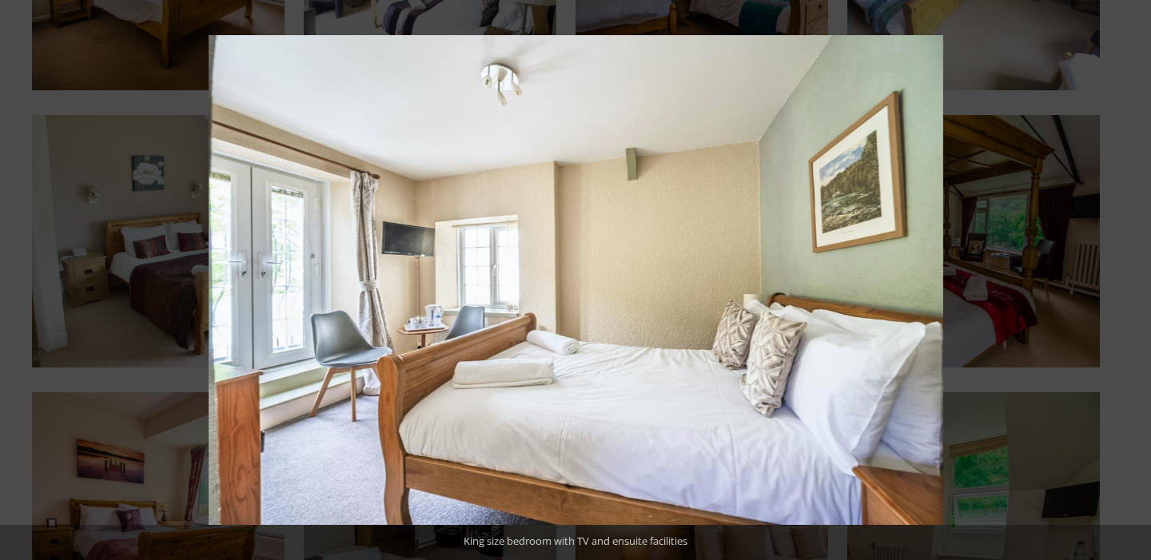
click at [1133, 291] on button at bounding box center [1123, 281] width 56 height 80
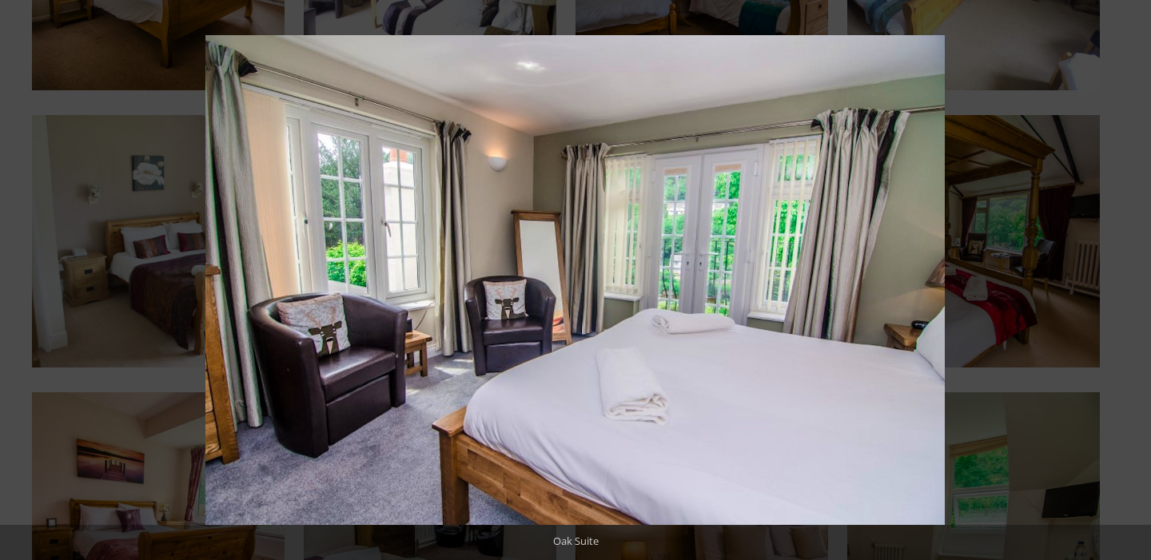
click at [1133, 291] on button at bounding box center [1123, 281] width 56 height 80
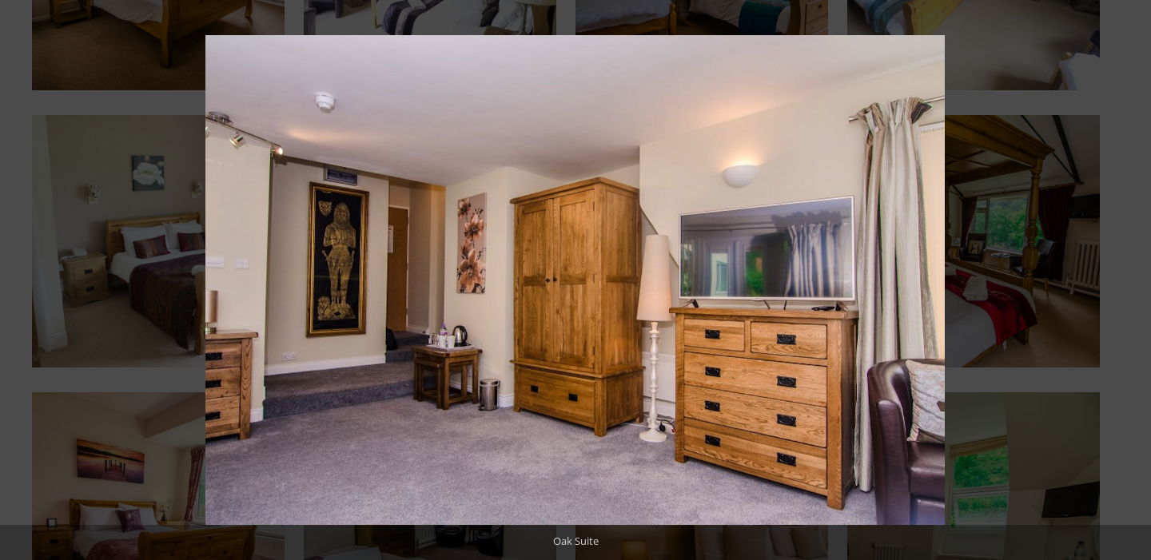
click at [1133, 291] on button at bounding box center [1123, 281] width 56 height 80
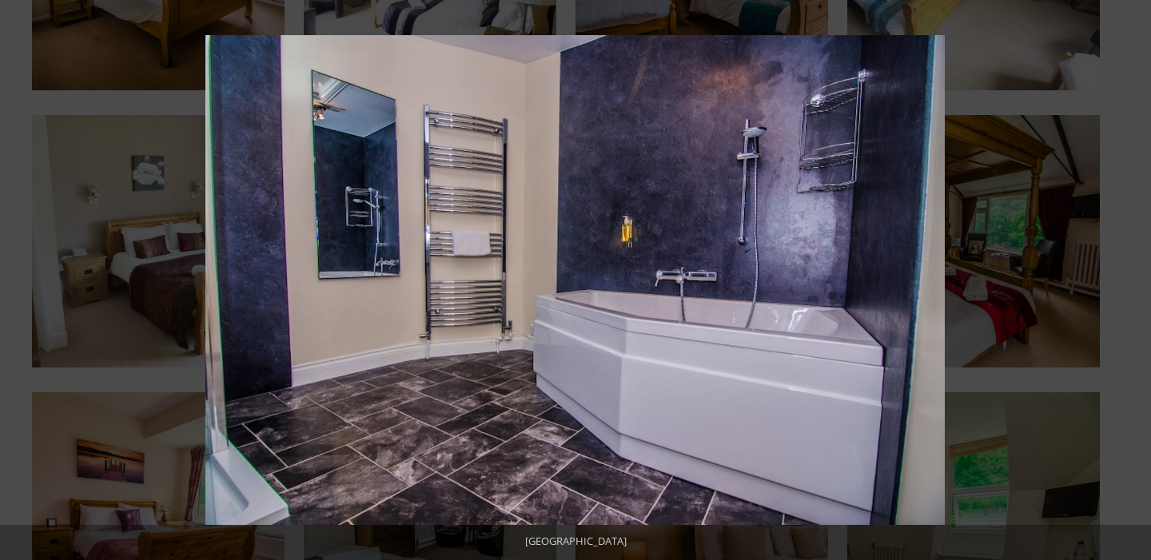
click at [1133, 291] on button at bounding box center [1123, 281] width 56 height 80
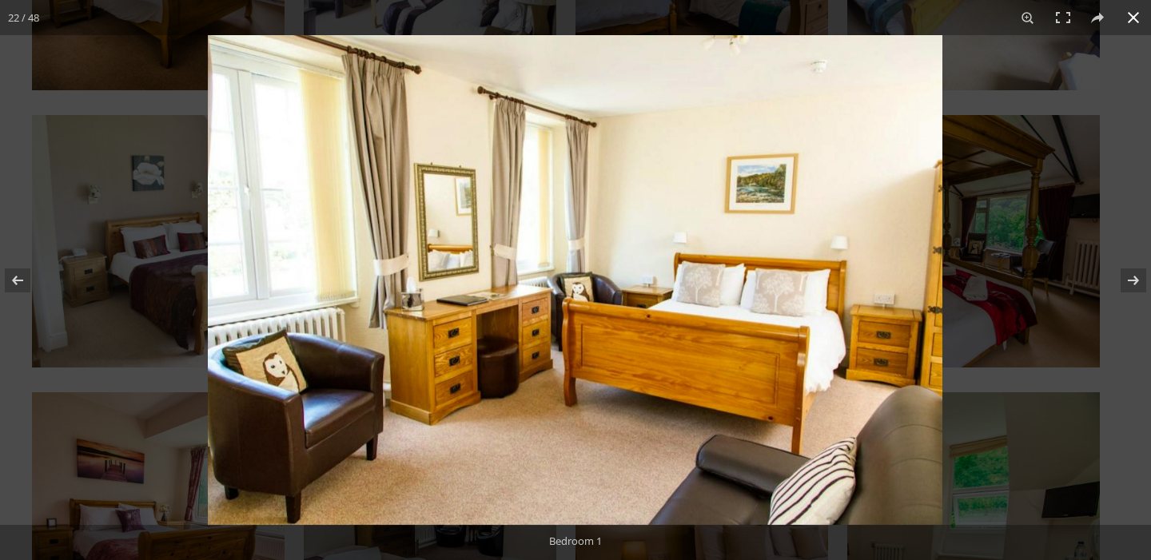
drag, startPoint x: 1094, startPoint y: 282, endPoint x: 937, endPoint y: 264, distance: 157.8
click at [937, 264] on div "22 / 48 Bedroom 2 Bedroom 1" at bounding box center [575, 280] width 1151 height 560
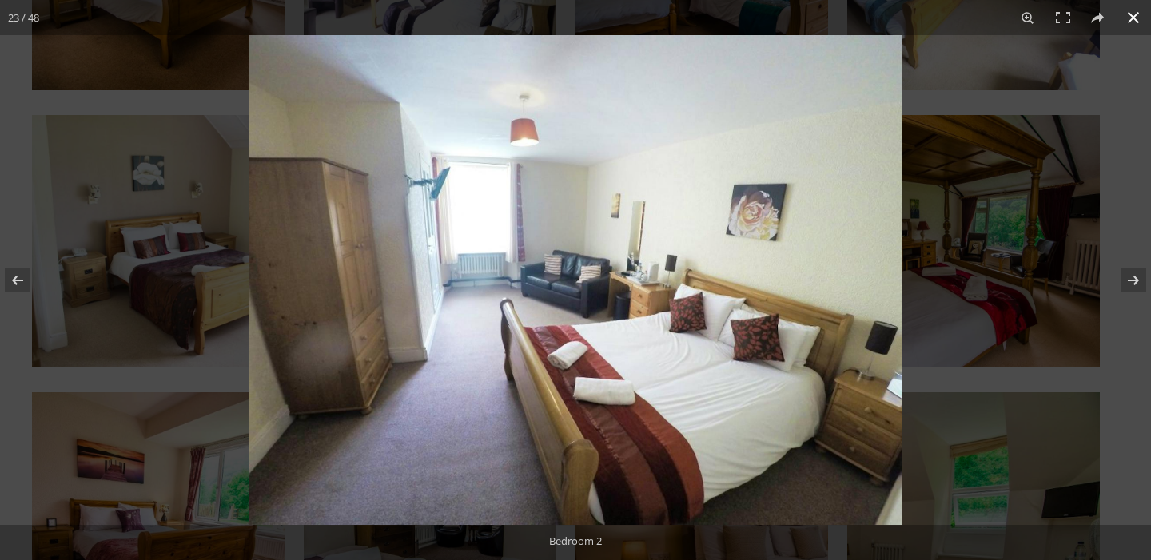
click at [966, 133] on div at bounding box center [824, 315] width 1151 height 560
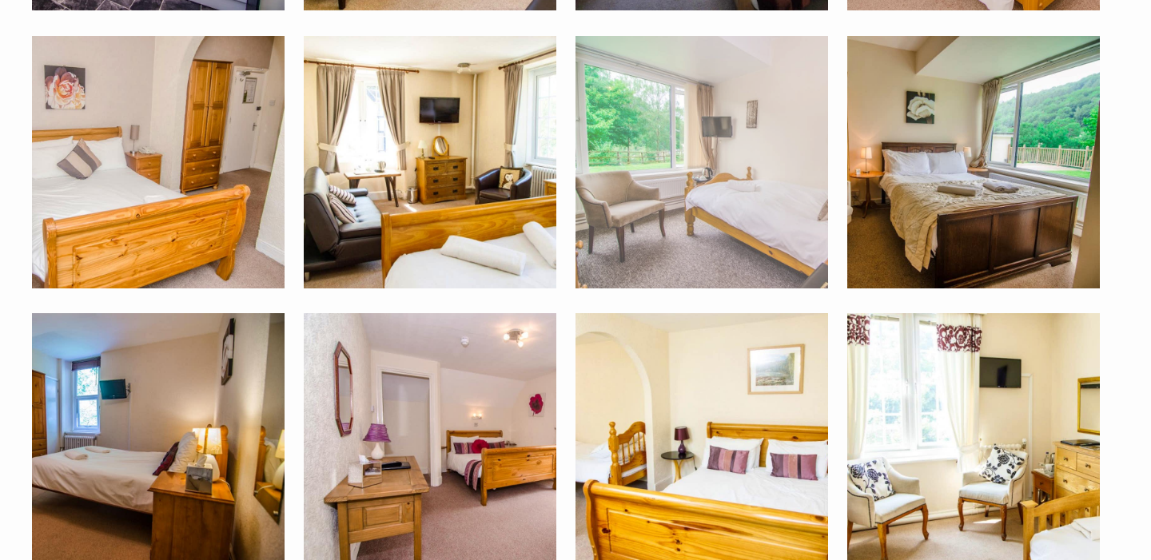
scroll to position [2369, 0]
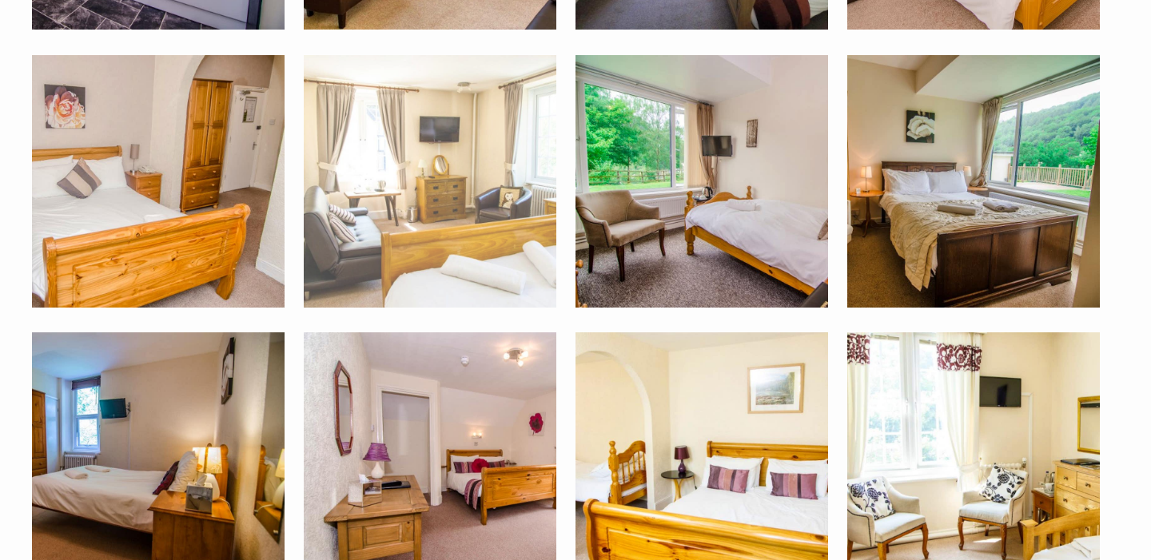
click at [484, 140] on img at bounding box center [430, 181] width 253 height 253
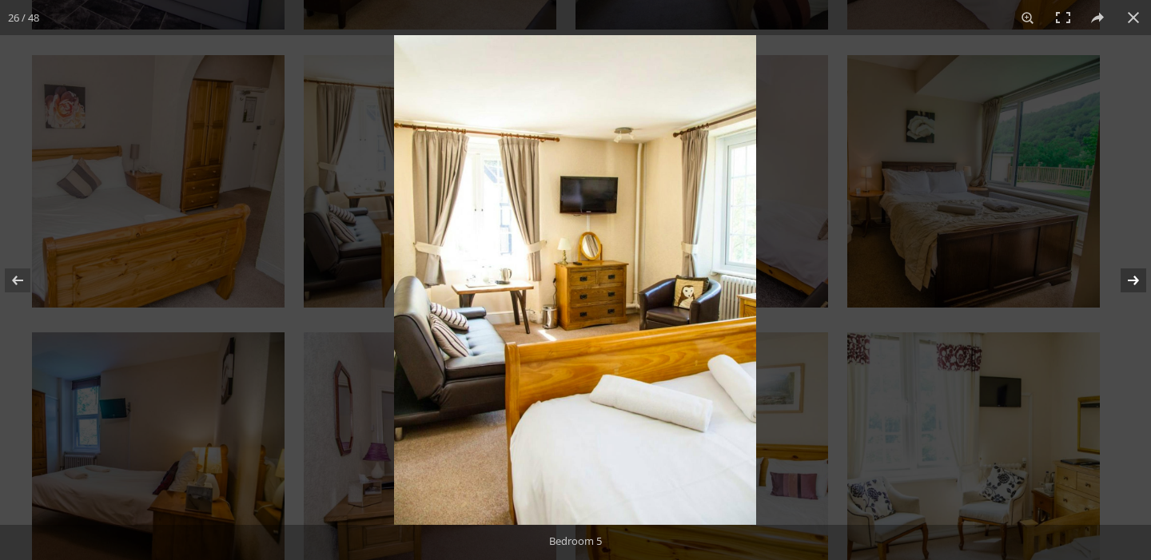
click at [1131, 285] on button at bounding box center [1123, 281] width 56 height 80
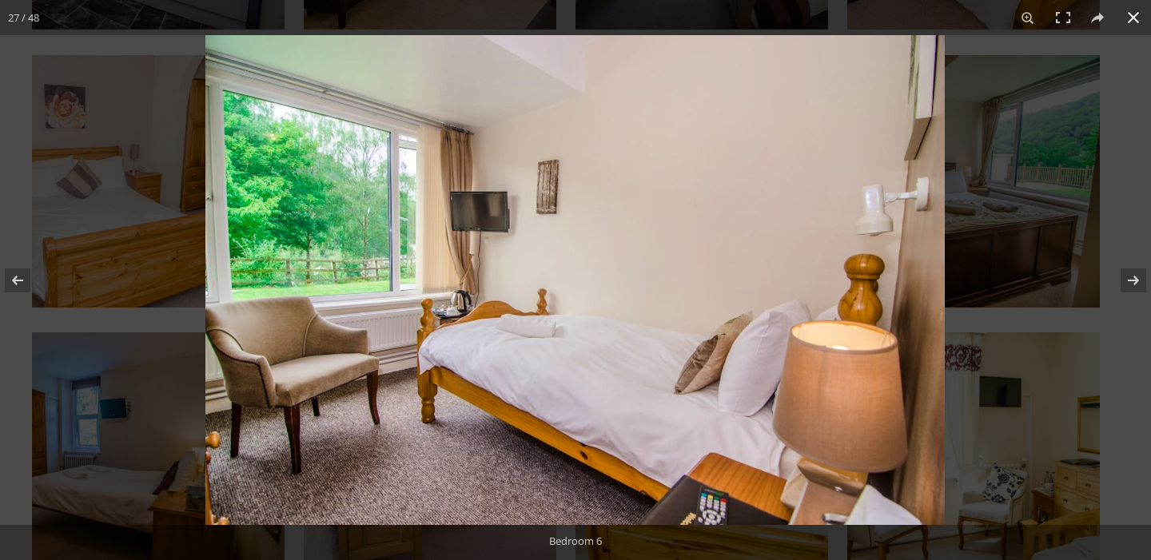
click at [1136, 191] on div at bounding box center [780, 315] width 1151 height 560
